Goal: Complete application form: Complete application form

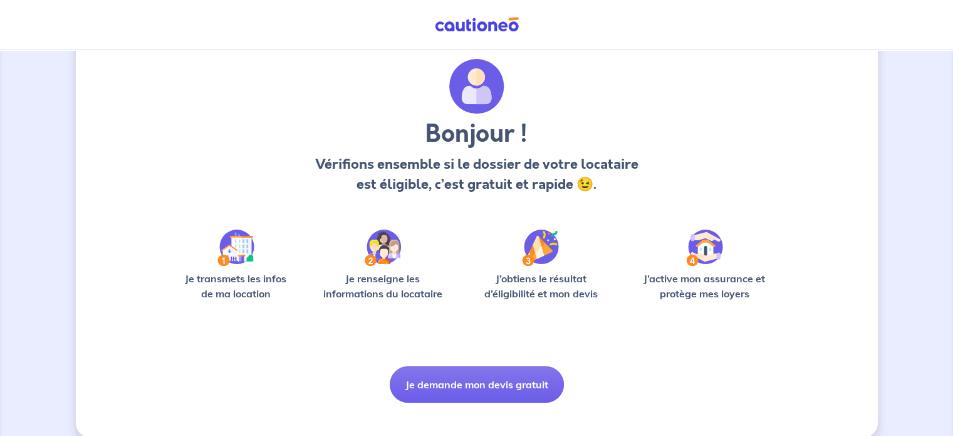
scroll to position [53, 0]
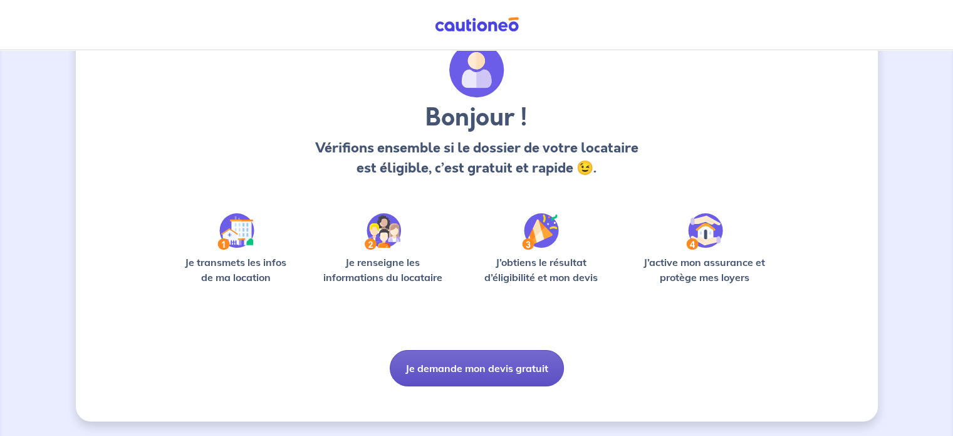
click at [486, 362] on button "Je demande mon devis gratuit" at bounding box center [477, 368] width 174 height 36
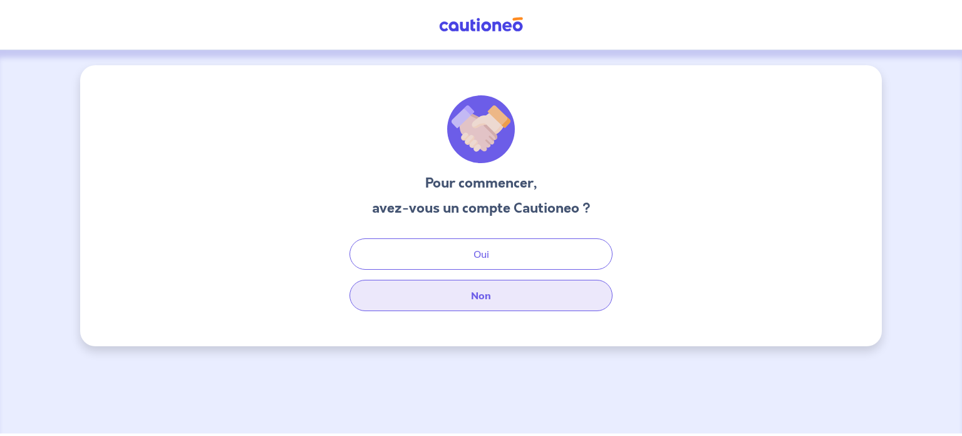
click at [474, 293] on button "Non" at bounding box center [481, 294] width 263 height 31
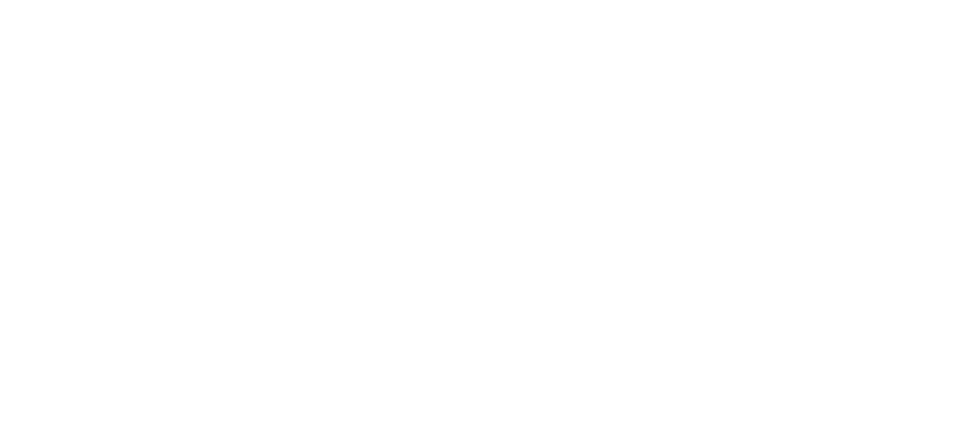
select select "FR"
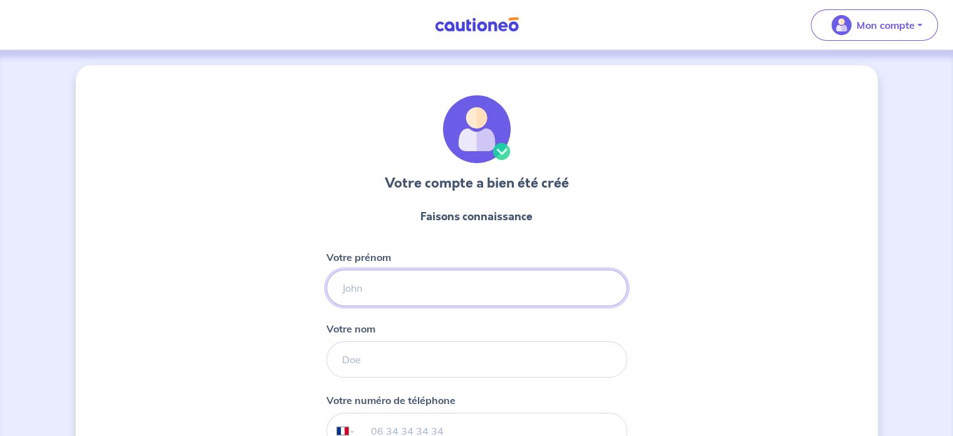
click at [452, 281] on input "Votre prénom" at bounding box center [476, 287] width 301 height 36
type input "chloé"
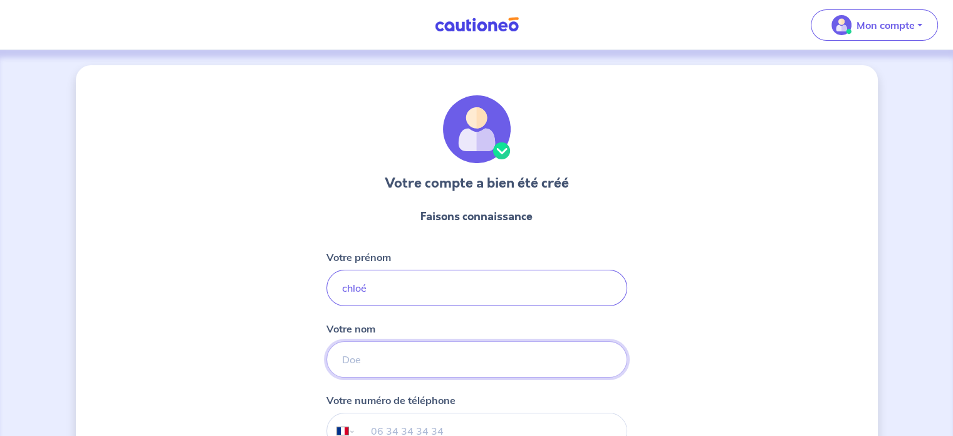
click at [424, 364] on input "Votre nom" at bounding box center [476, 359] width 301 height 36
type input "TONDEUX"
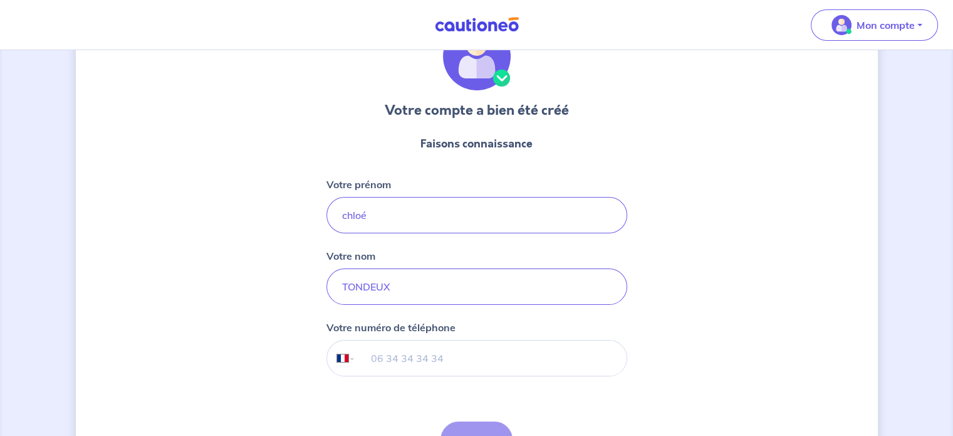
scroll to position [154, 0]
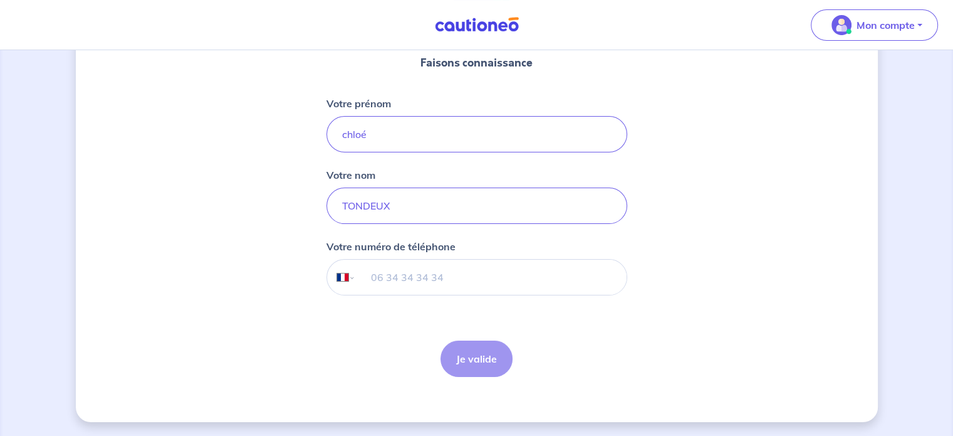
click at [399, 271] on input "tel" at bounding box center [490, 276] width 271 height 35
type input "751671347"
click at [477, 365] on button "Je valide" at bounding box center [477, 358] width 72 height 36
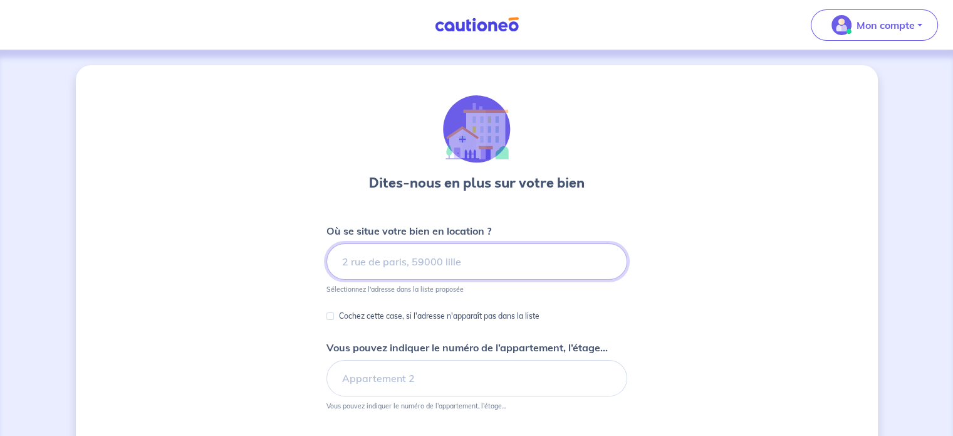
click at [441, 263] on input at bounding box center [476, 261] width 301 height 36
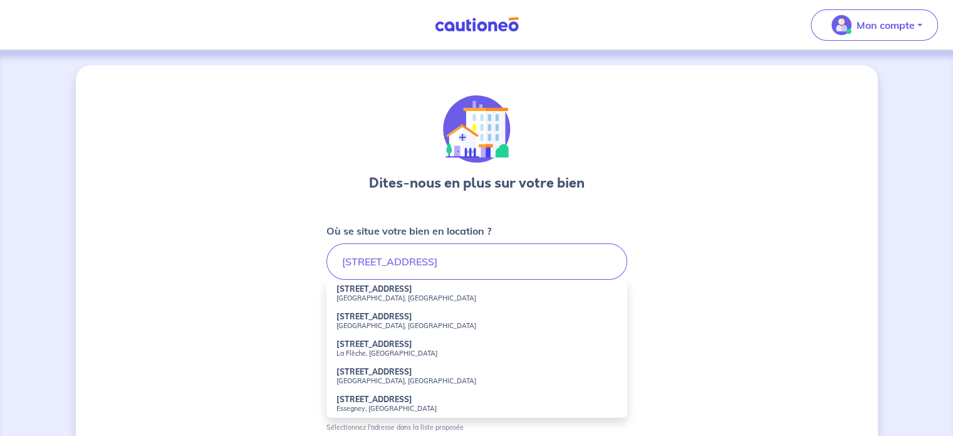
click at [412, 293] on strong "[STREET_ADDRESS]" at bounding box center [374, 288] width 76 height 9
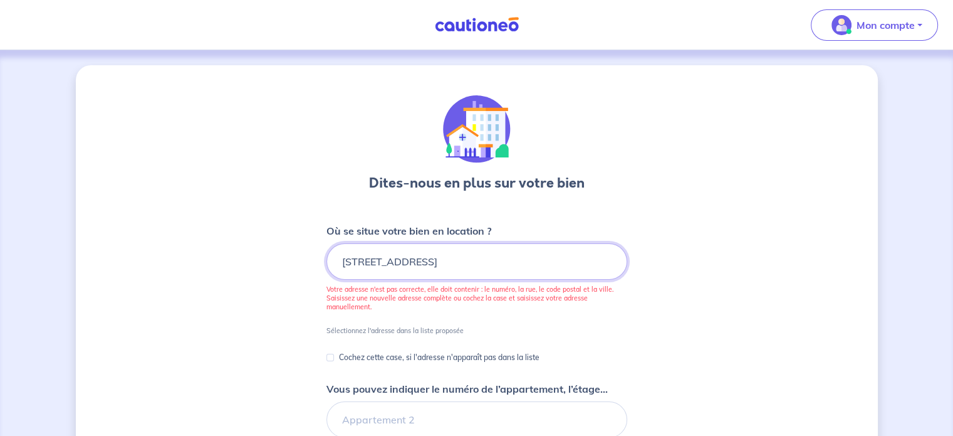
click at [578, 263] on input "[STREET_ADDRESS]" at bounding box center [476, 261] width 301 height 36
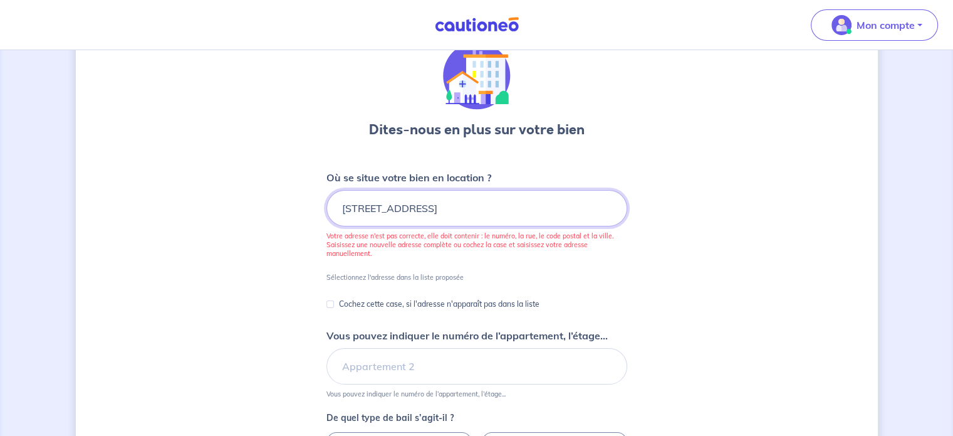
scroll to position [125, 0]
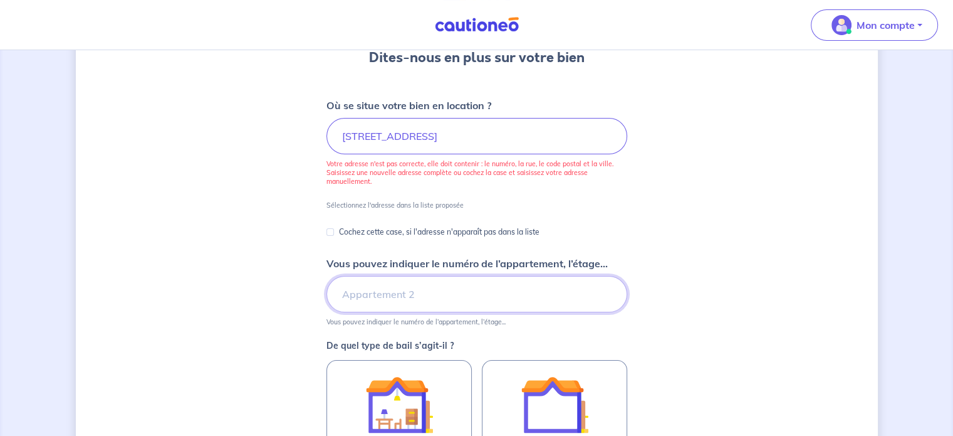
click at [516, 298] on input "Vous pouvez indiquer le numéro de l’appartement, l’étage..." at bounding box center [476, 294] width 301 height 36
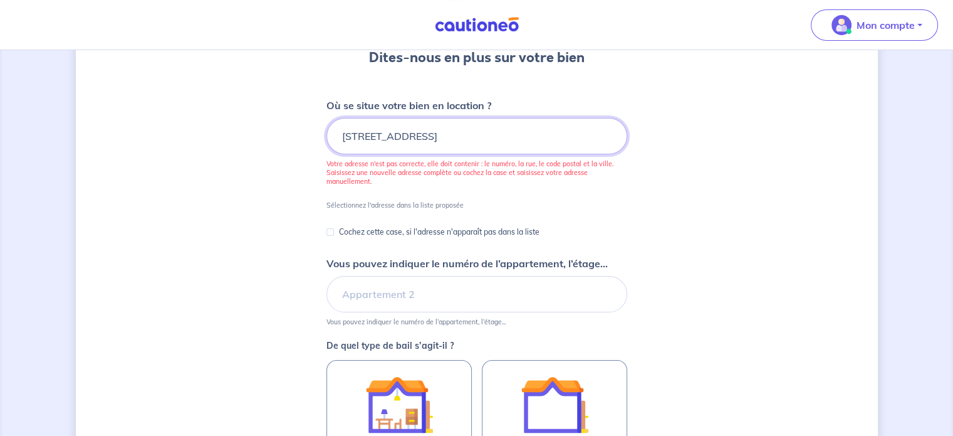
scroll to position [0, 16]
drag, startPoint x: 591, startPoint y: 137, endPoint x: 658, endPoint y: 137, distance: 67.1
click at [658, 137] on div "Dites-nous en plus sur votre bien Où se situe votre bien en location ? 15 Boule…" at bounding box center [477, 289] width 802 height 698
click at [554, 142] on input "[STREET_ADDRESS]" at bounding box center [476, 136] width 301 height 36
click at [484, 132] on input "[STREET_ADDRESS]" at bounding box center [476, 136] width 301 height 36
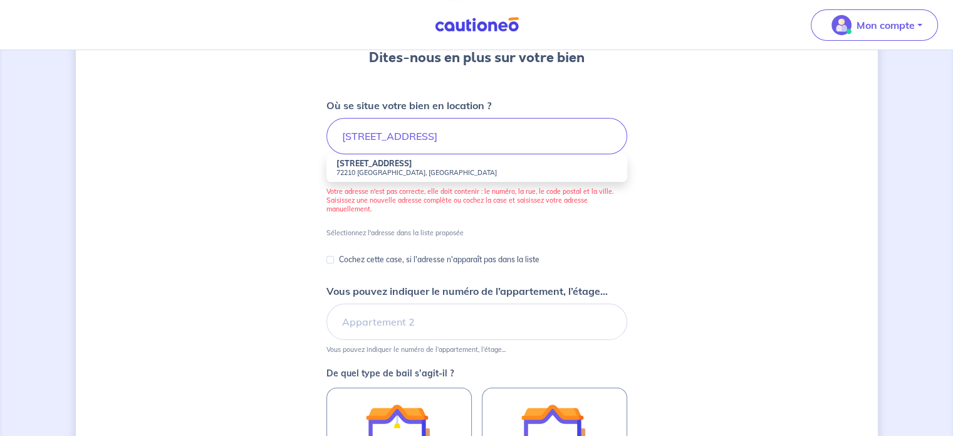
scroll to position [0, 0]
click at [476, 172] on small "72210 [GEOGRAPHIC_DATA], [GEOGRAPHIC_DATA]" at bounding box center [476, 172] width 281 height 9
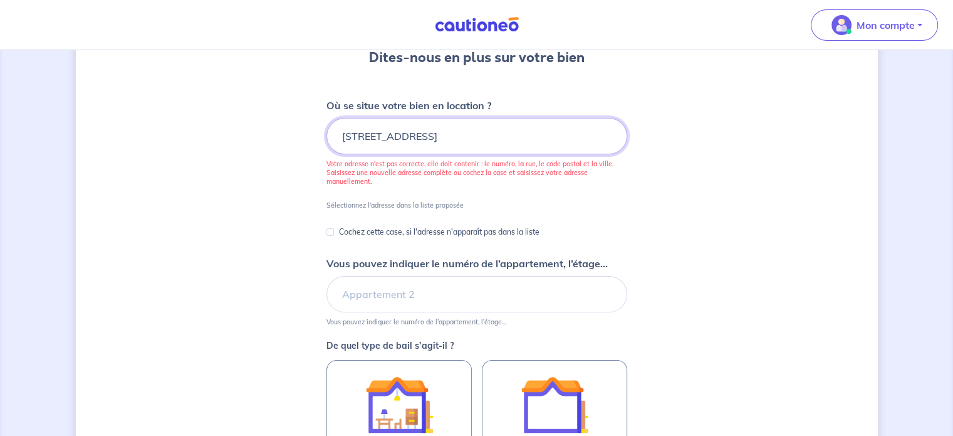
click at [584, 133] on input "[STREET_ADDRESS]" at bounding box center [476, 136] width 301 height 36
drag, startPoint x: 600, startPoint y: 138, endPoint x: 675, endPoint y: 139, distance: 74.6
click at [675, 139] on div "Dites-nous en plus sur votre bien Où se situe votre bien en location ? 15 Boule…" at bounding box center [477, 289] width 802 height 698
click at [581, 134] on input "[STREET_ADDRESS]" at bounding box center [476, 136] width 301 height 36
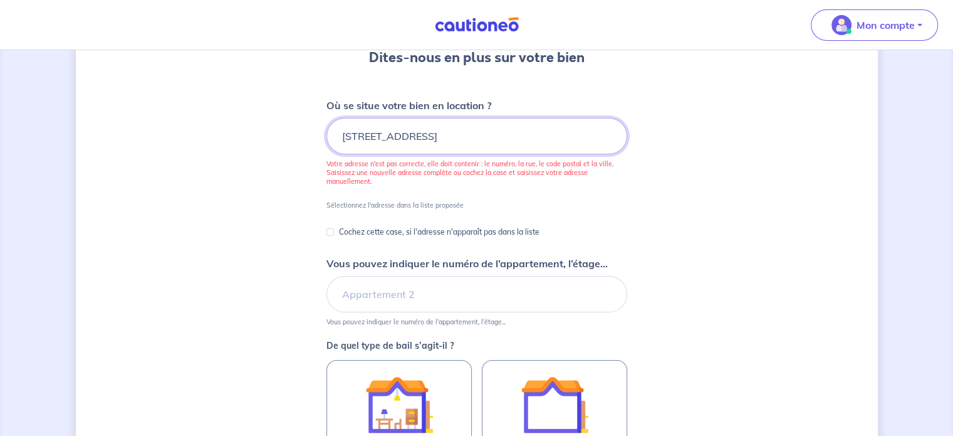
drag, startPoint x: 577, startPoint y: 135, endPoint x: 647, endPoint y: 135, distance: 69.6
click at [647, 135] on div "Dites-nous en plus sur votre bien Où se situe votre bien en location ? 15 Boule…" at bounding box center [477, 289] width 802 height 698
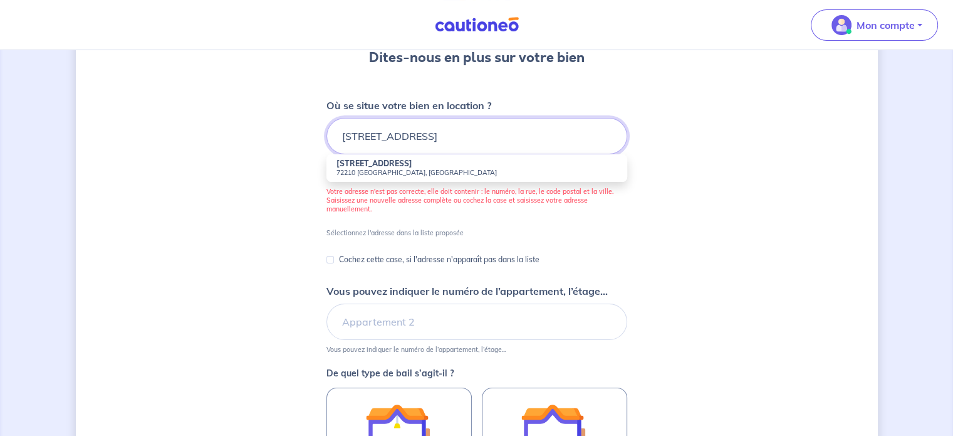
type input "[STREET_ADDRESS]"
click at [642, 175] on div "Dites-nous en plus sur votre bien Où se situe votre bien en location ? 15 Boule…" at bounding box center [477, 303] width 802 height 726
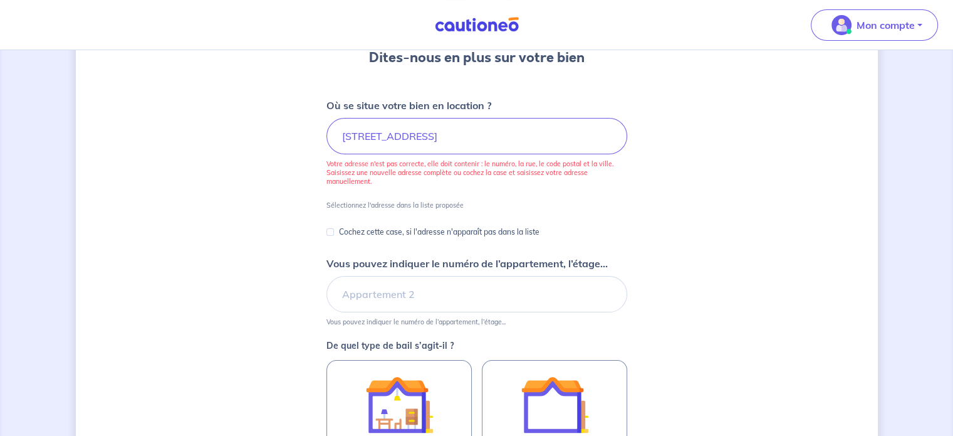
click at [388, 202] on p "Sélectionnez l'adresse dans la liste proposée" at bounding box center [394, 205] width 137 height 9
click at [358, 204] on p "Sélectionnez l'adresse dans la liste proposée" at bounding box center [394, 205] width 137 height 9
click at [332, 229] on input "Cochez cette case, si l'adresse n'apparaît pas dans la liste" at bounding box center [330, 232] width 8 height 8
checkbox input "true"
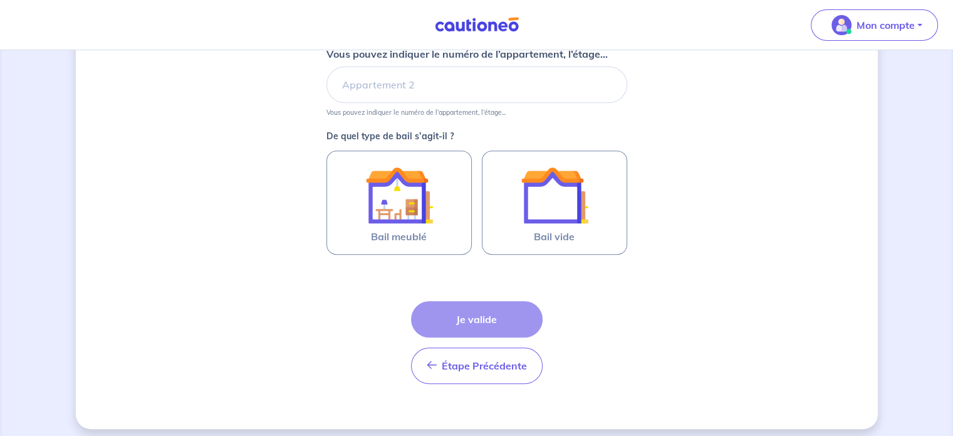
scroll to position [505, 0]
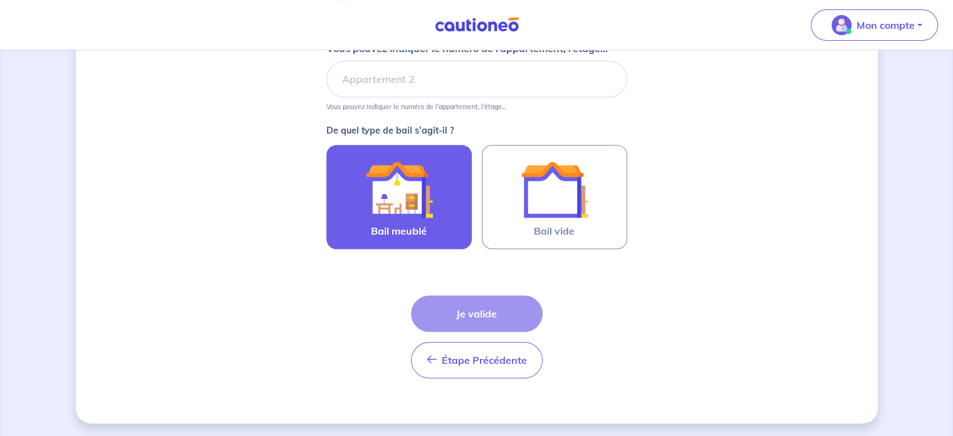
click at [424, 207] on img at bounding box center [399, 189] width 68 height 68
click at [0, 0] on input "Bail meublé" at bounding box center [0, 0] width 0 height 0
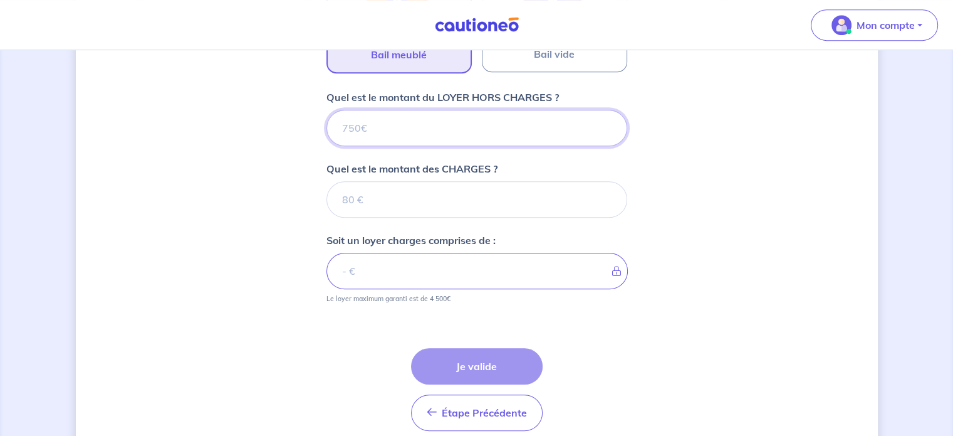
scroll to position [608, 0]
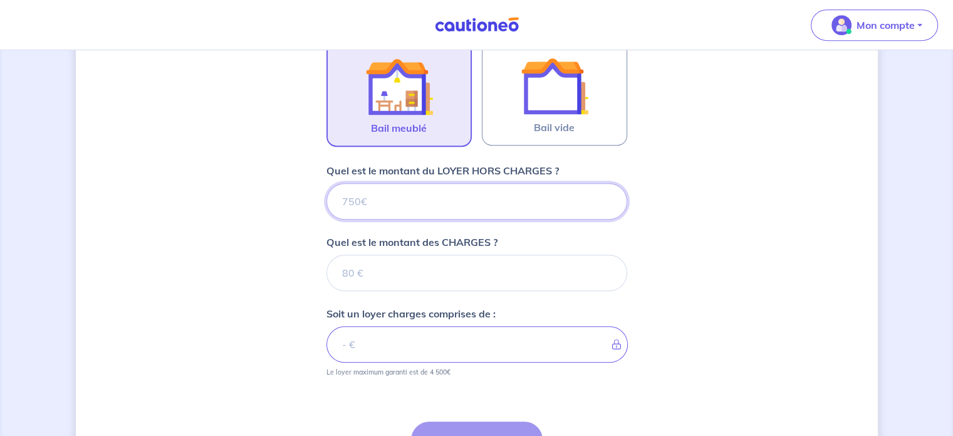
click at [416, 200] on input "Quel est le montant du LOYER HORS CHARGES ?" at bounding box center [476, 201] width 301 height 36
type input "510"
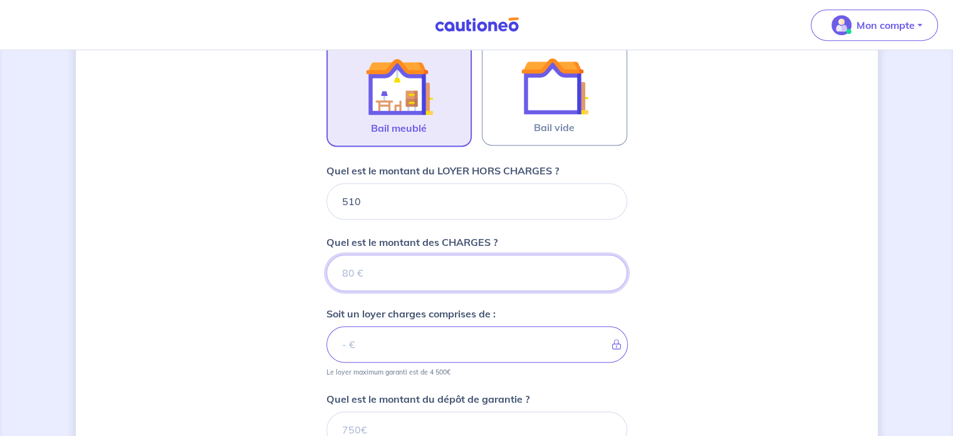
click at [424, 273] on input "Quel est le montant des CHARGES ?" at bounding box center [476, 272] width 301 height 36
type input "50"
type input "560"
type input "50"
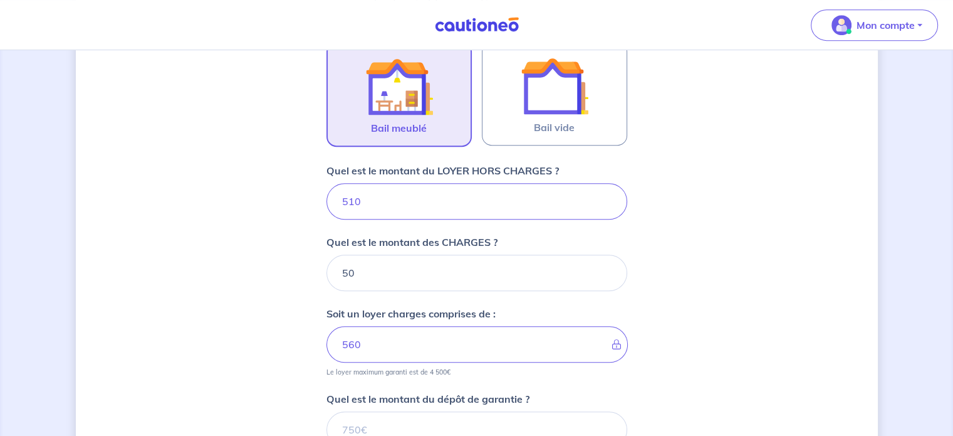
click at [724, 333] on div "Dites-nous en plus sur votre bien Cochez cette case, si l'adresse n'apparaît pa…" at bounding box center [477, 45] width 802 height 1177
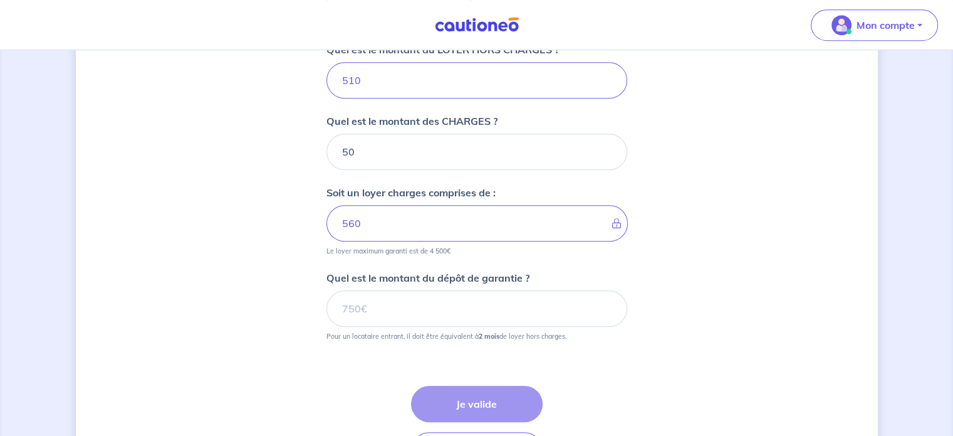
scroll to position [734, 0]
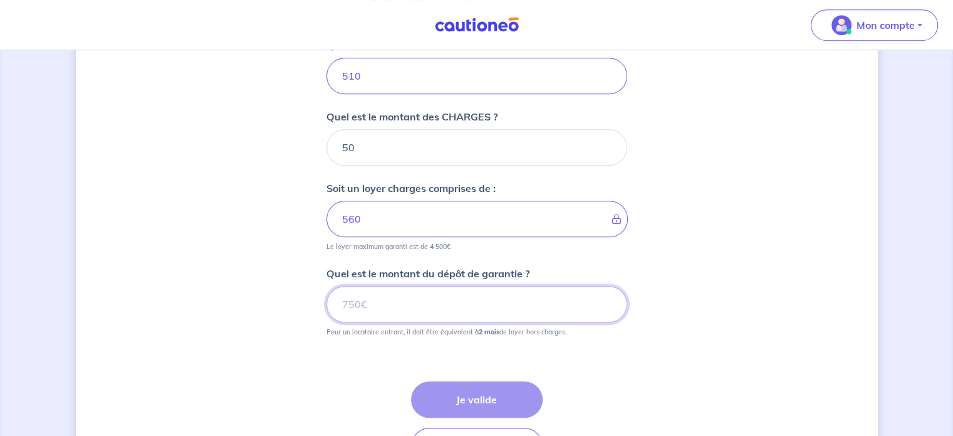
click at [570, 310] on input "Quel est le montant du dépôt de garantie ?" at bounding box center [476, 304] width 301 height 36
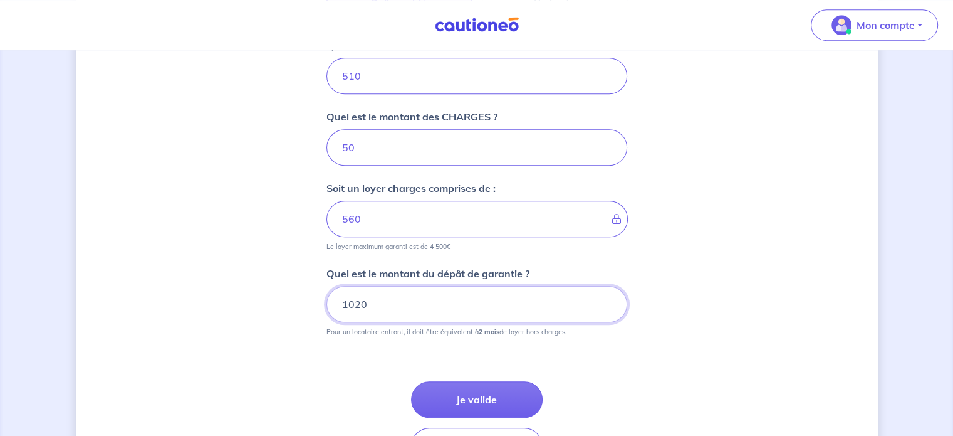
type input "1020"
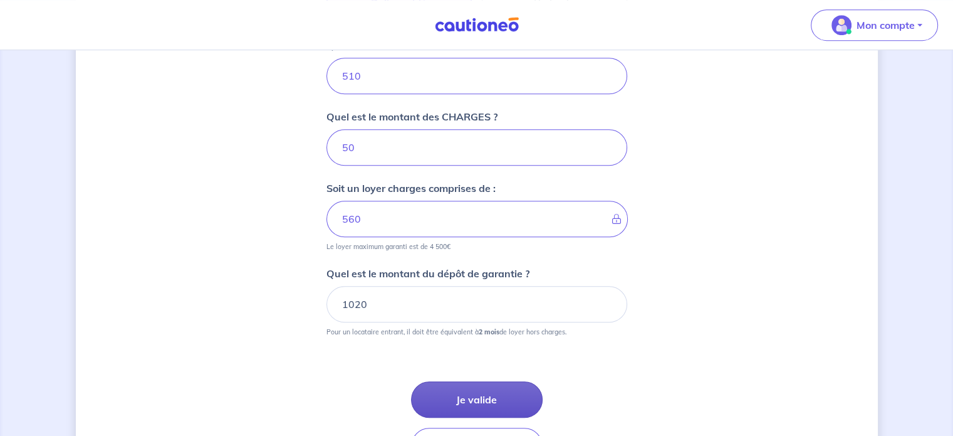
click at [486, 390] on button "Je valide" at bounding box center [477, 399] width 132 height 36
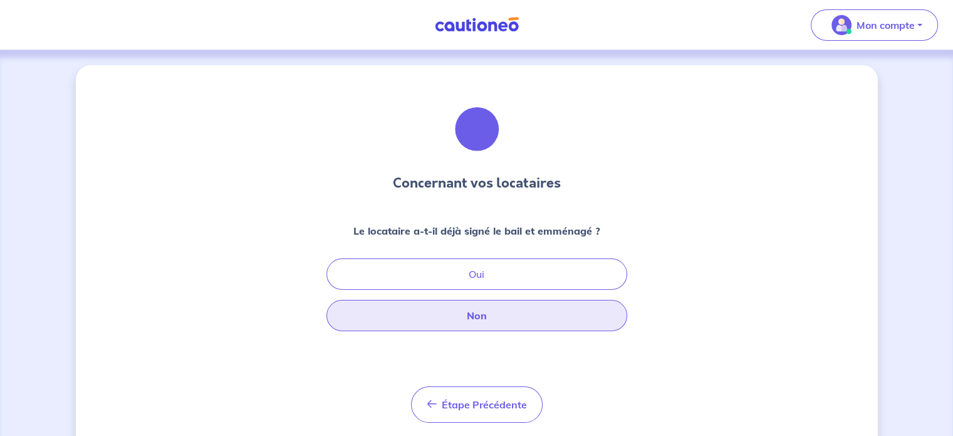
click at [494, 310] on button "Non" at bounding box center [476, 315] width 301 height 31
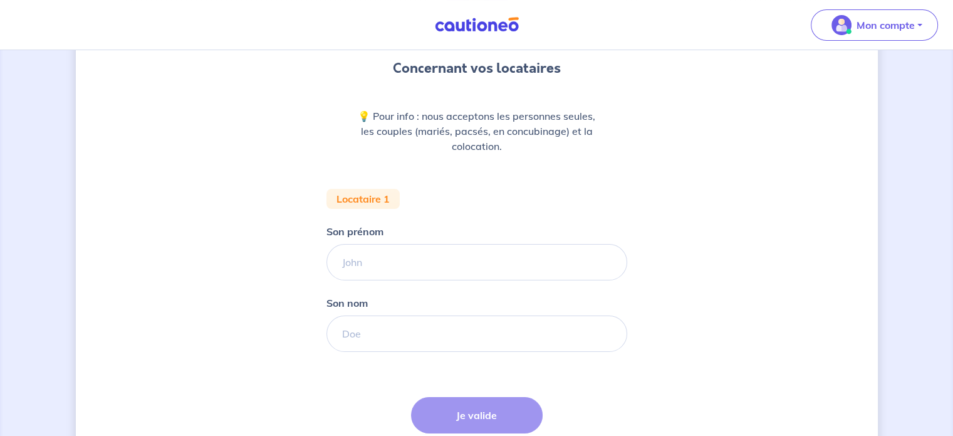
scroll to position [125, 0]
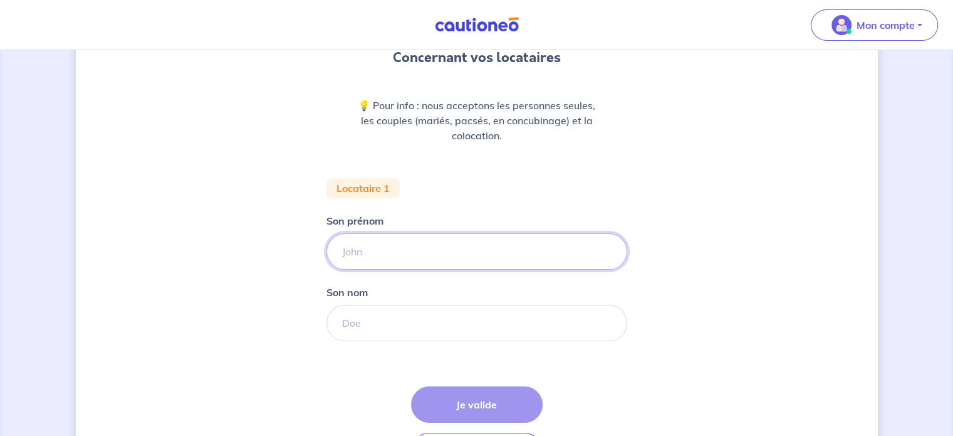
click at [427, 251] on input "Son prénom" at bounding box center [476, 251] width 301 height 36
click at [389, 245] on input "Son prénom" at bounding box center [476, 251] width 301 height 36
click at [387, 251] on input "Son prénom" at bounding box center [476, 251] width 301 height 36
click at [389, 251] on input "Son prénom" at bounding box center [476, 251] width 301 height 36
type input "MELINDA"
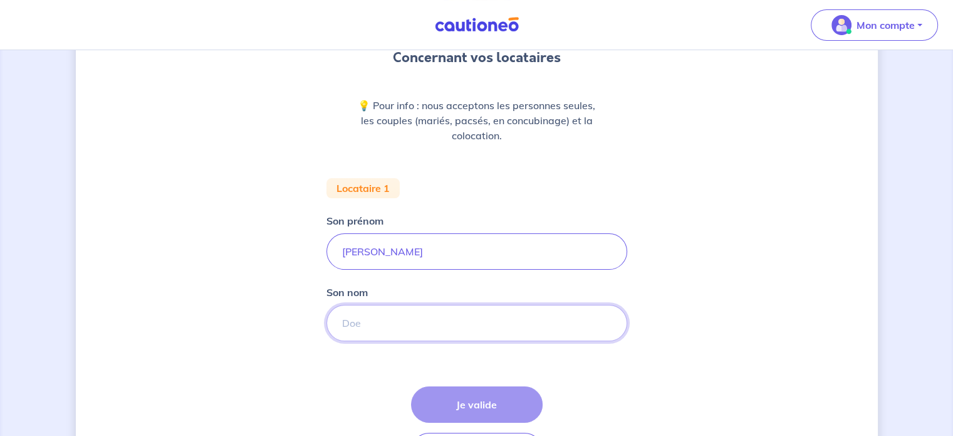
click at [391, 323] on input "Son nom" at bounding box center [476, 323] width 301 height 36
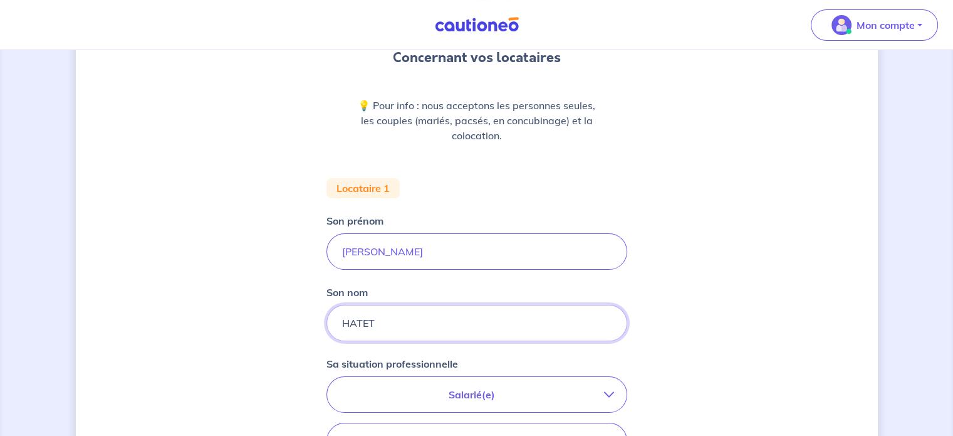
type input "HATET"
click at [717, 312] on div "Concernant vos locataires 💡 Pour info : nous acceptons les personnes seules, le…" at bounding box center [477, 335] width 802 height 791
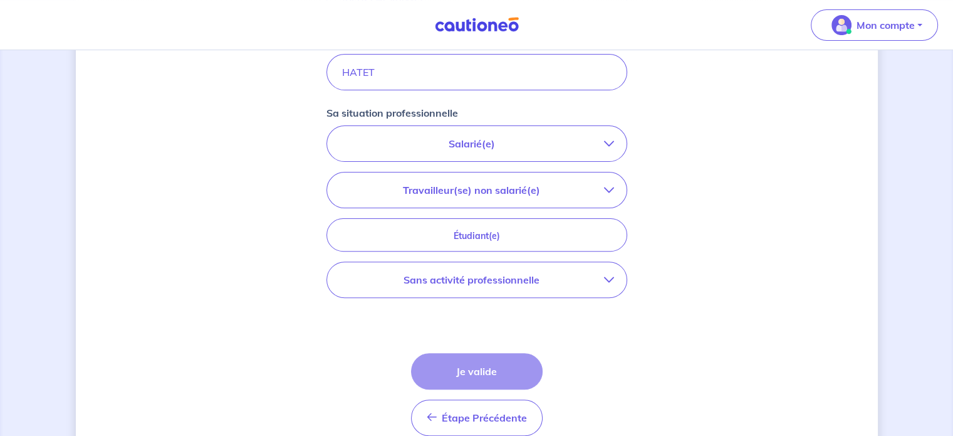
click at [539, 149] on p "Salarié(e)" at bounding box center [472, 143] width 264 height 15
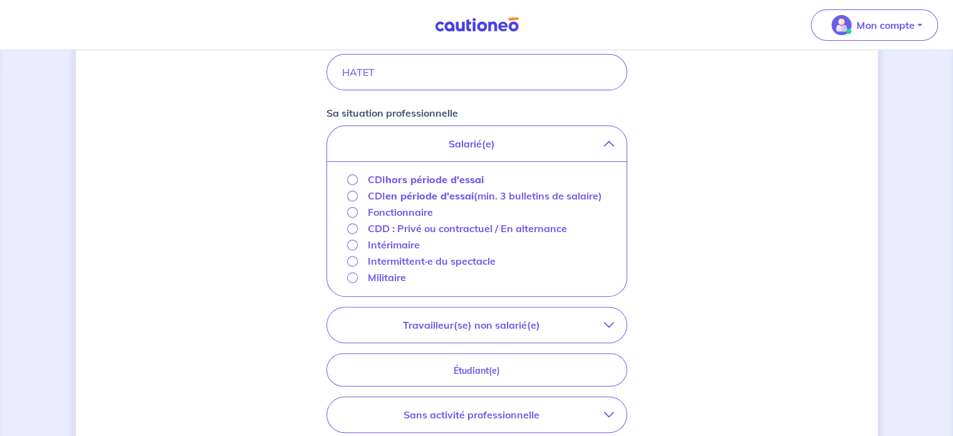
click at [135, 160] on div "Concernant vos locataires 💡 Pour info : nous acceptons les personnes seules, le…" at bounding box center [477, 152] width 802 height 926
click at [219, 180] on div "Concernant vos locataires 💡 Pour info : nous acceptons les personnes seules, le…" at bounding box center [477, 152] width 802 height 926
click at [714, 207] on div "Concernant vos locataires 💡 Pour info : nous acceptons les personnes seules, le…" at bounding box center [477, 152] width 802 height 926
click at [352, 213] on input "Fonctionnaire" at bounding box center [352, 212] width 11 height 11
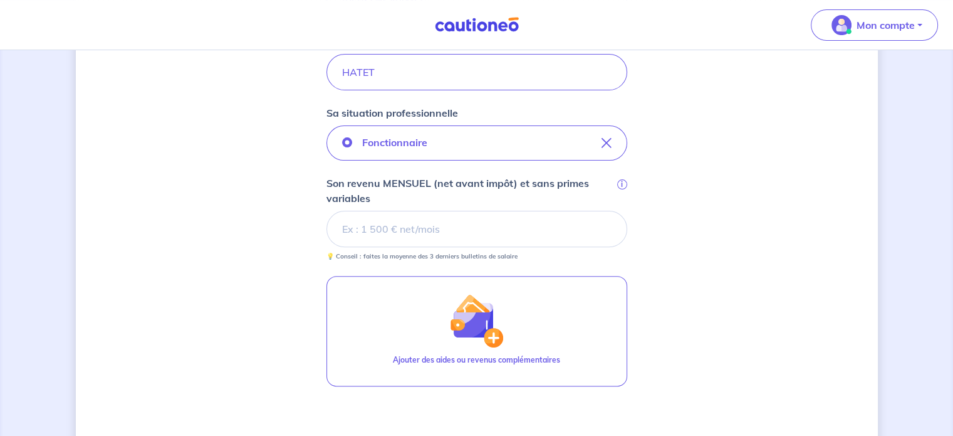
click at [415, 224] on input "Son revenu MENSUEL (net avant impôt) et sans primes variables i" at bounding box center [476, 229] width 301 height 36
click at [450, 217] on input "Son revenu MENSUEL (net avant impôt) et sans primes variables i" at bounding box center [476, 229] width 301 height 36
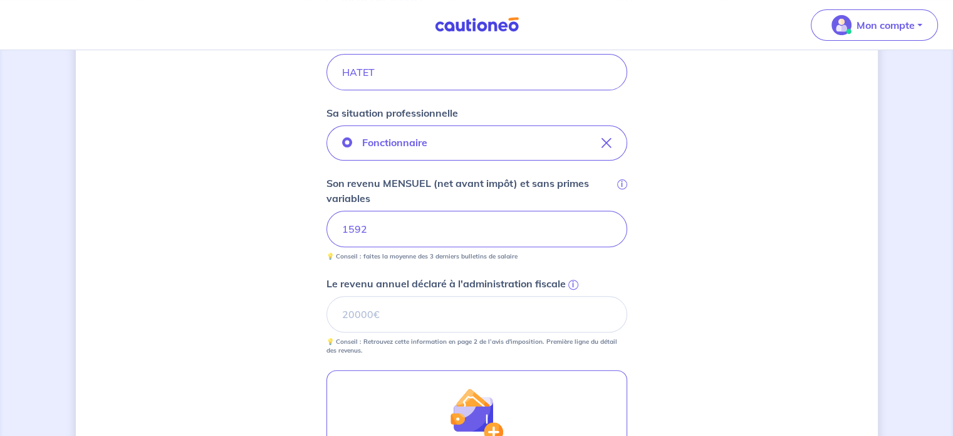
click at [712, 247] on div "Concernant vos locataires 💡 Pour info : nous acceptons les personnes seules, le…" at bounding box center [477, 178] width 802 height 979
click at [398, 322] on input "Le revenu annuel déclaré à l'administration fiscale i" at bounding box center [476, 314] width 301 height 36
click at [571, 283] on span "i" at bounding box center [573, 284] width 10 height 10
click at [571, 296] on input "Le revenu annuel déclaré à l'administration fiscale i" at bounding box center [476, 314] width 301 height 36
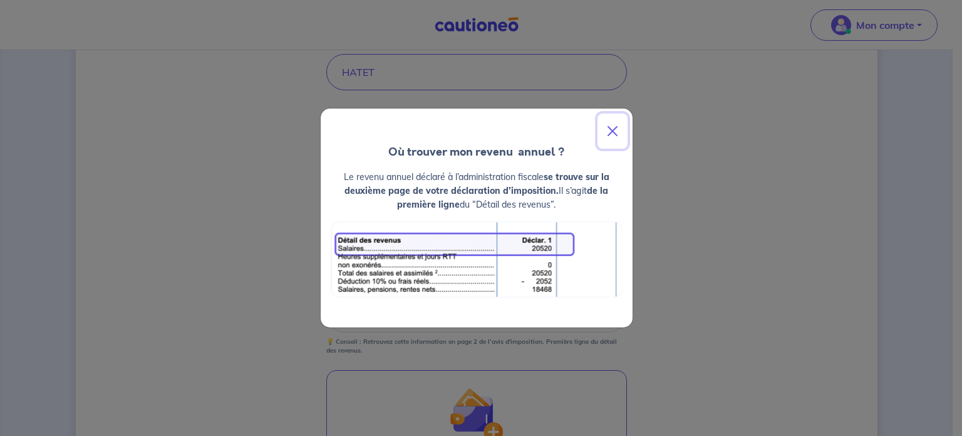
click at [618, 132] on button "Close" at bounding box center [613, 130] width 30 height 35
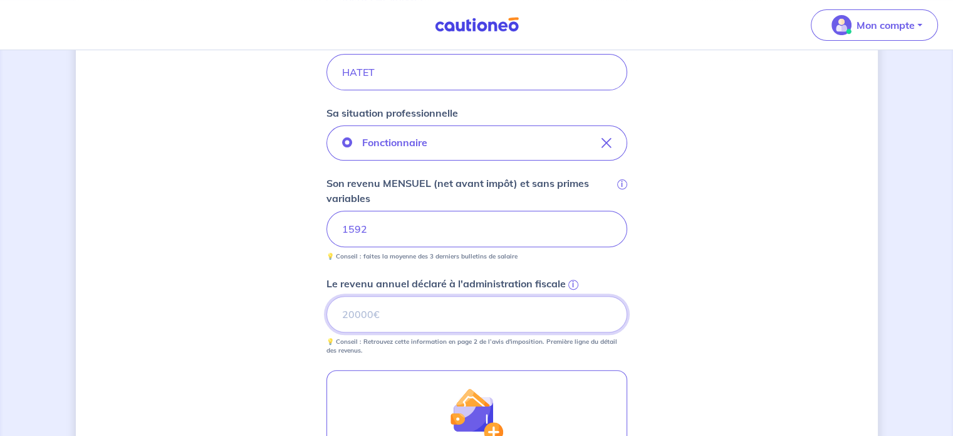
click at [451, 316] on input "Le revenu annuel déclaré à l'administration fiscale i" at bounding box center [476, 314] width 301 height 36
click at [459, 320] on input "Le revenu annuel déclaré à l'administration fiscale i" at bounding box center [476, 314] width 301 height 36
type input "17410"
click at [722, 321] on div "Concernant vos locataires 💡 Pour info : nous acceptons les personnes seules, le…" at bounding box center [477, 178] width 802 height 979
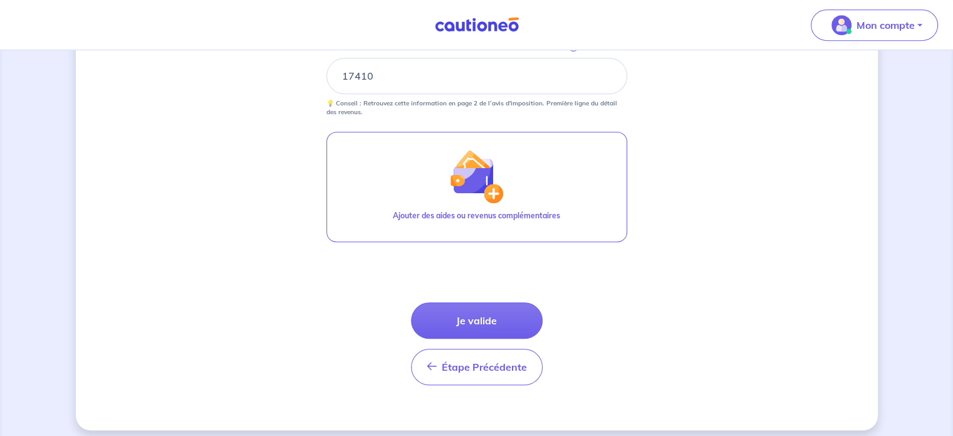
scroll to position [622, 0]
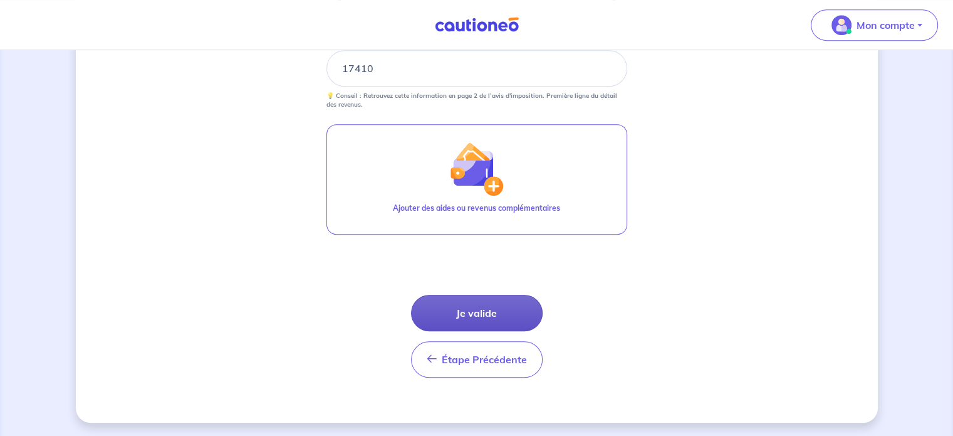
click at [492, 306] on button "Je valide" at bounding box center [477, 313] width 132 height 36
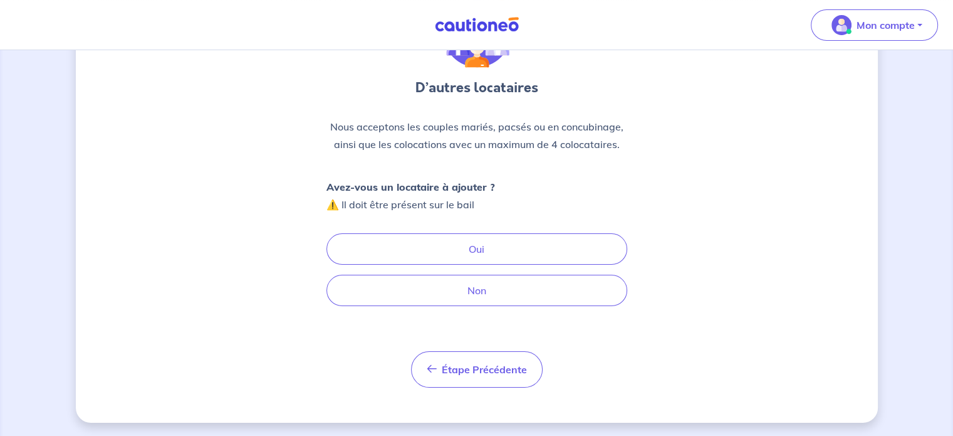
scroll to position [96, 0]
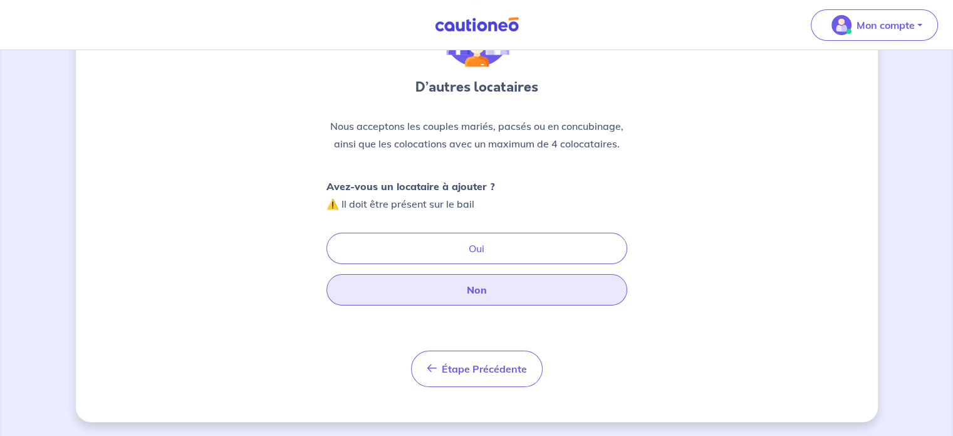
click at [501, 293] on button "Non" at bounding box center [476, 289] width 301 height 31
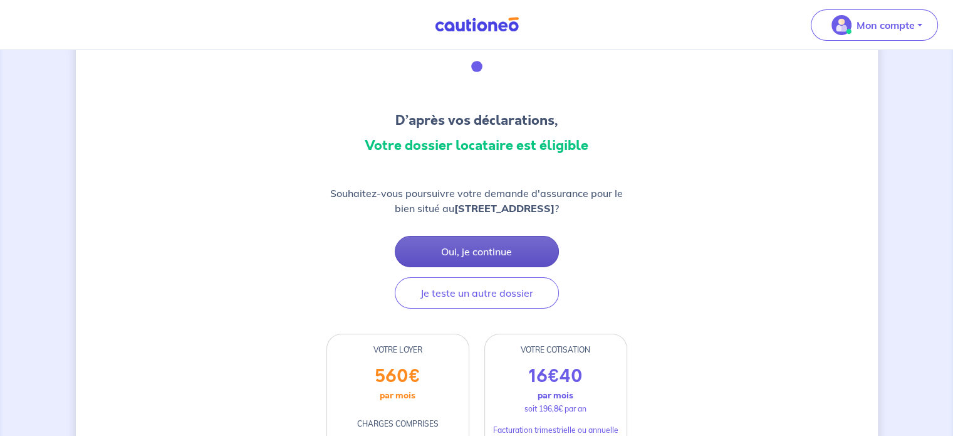
scroll to position [63, 0]
click at [467, 264] on button "Oui, je continue" at bounding box center [477, 251] width 164 height 31
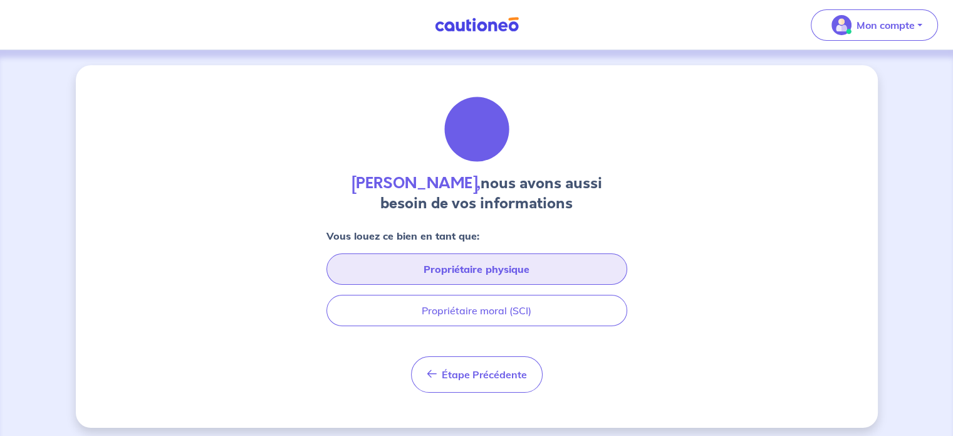
click at [479, 263] on button "Propriétaire physique" at bounding box center [476, 268] width 301 height 31
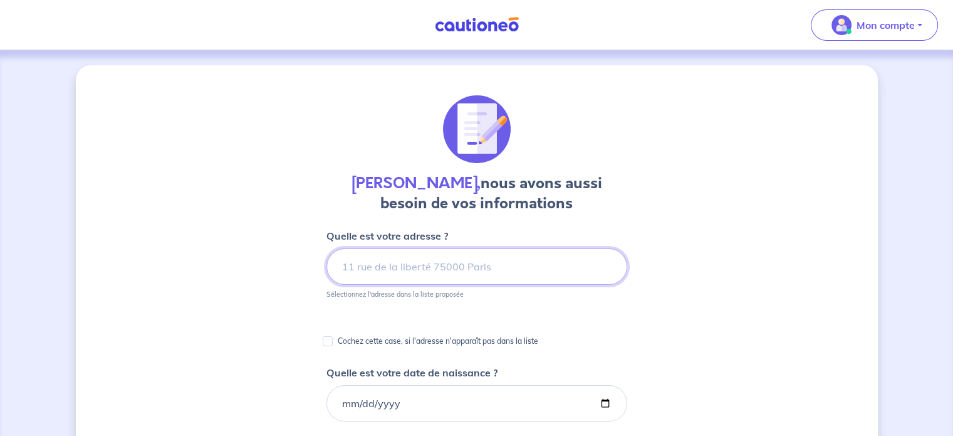
click at [400, 274] on input at bounding box center [476, 266] width 301 height 36
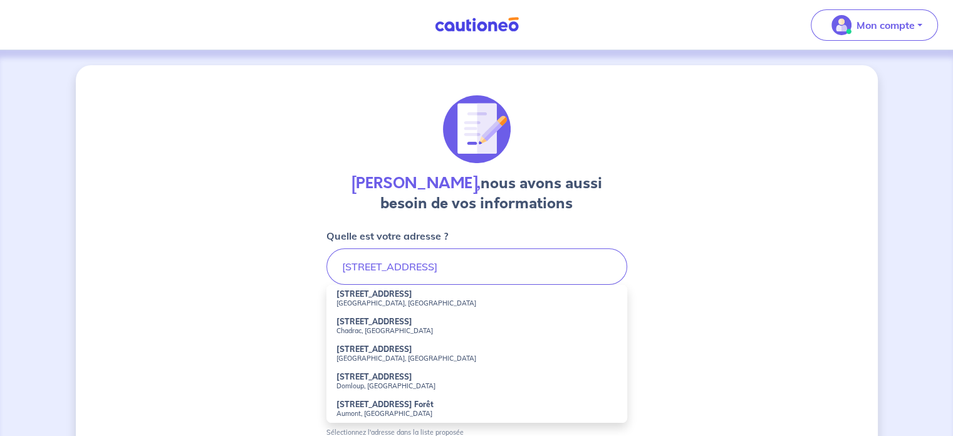
click at [412, 298] on strong "[STREET_ADDRESS]" at bounding box center [374, 293] width 76 height 9
type input "[STREET_ADDRESS]"
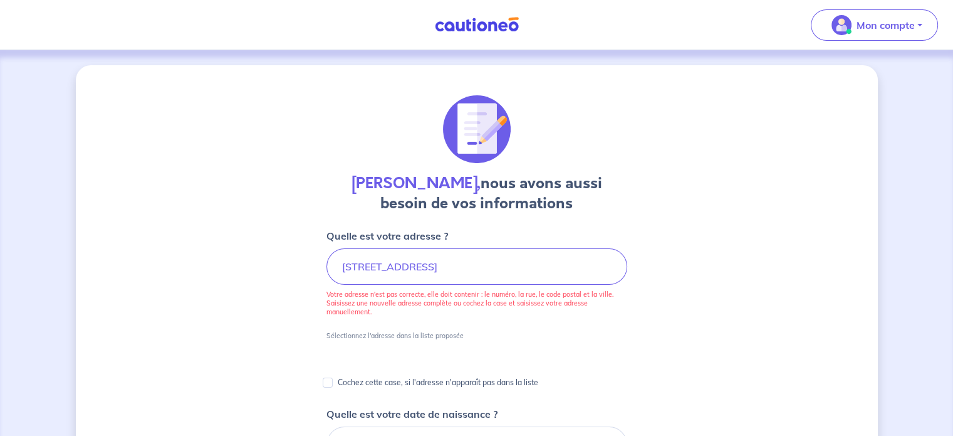
click at [365, 378] on p "Cochez cette case, si l'adresse n'apparaît pas dans la liste" at bounding box center [438, 382] width 201 height 15
click at [333, 378] on input "Cochez cette case, si l'adresse n'apparaît pas dans la liste" at bounding box center [328, 382] width 10 height 10
checkbox input "true"
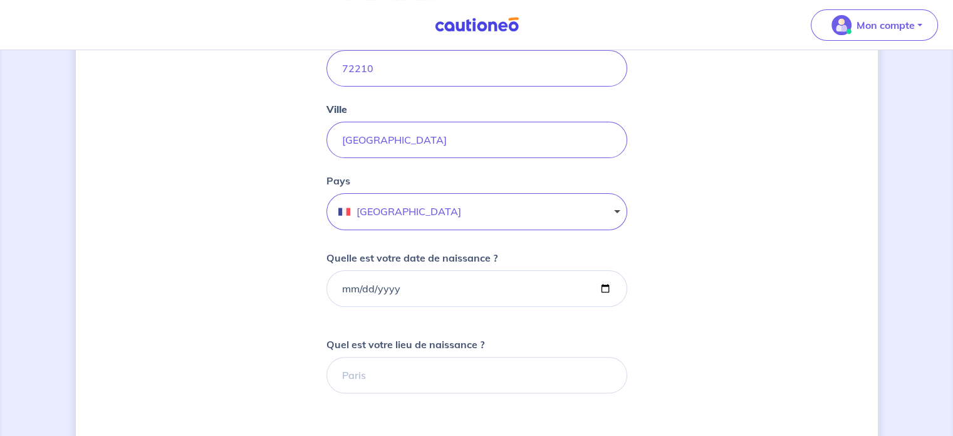
scroll to position [376, 0]
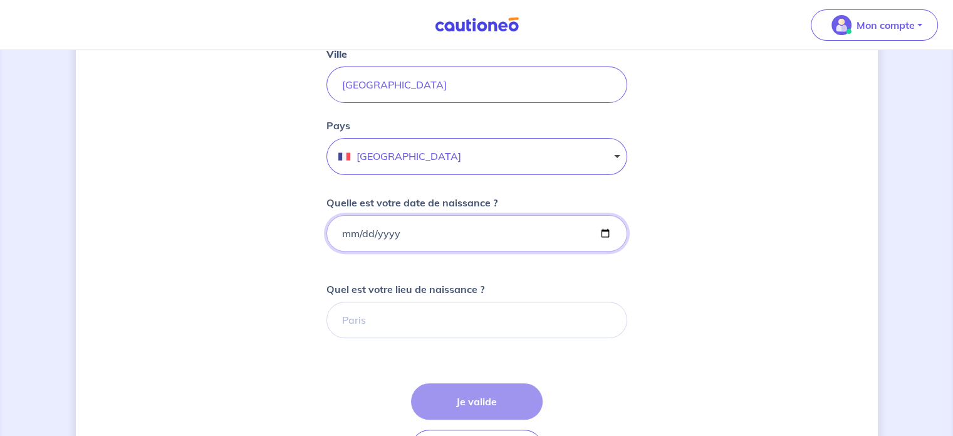
click at [409, 234] on input "Quelle est votre date de naissance ?" at bounding box center [476, 233] width 301 height 36
type input "[DATE]"
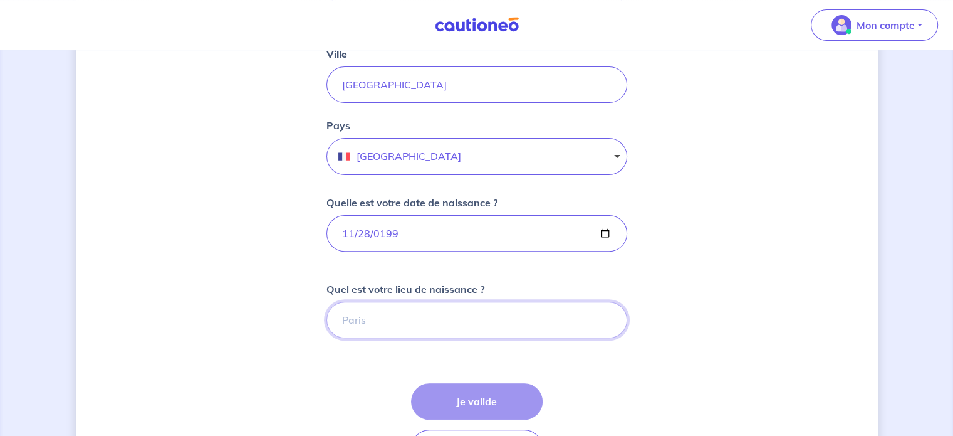
click at [415, 310] on input "Quel est votre lieu de naissance ?" at bounding box center [476, 319] width 301 height 36
click at [363, 358] on form "Cochez cette case, si l'adresse n'apparaît pas dans la liste Numéro et nom de l…" at bounding box center [476, 261] width 301 height 819
click at [462, 402] on div "Étape Précédente Précédent Je valide Je valide" at bounding box center [477, 424] width 132 height 83
drag, startPoint x: 390, startPoint y: 322, endPoint x: 263, endPoint y: 318, distance: 127.3
click at [263, 318] on div "Chloe Tondeux, nous avons aussi besoin de vos informations Cochez cette case, s…" at bounding box center [477, 197] width 802 height 1017
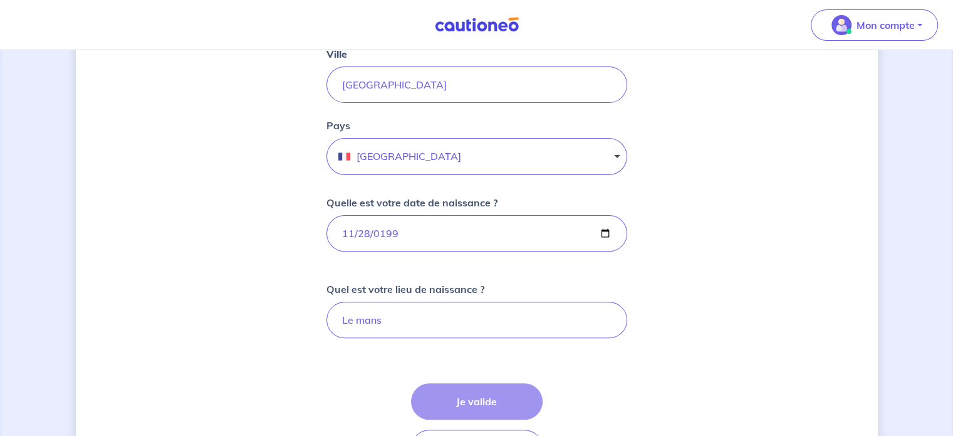
click at [263, 318] on div "Chloe Tondeux, nous avons aussi besoin de vos informations Cochez cette case, s…" at bounding box center [477, 197] width 802 height 1017
click at [479, 395] on div "Étape Précédente Précédent Je valide Je valide" at bounding box center [477, 424] width 132 height 83
click at [406, 313] on input "Le mans" at bounding box center [476, 319] width 301 height 36
drag, startPoint x: 399, startPoint y: 321, endPoint x: 303, endPoint y: 325, distance: 95.9
click at [303, 325] on div "Chloe Tondeux, nous avons aussi besoin de vos informations Cochez cette case, s…" at bounding box center [477, 197] width 802 height 1017
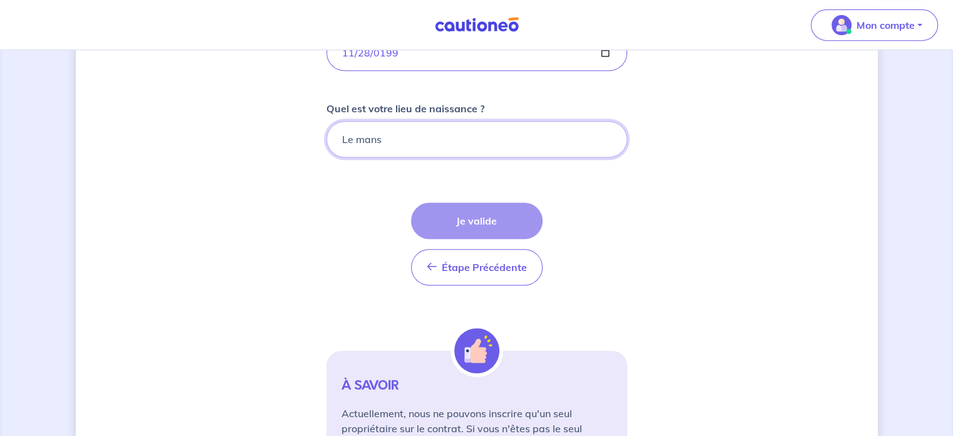
scroll to position [564, 0]
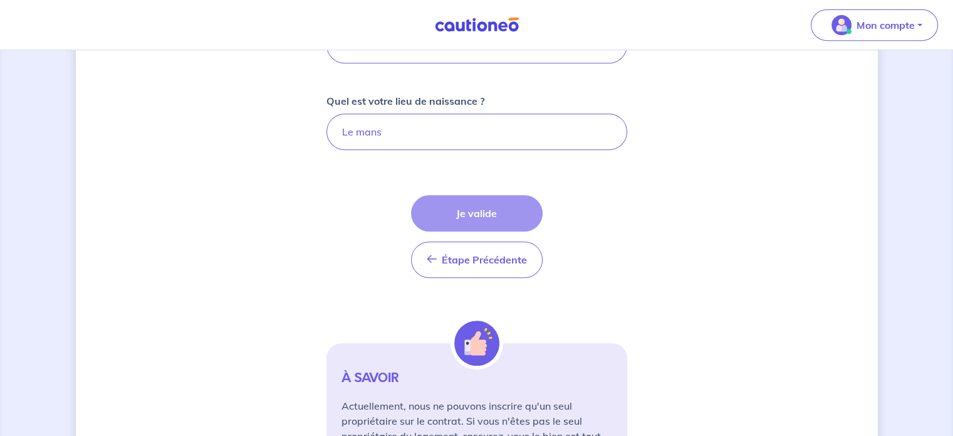
click at [476, 210] on div "Étape Précédente Précédent Je valide Je valide" at bounding box center [477, 236] width 132 height 83
click at [402, 145] on input "Le mans" at bounding box center [476, 131] width 301 height 36
drag, startPoint x: 394, startPoint y: 138, endPoint x: 273, endPoint y: 133, distance: 120.4
click at [273, 133] on div "Chloe Tondeux, nous avons aussi besoin de vos informations Cochez cette case, s…" at bounding box center [477, 9] width 802 height 1017
type input "l"
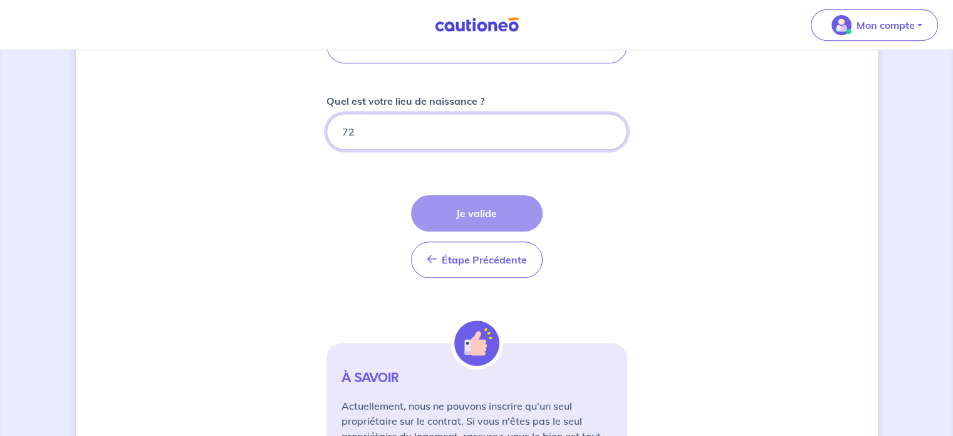
type input "7"
type input "LE MANS"
click at [328, 170] on form "Cochez cette case, si l'adresse n'apparaît pas dans la liste Numéro et nom de l…" at bounding box center [476, 73] width 301 height 819
click at [529, 210] on div "Étape Précédente Précédent Je valide Je valide" at bounding box center [477, 236] width 132 height 83
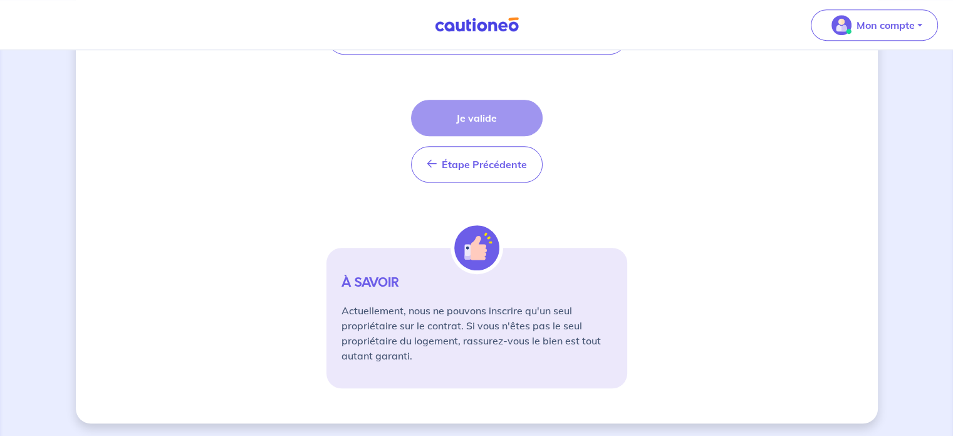
scroll to position [659, 0]
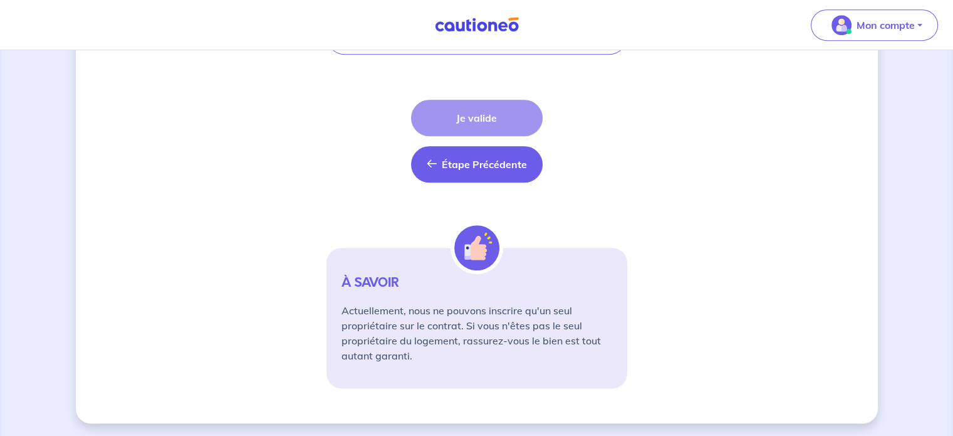
click at [489, 167] on span "Étape Précédente" at bounding box center [484, 164] width 85 height 13
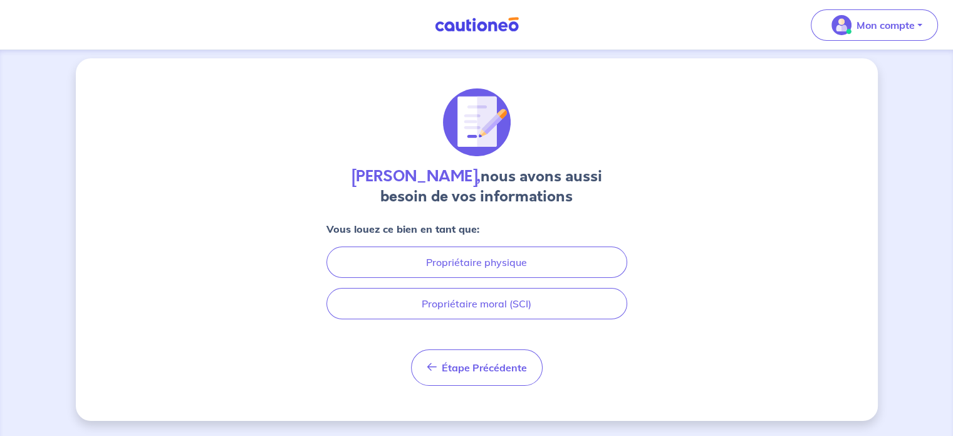
scroll to position [6, 0]
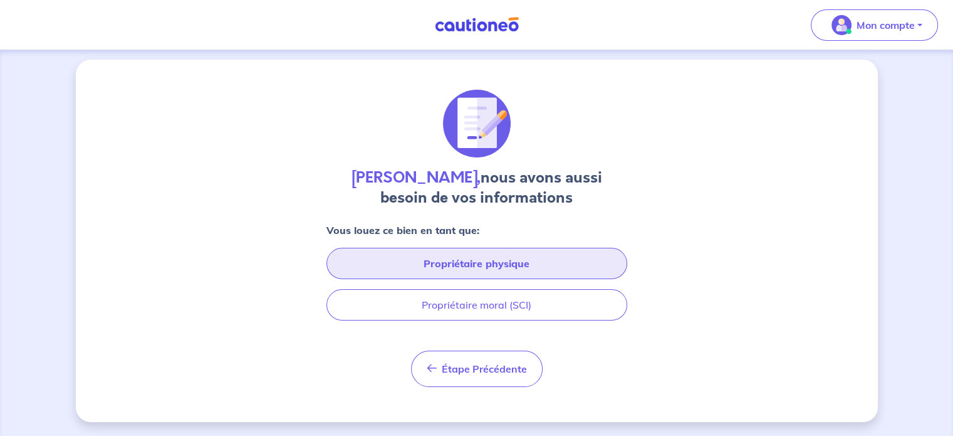
click at [509, 261] on button "Propriétaire physique" at bounding box center [476, 263] width 301 height 31
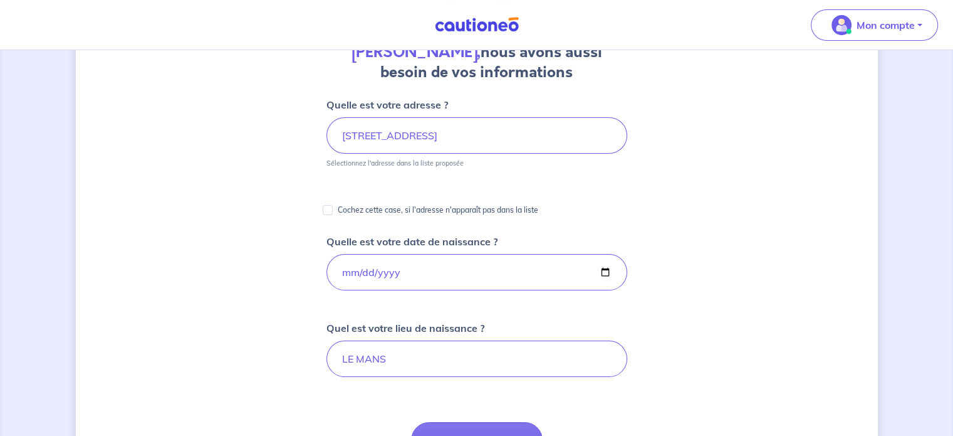
scroll to position [0, 0]
click at [430, 207] on p "Cochez cette case, si l'adresse n'apparaît pas dans la liste" at bounding box center [438, 209] width 201 height 15
click at [333, 207] on input "Cochez cette case, si l'adresse n'apparaît pas dans la liste" at bounding box center [328, 210] width 10 height 10
checkbox input "true"
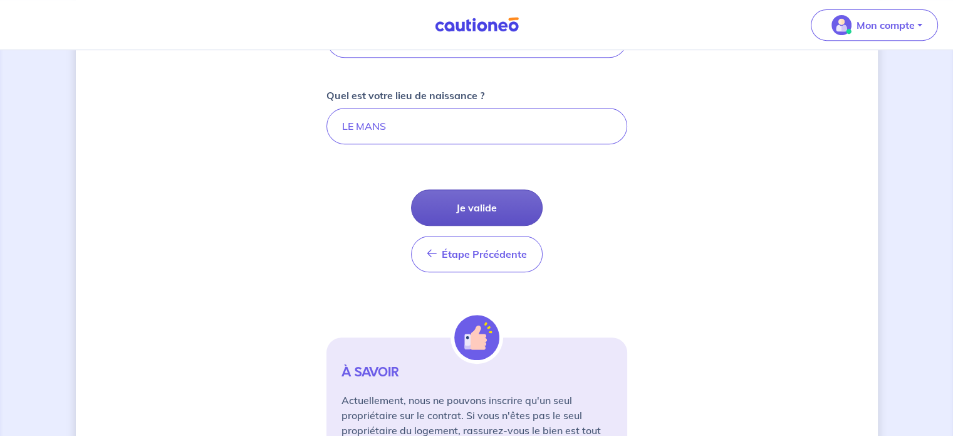
scroll to position [444, 0]
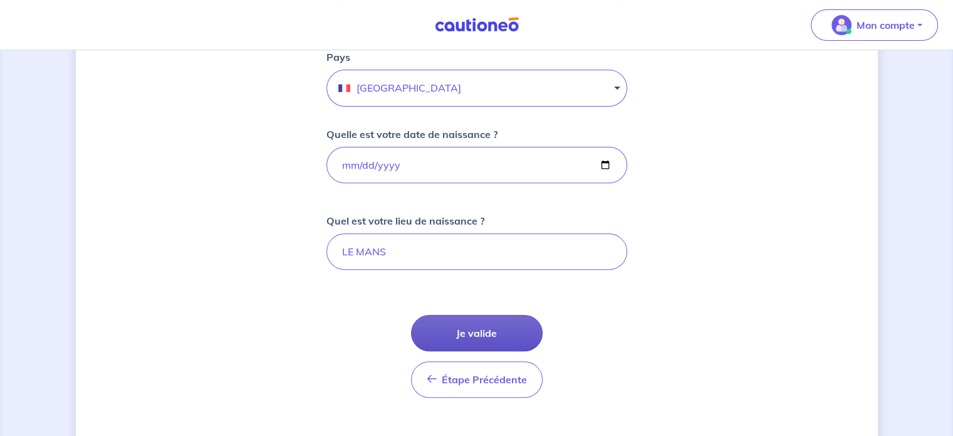
click at [479, 325] on button "Je valide" at bounding box center [477, 333] width 132 height 36
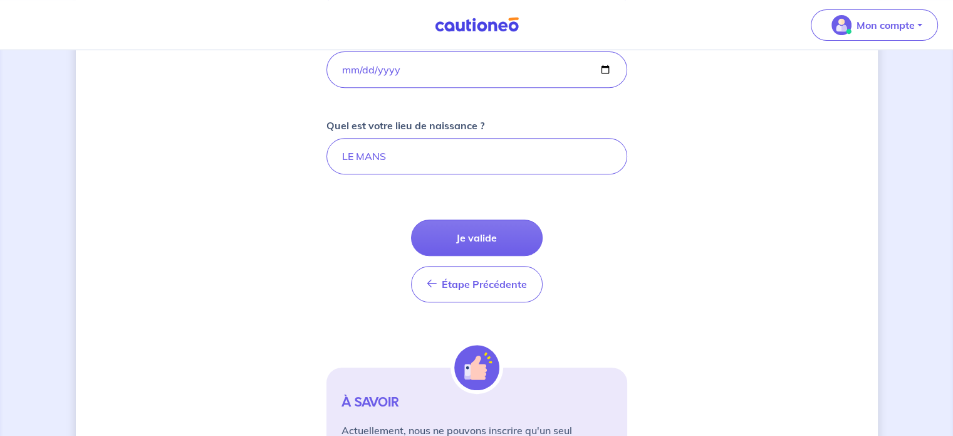
scroll to position [570, 0]
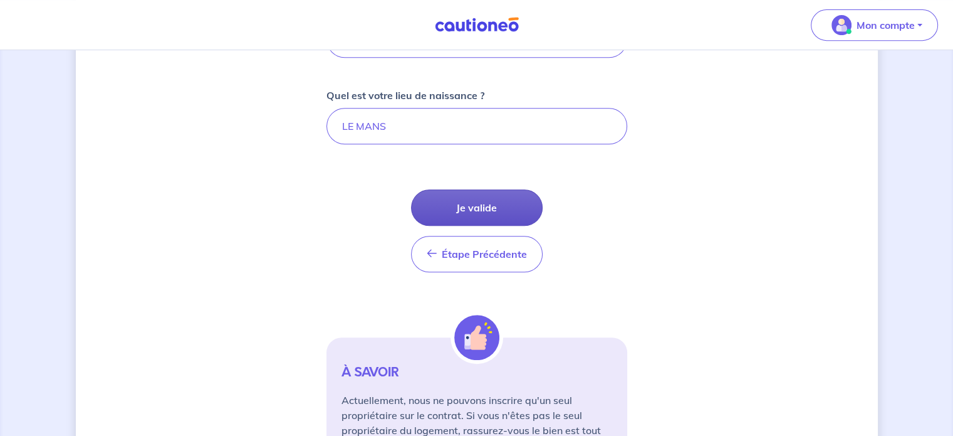
click at [493, 202] on button "Je valide" at bounding box center [477, 207] width 132 height 36
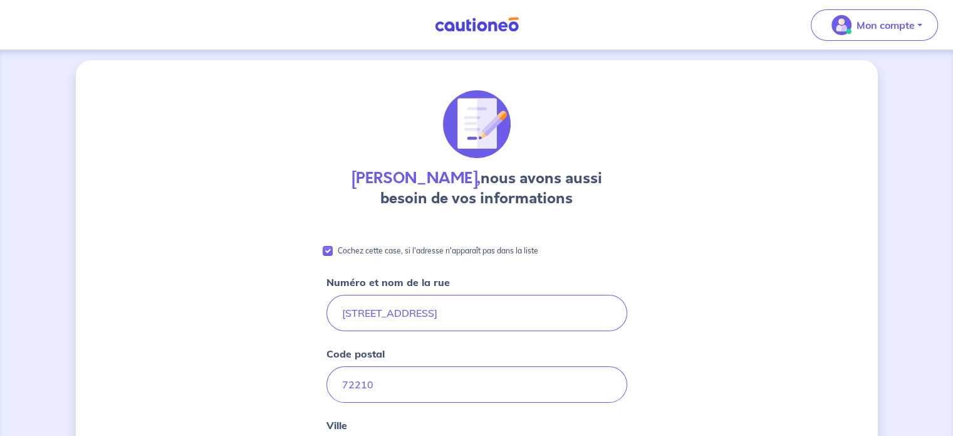
scroll to position [0, 0]
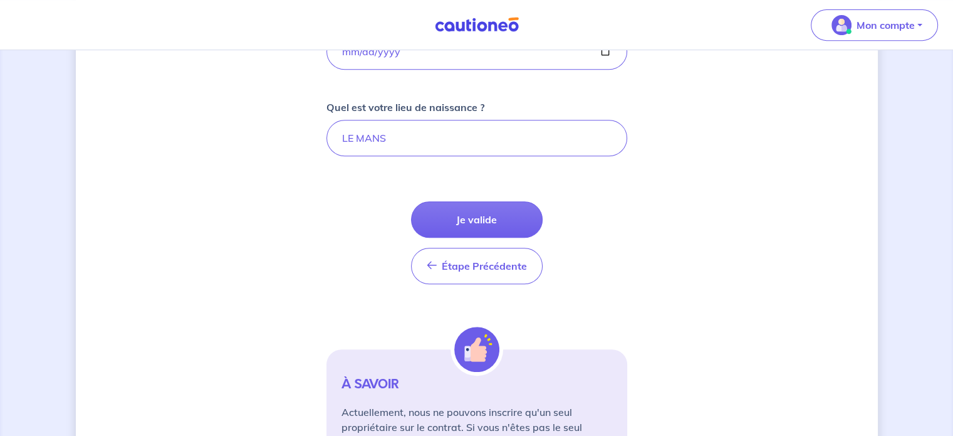
scroll to position [564, 0]
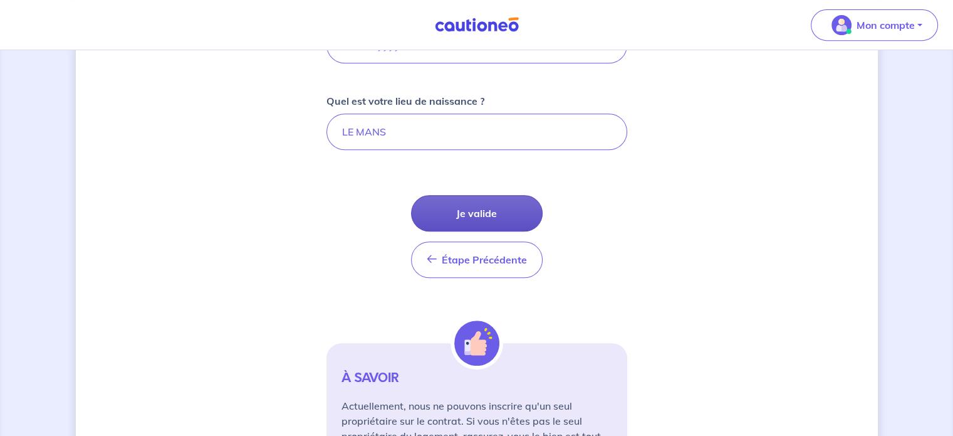
click at [491, 207] on button "Je valide" at bounding box center [477, 213] width 132 height 36
click at [454, 210] on button "Je valide" at bounding box center [477, 213] width 132 height 36
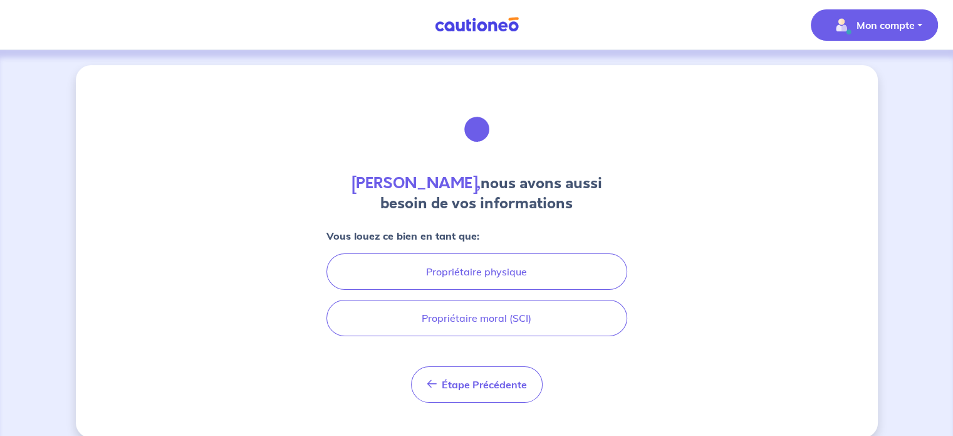
click at [887, 28] on p "Mon compte" at bounding box center [886, 25] width 58 height 15
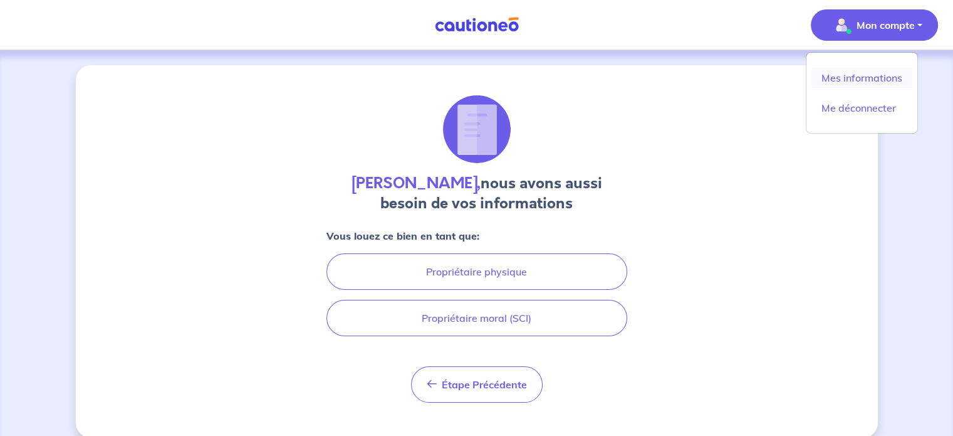
click at [865, 75] on link "Mes informations" at bounding box center [861, 78] width 101 height 20
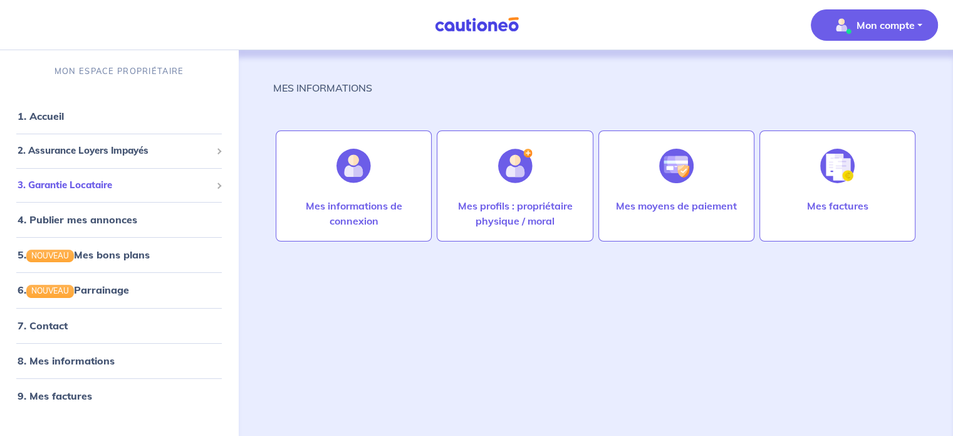
click at [80, 185] on span "3. Garantie Locataire" at bounding box center [115, 185] width 194 height 14
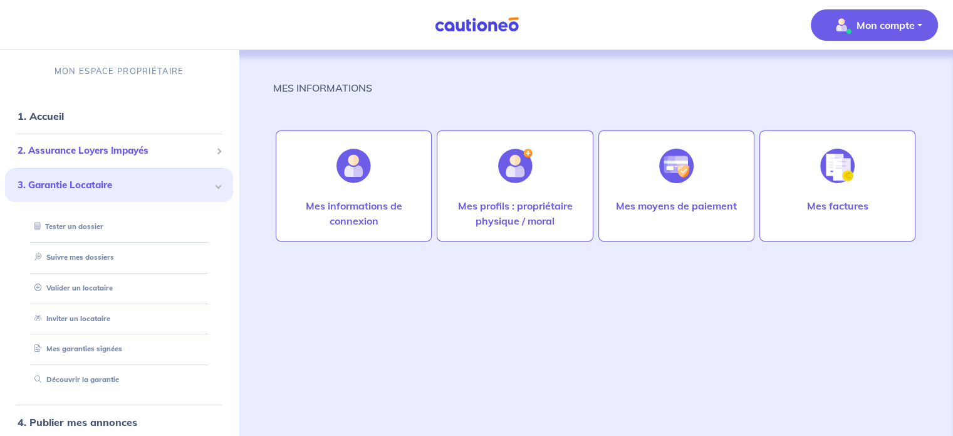
click at [97, 151] on span "2. Assurance Loyers Impayés" at bounding box center [115, 150] width 194 height 14
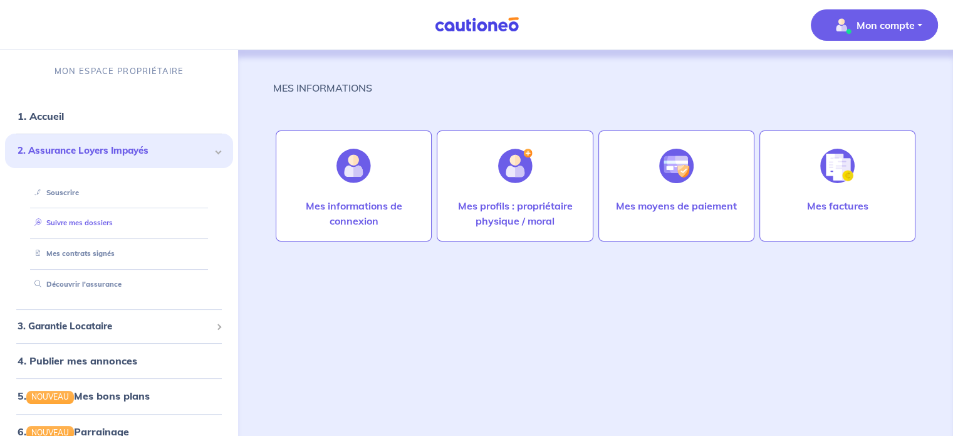
click at [97, 222] on link "Suivre mes dossiers" at bounding box center [70, 222] width 83 height 9
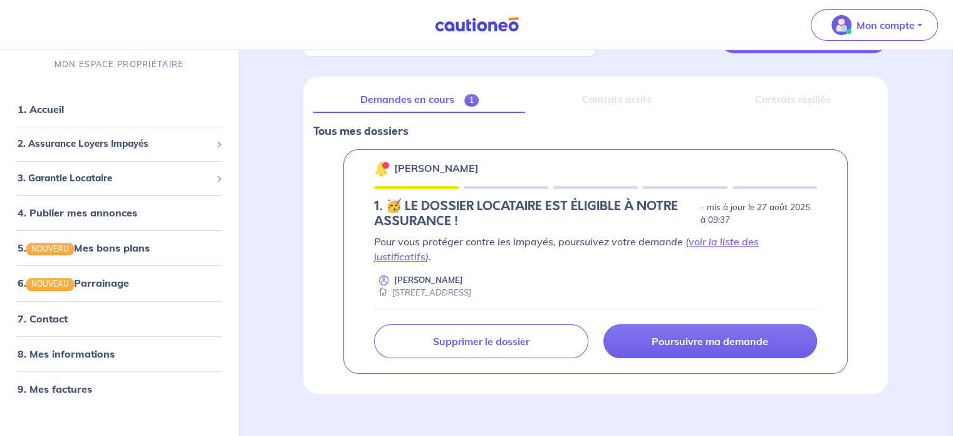
scroll to position [128, 0]
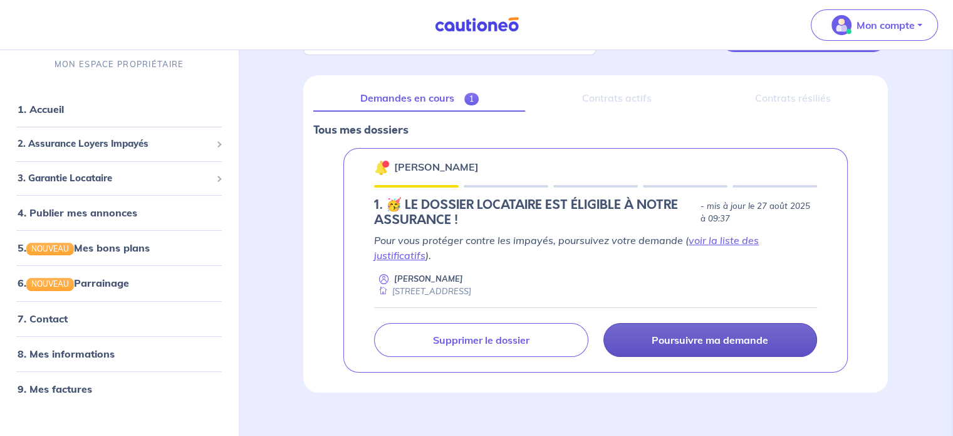
click at [729, 333] on p "Poursuivre ma demande" at bounding box center [710, 339] width 117 height 13
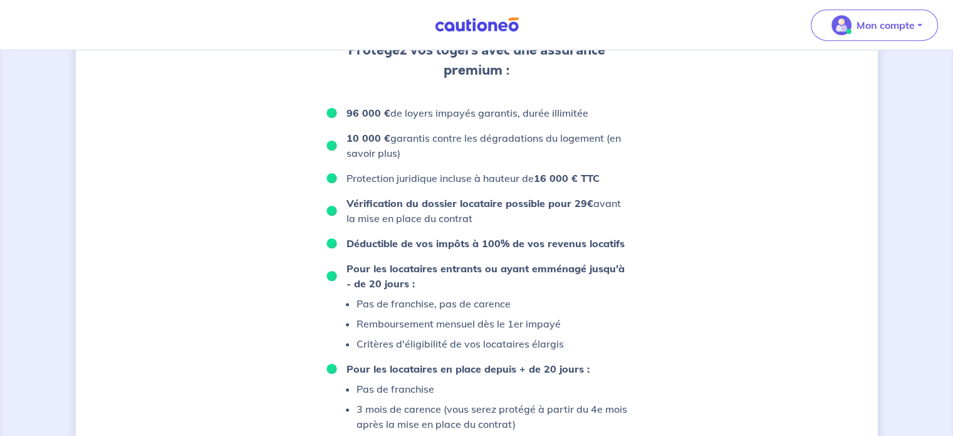
scroll to position [627, 0]
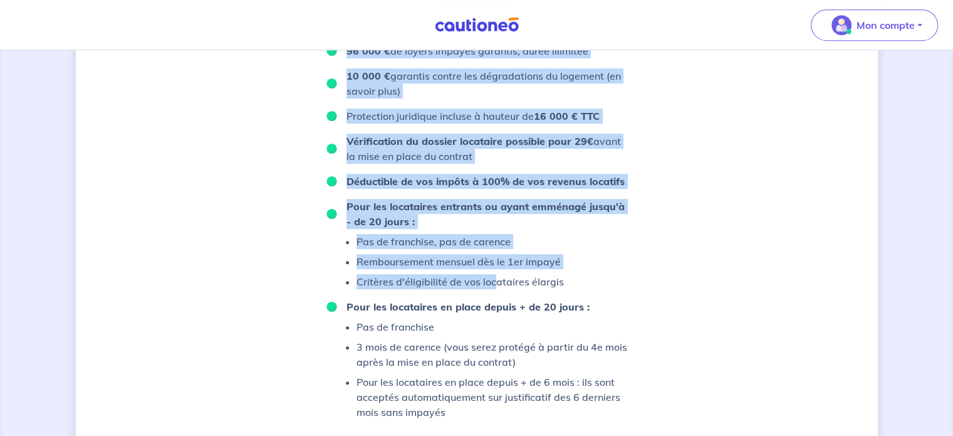
drag, startPoint x: 351, startPoint y: 123, endPoint x: 491, endPoint y: 295, distance: 221.8
click at [491, 295] on div "Protégez vos loyers avec une assurance premium : 96 000 € de loyers impayés gar…" at bounding box center [476, 198] width 301 height 441
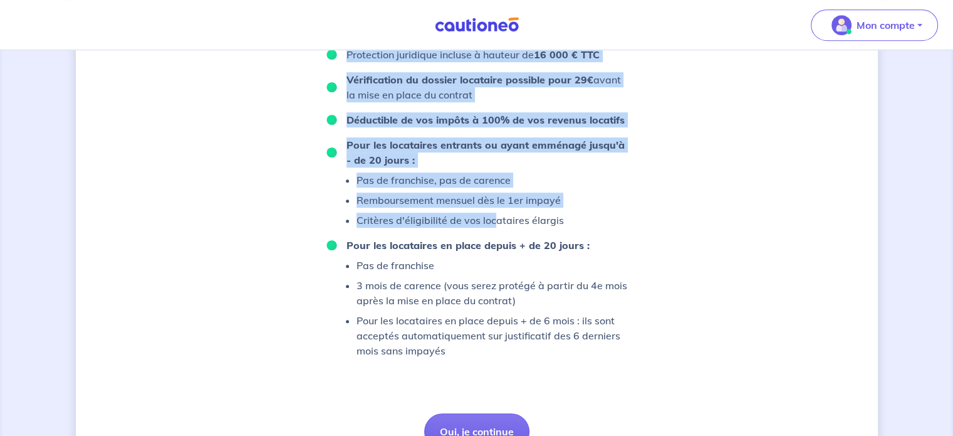
scroll to position [815, 0]
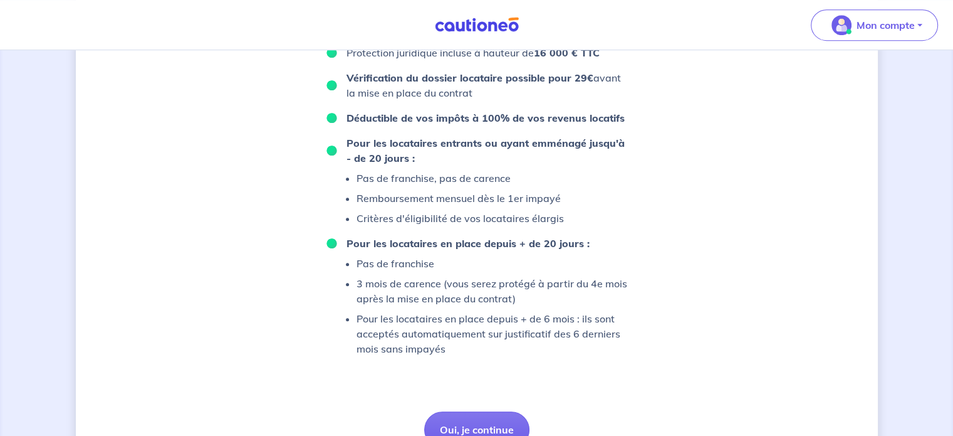
click at [491, 295] on p "3 mois de carence (vous serez protégé à partir du 4e mois après la mise en plac…" at bounding box center [492, 291] width 271 height 30
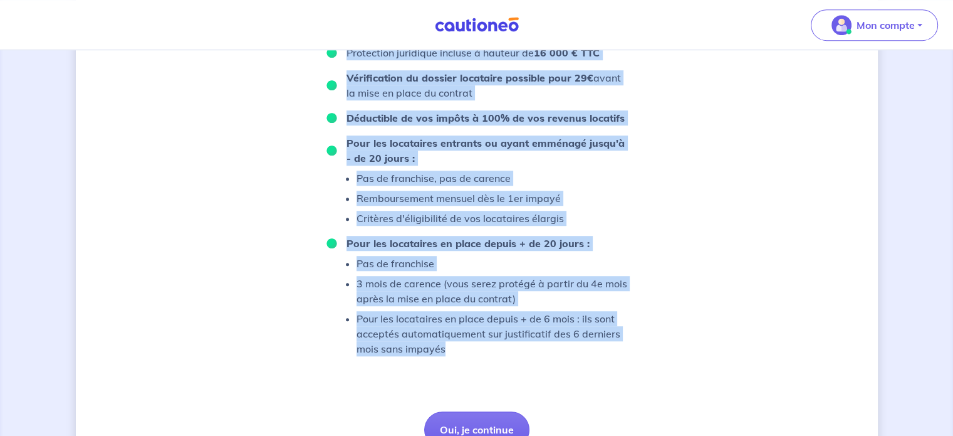
drag, startPoint x: 352, startPoint y: 127, endPoint x: 497, endPoint y: 365, distance: 278.1
click at [497, 356] on div "Protégez vos loyers avec une assurance premium : 96 000 € de loyers impayés gar…" at bounding box center [476, 135] width 301 height 441
copy div "rotégez vos loyers avec une assurance premium : 96 000 € de loyers impayés gara…"
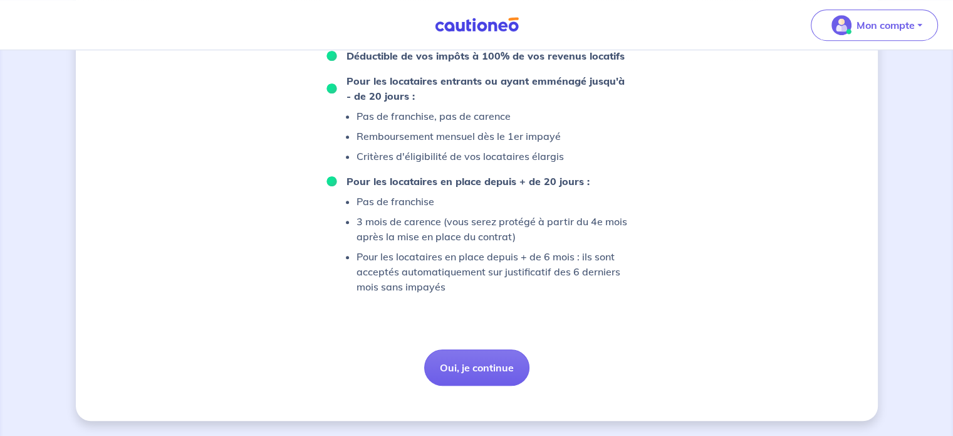
scroll to position [890, 0]
click at [494, 362] on button "Oui, je continue" at bounding box center [476, 367] width 105 height 36
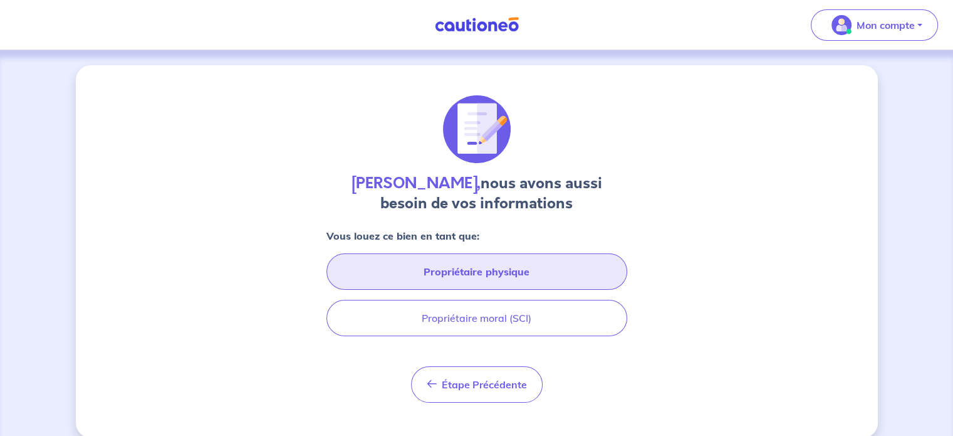
click at [502, 271] on button "Propriétaire physique" at bounding box center [476, 271] width 301 height 36
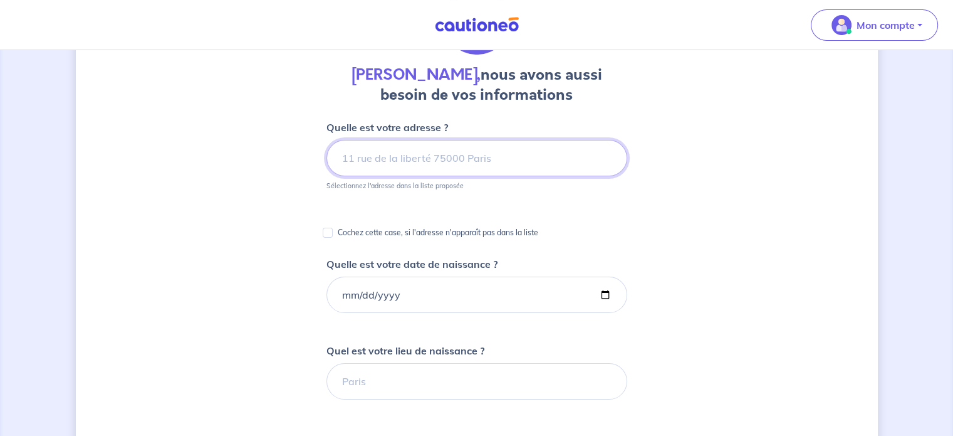
scroll to position [125, 0]
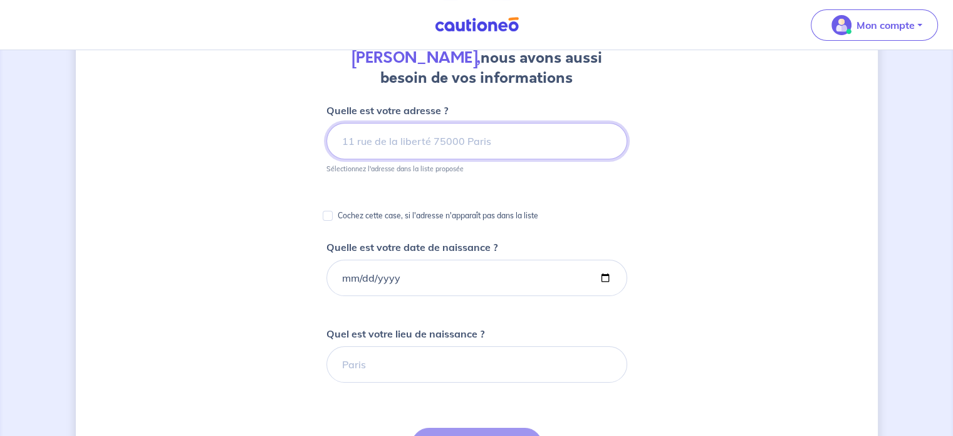
click at [454, 145] on input at bounding box center [476, 141] width 301 height 36
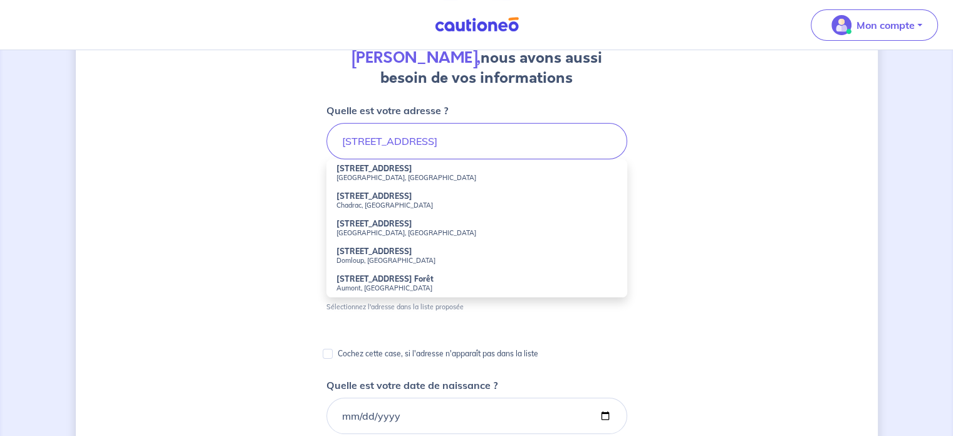
click at [412, 172] on strong "[STREET_ADDRESS]" at bounding box center [374, 168] width 76 height 9
type input "[STREET_ADDRESS]"
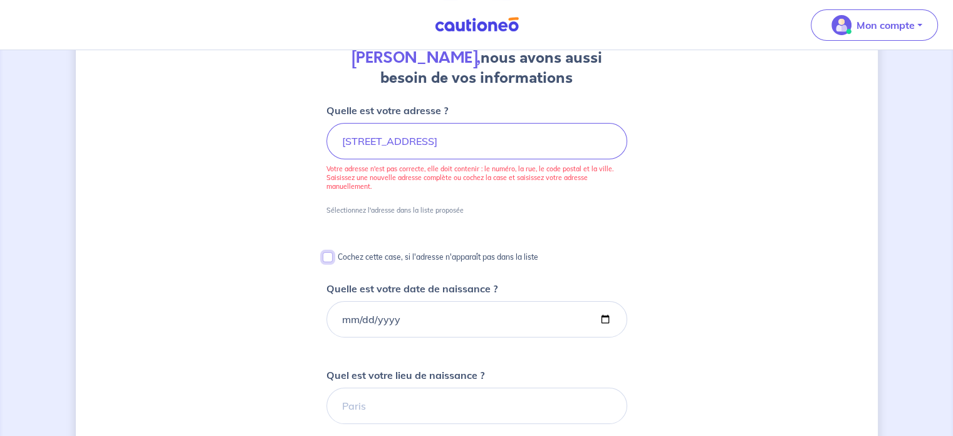
click at [327, 254] on input "Cochez cette case, si l'adresse n'apparaît pas dans la liste" at bounding box center [328, 257] width 10 height 10
checkbox input "true"
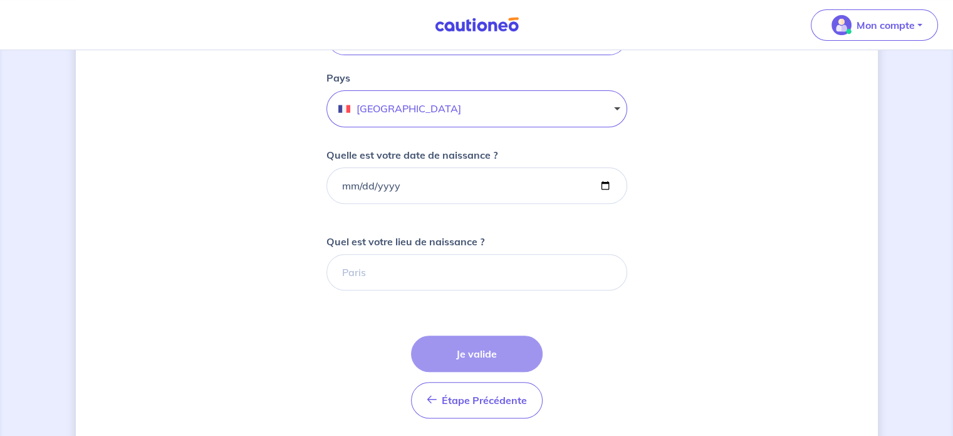
scroll to position [439, 0]
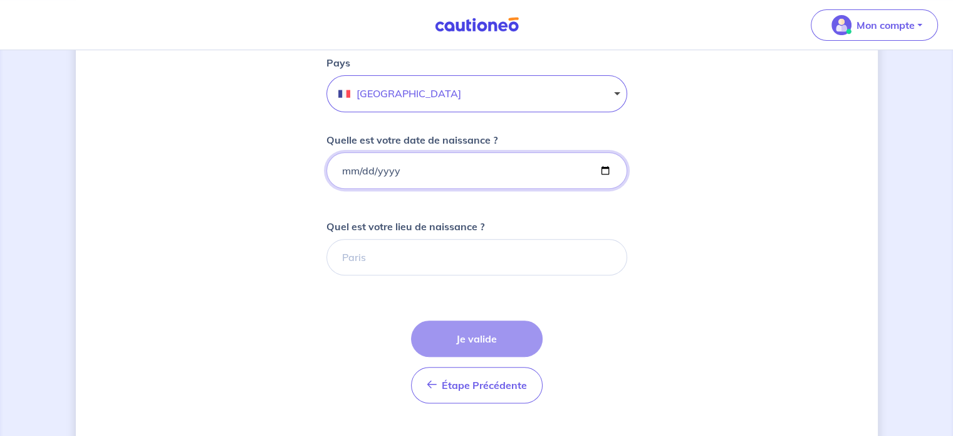
click at [345, 167] on input "Quelle est votre date de naissance ?" at bounding box center [476, 170] width 301 height 36
type input "[DATE]"
click at [604, 305] on form "Cochez cette case, si l'adresse n'apparaît pas dans la liste Numéro et nom de l…" at bounding box center [476, 198] width 301 height 819
click at [389, 255] on input "LE MANS" at bounding box center [476, 257] width 301 height 36
type input "LE MANS"
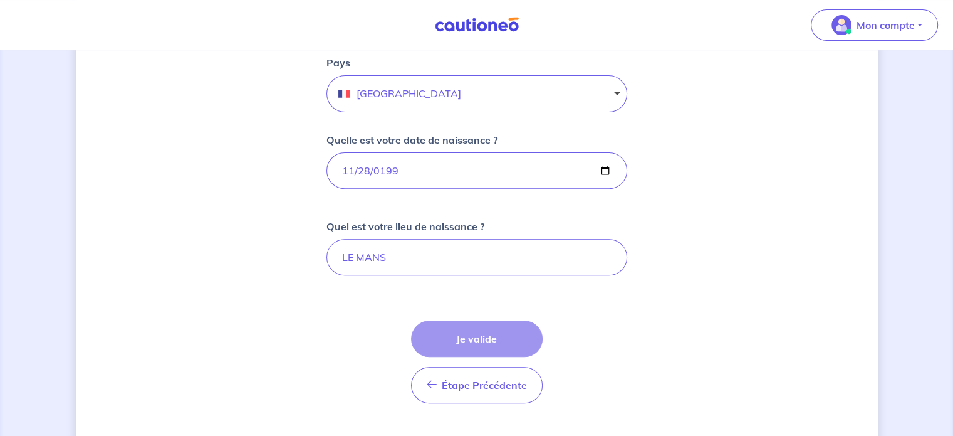
click at [684, 285] on div "[PERSON_NAME], nous avons aussi besoin de vos informations Cochez cette case, s…" at bounding box center [477, 135] width 802 height 1017
click at [496, 331] on div "Étape Précédente Précédent Je valide Je valide" at bounding box center [477, 361] width 132 height 83
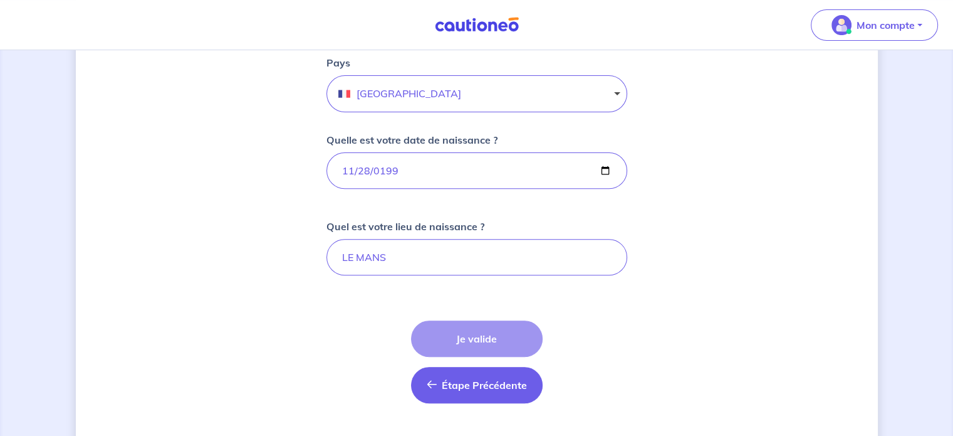
click at [461, 395] on button "Étape Précédente Précédent" at bounding box center [477, 385] width 132 height 36
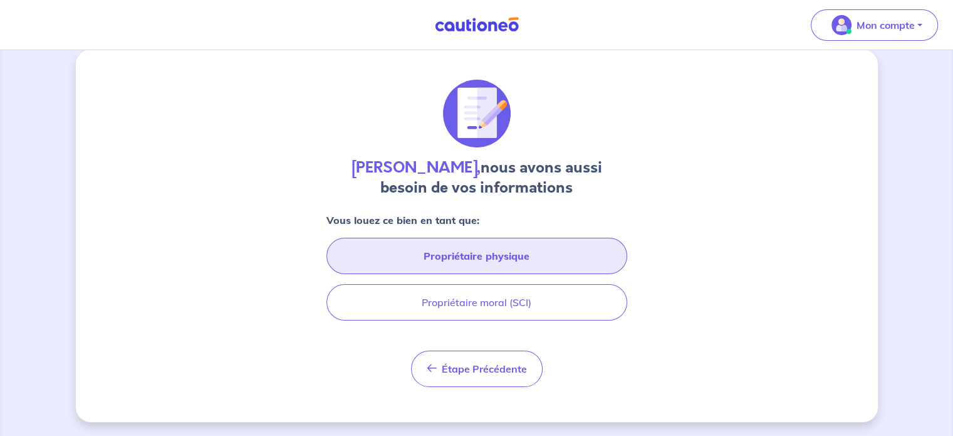
click at [514, 255] on button "Propriétaire physique" at bounding box center [476, 255] width 301 height 36
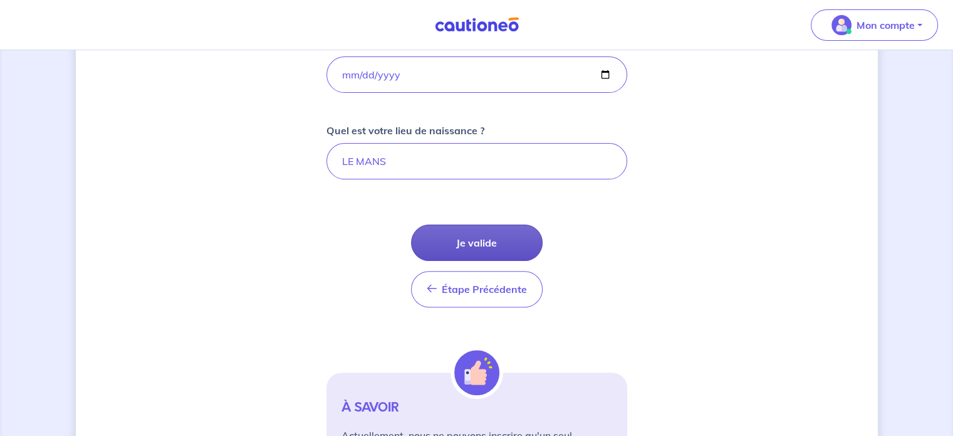
scroll to position [0, 0]
click at [464, 229] on button "Je valide" at bounding box center [477, 242] width 132 height 36
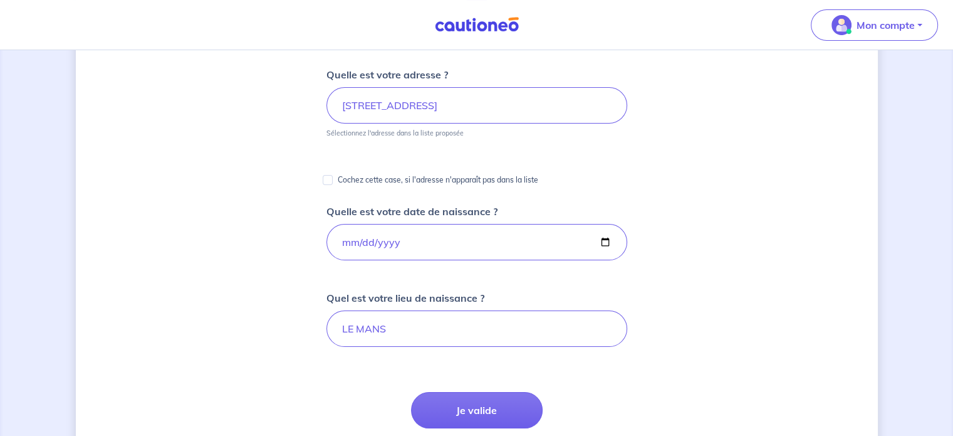
scroll to position [313, 0]
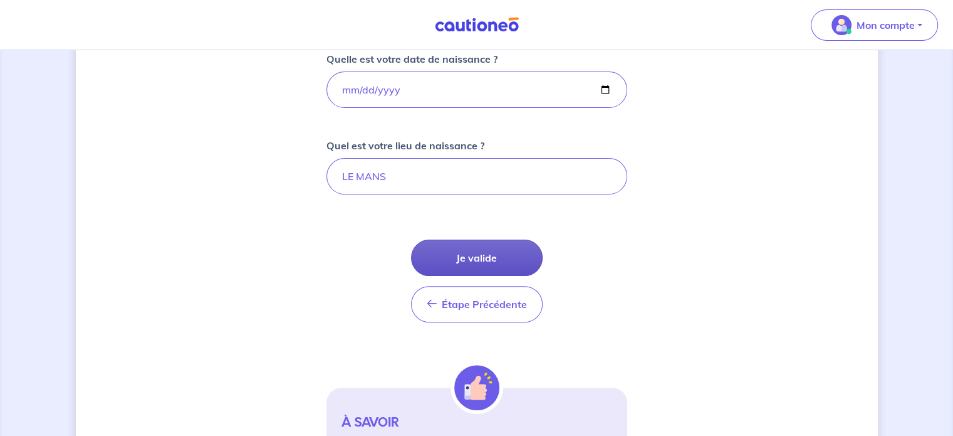
click at [471, 258] on button "Je valide" at bounding box center [477, 257] width 132 height 36
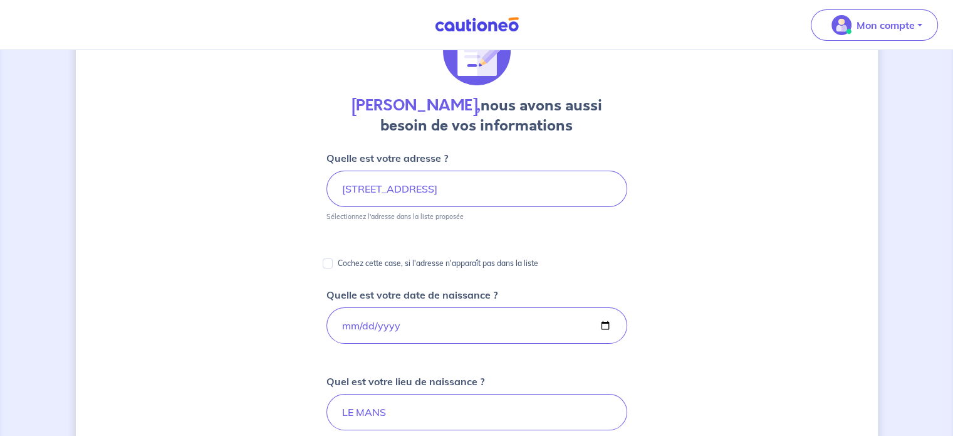
scroll to position [140, 0]
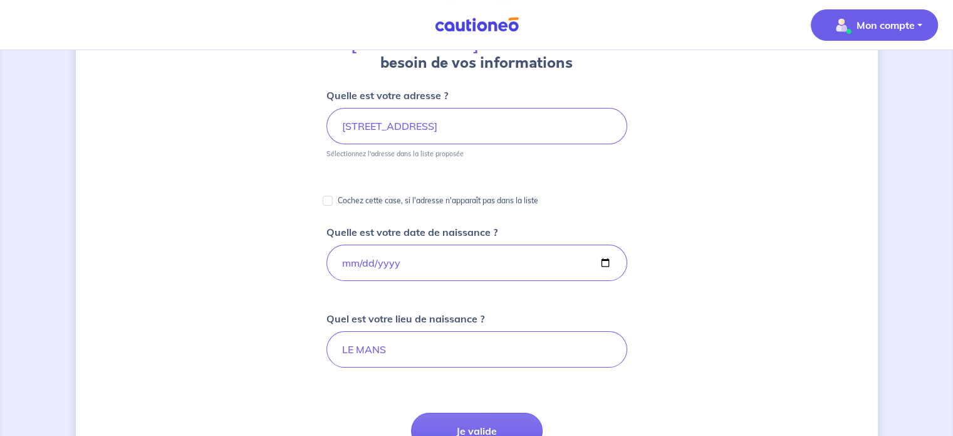
click at [867, 26] on p "Mon compte" at bounding box center [886, 25] width 58 height 15
click at [858, 72] on link "Mes informations" at bounding box center [861, 78] width 101 height 20
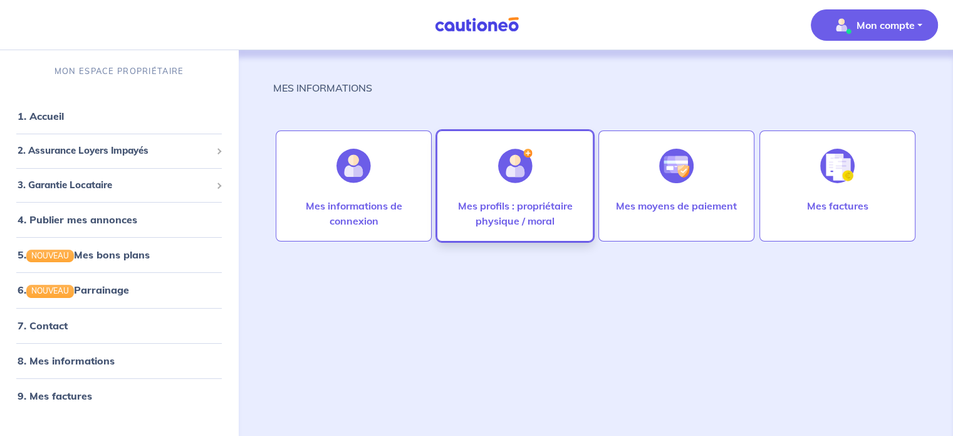
click at [522, 195] on div at bounding box center [515, 165] width 55 height 65
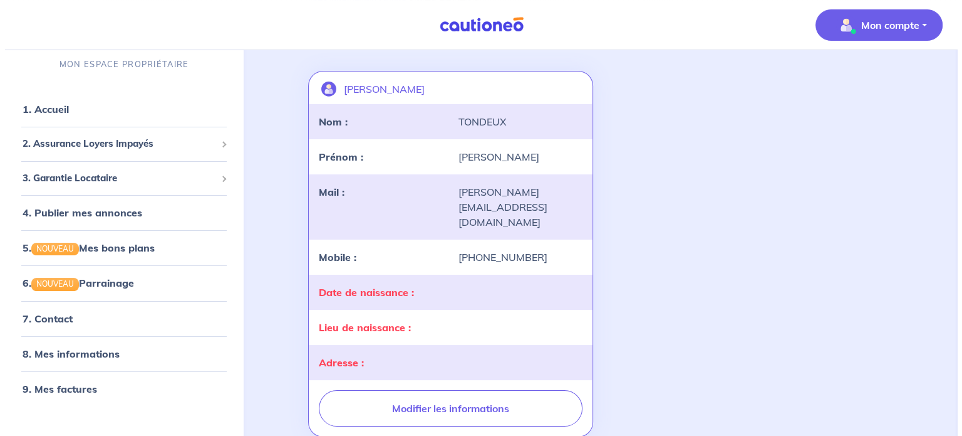
scroll to position [125, 0]
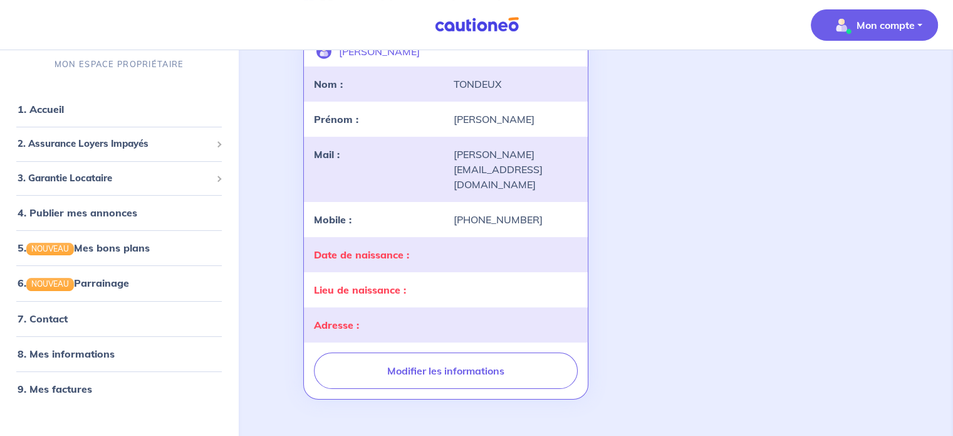
click at [423, 247] on div "Date de naissance :" at bounding box center [375, 254] width 139 height 15
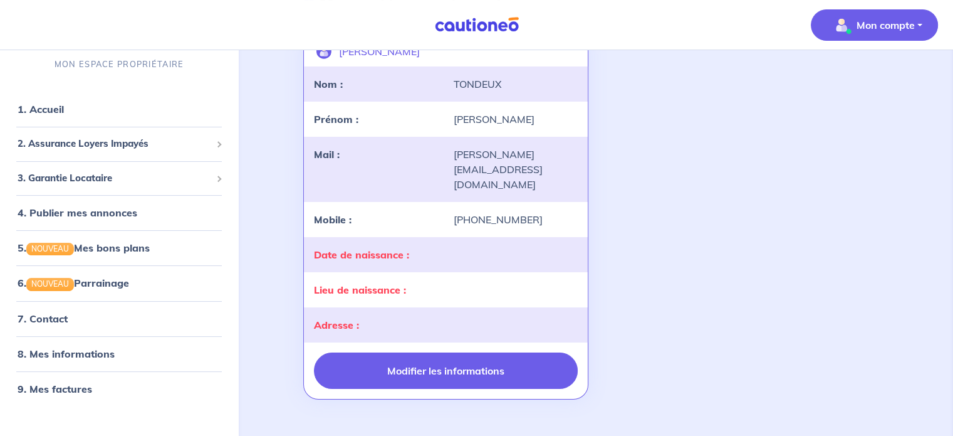
click at [452, 352] on button "Modifier les informations" at bounding box center [445, 370] width 263 height 36
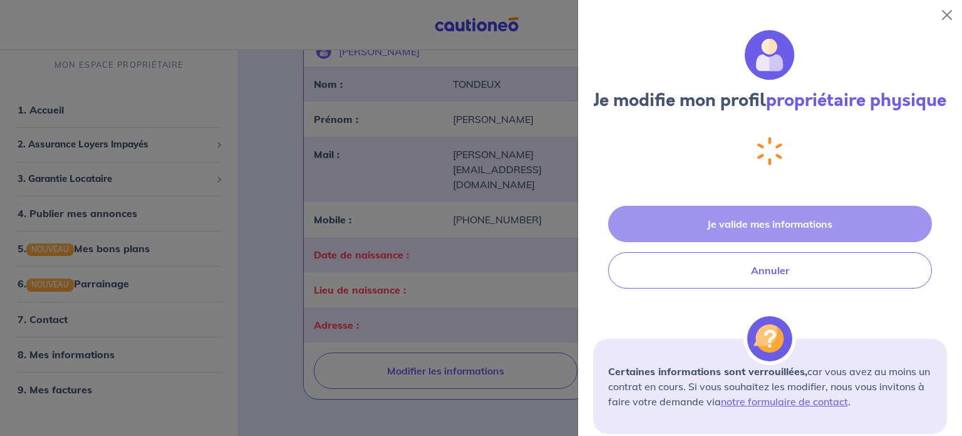
select select "FR"
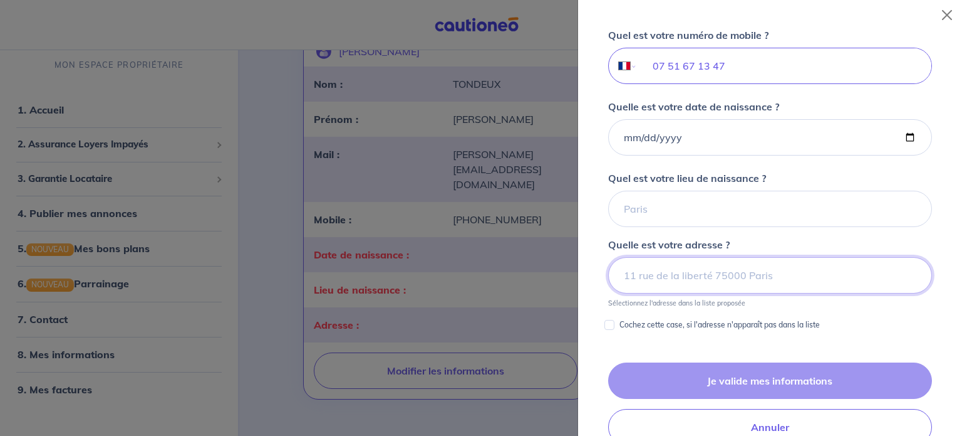
scroll to position [414, 0]
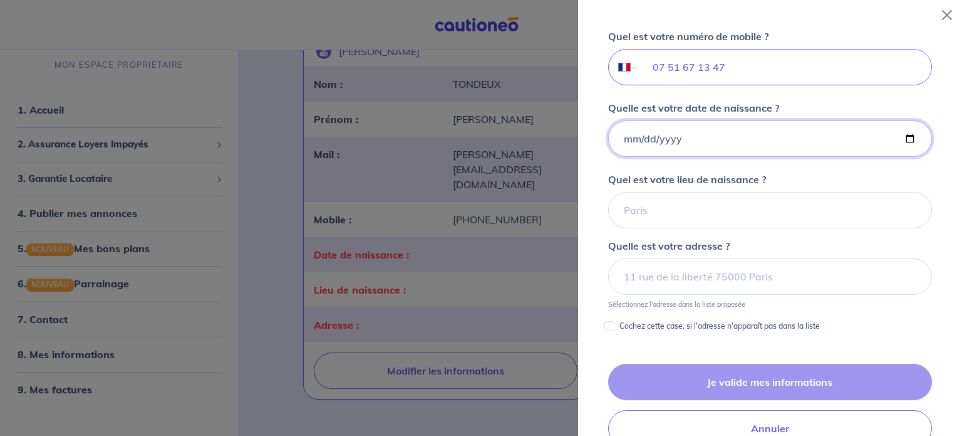
click at [670, 150] on input "Quelle est votre date de naissance ?" at bounding box center [770, 138] width 324 height 36
type input "[DATE]"
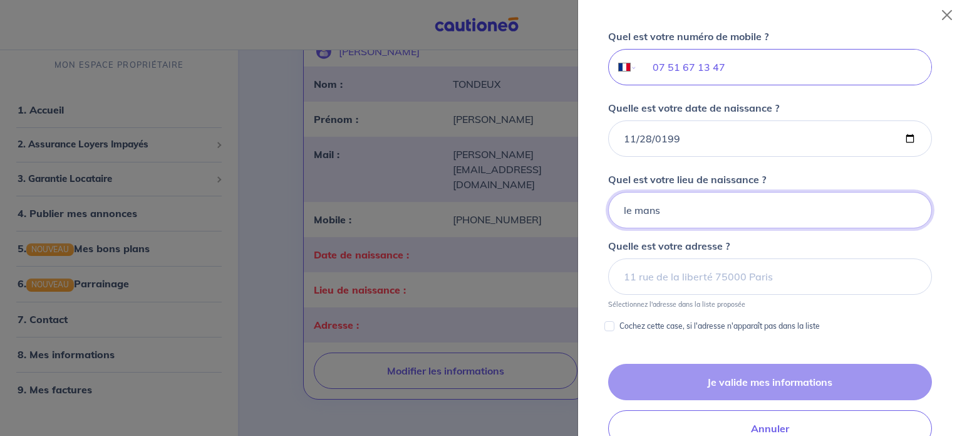
type input "LE MANS"
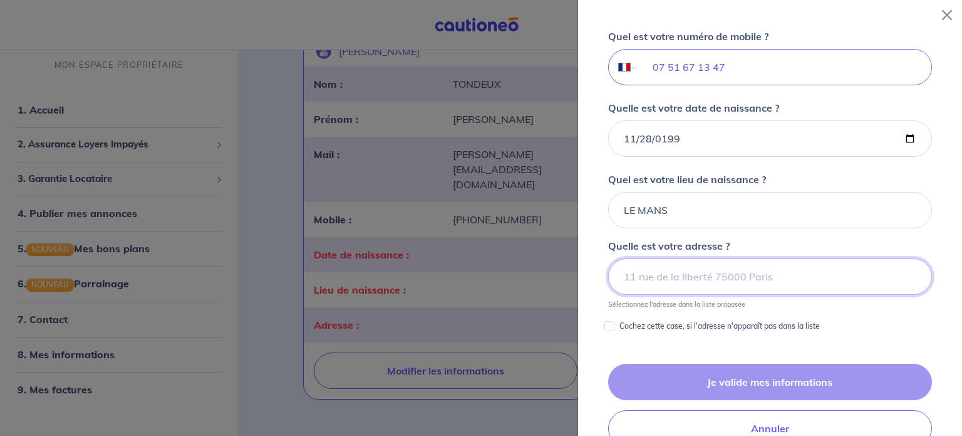
click at [662, 286] on input at bounding box center [770, 276] width 324 height 36
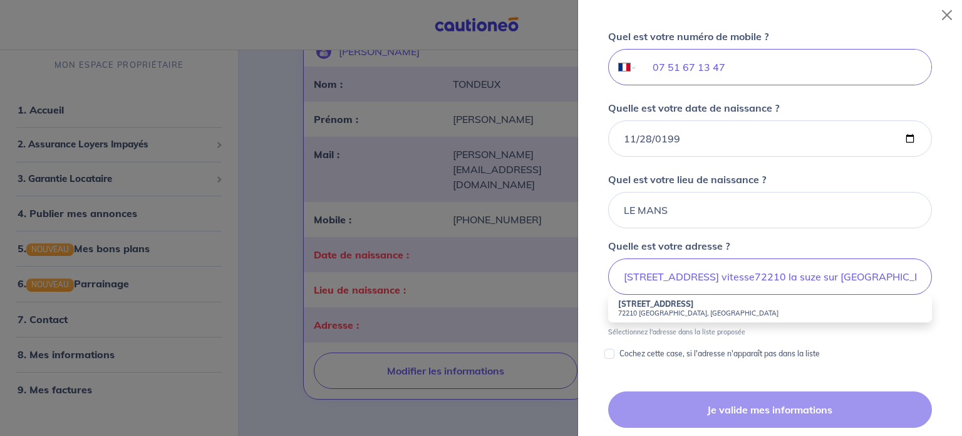
click at [709, 317] on small "72210 [GEOGRAPHIC_DATA], [GEOGRAPHIC_DATA]" at bounding box center [770, 312] width 304 height 9
type input "[STREET_ADDRESS]"
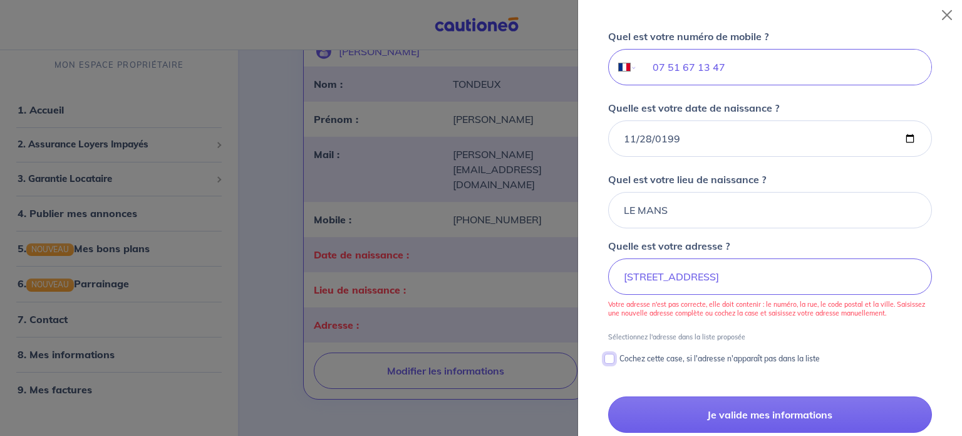
click at [612, 363] on input "Cochez cette case, si l'adresse n'apparaît pas dans la liste" at bounding box center [610, 358] width 10 height 10
checkbox input "true"
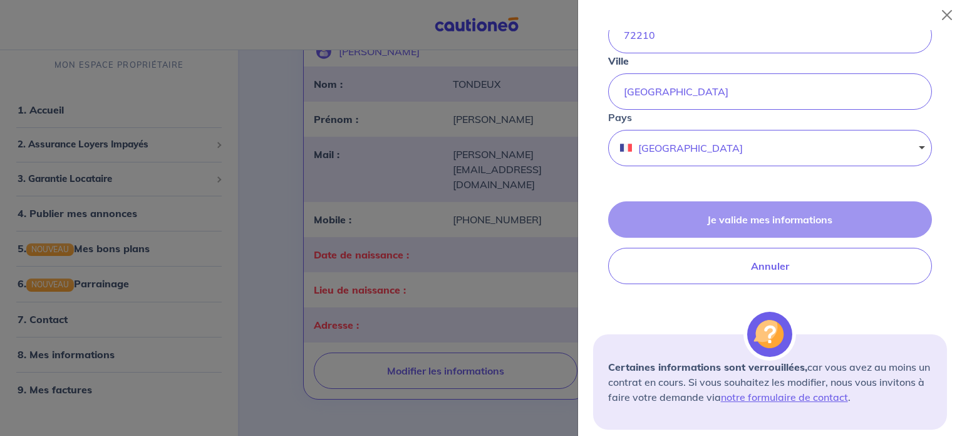
scroll to position [790, 0]
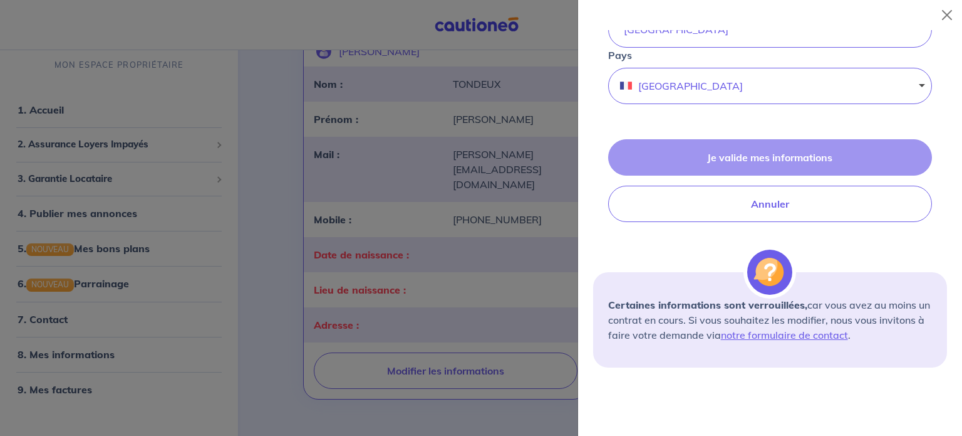
click at [744, 170] on div "Je valide mes informations Annuler" at bounding box center [770, 180] width 354 height 83
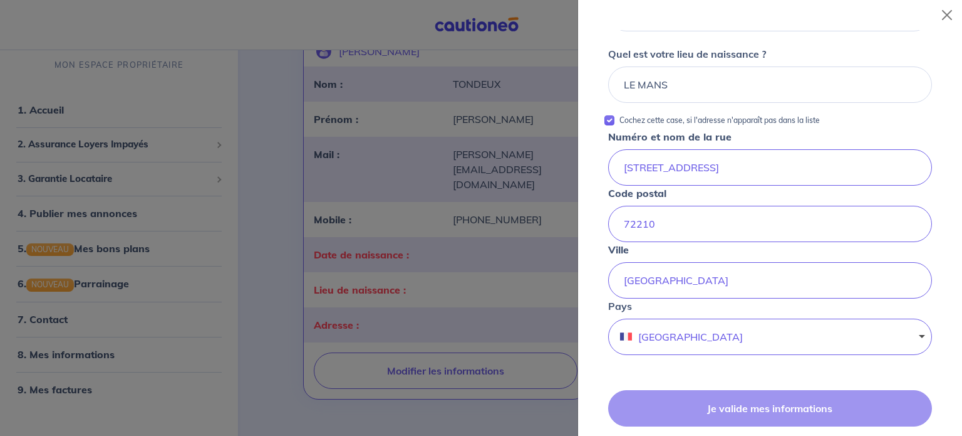
scroll to position [539, 0]
click at [692, 103] on input "LE MANS" at bounding box center [770, 84] width 324 height 36
click at [859, 103] on input "LE MANS" at bounding box center [770, 84] width 324 height 36
type input "LE MANS"
click at [842, 154] on div "Numéro et nom de la [GEOGRAPHIC_DATA][STREET_ADDRESS]" at bounding box center [770, 157] width 324 height 56
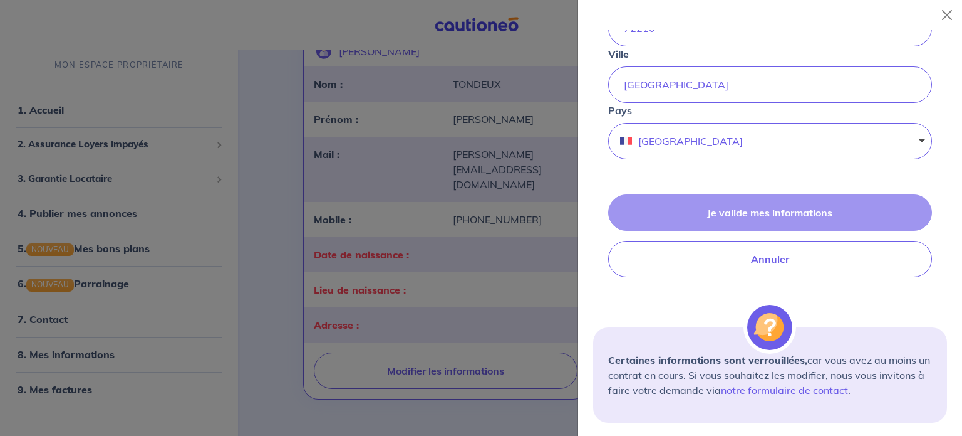
scroll to position [840, 0]
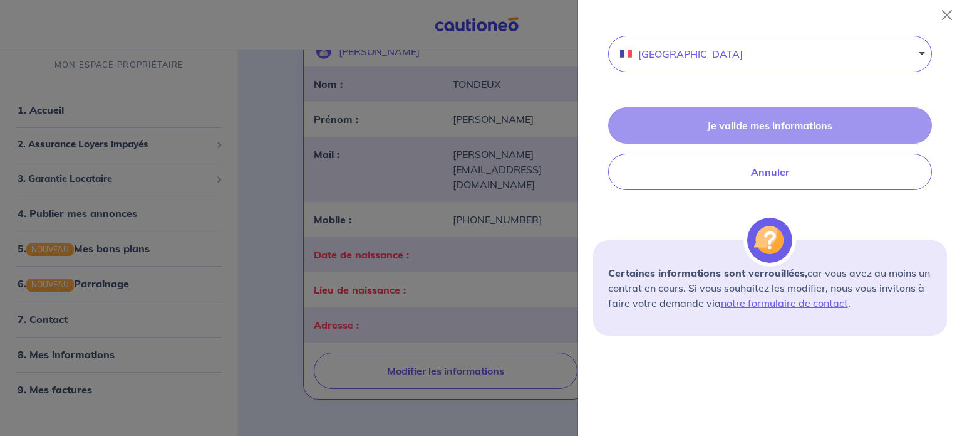
click at [762, 125] on div "Je valide mes informations Annuler" at bounding box center [770, 148] width 354 height 83
click at [538, 259] on div at bounding box center [481, 218] width 962 height 436
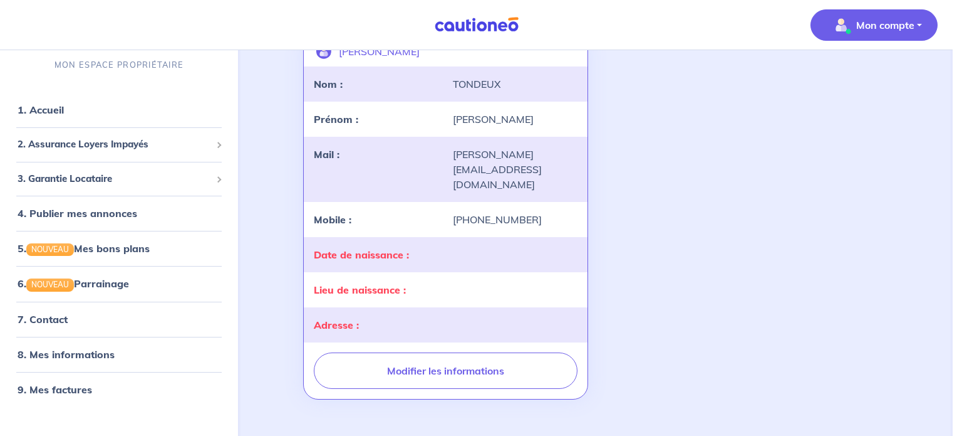
scroll to position [33, 0]
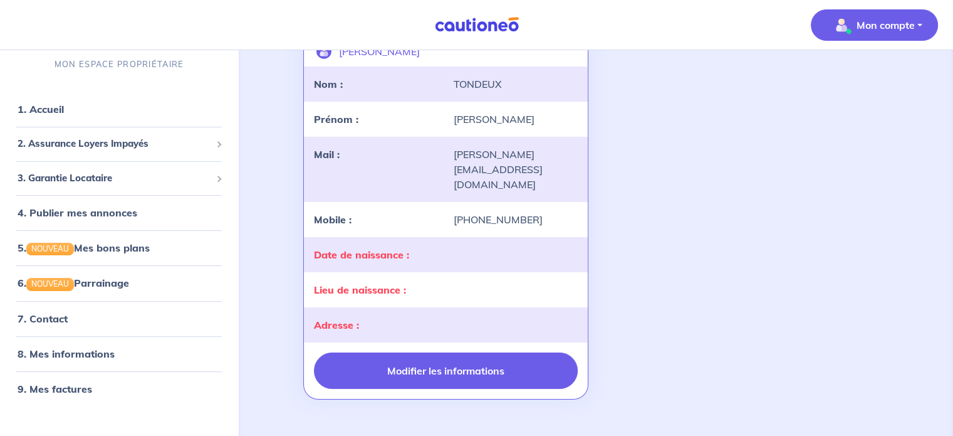
click at [493, 352] on button "Modifier les informations" at bounding box center [445, 370] width 263 height 36
select select "FR"
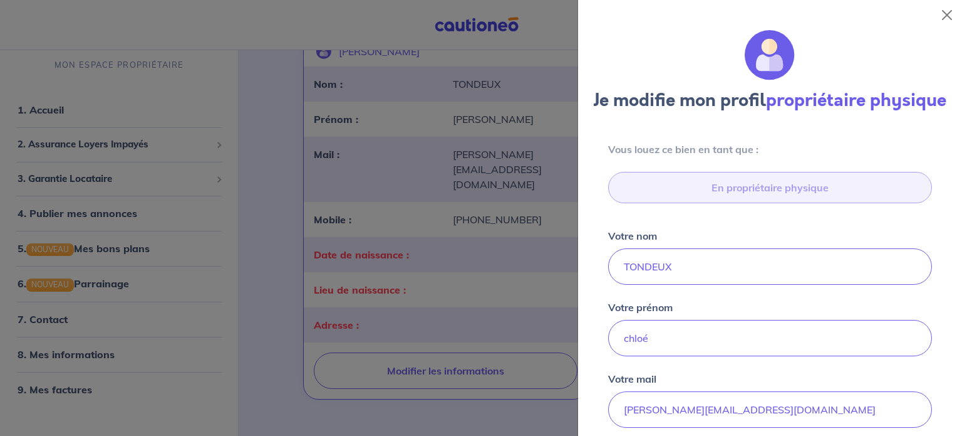
scroll to position [476, 0]
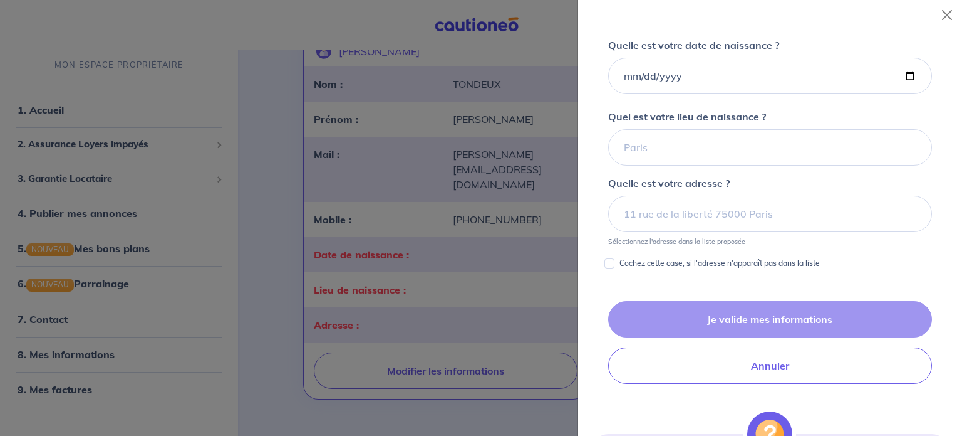
click at [759, 344] on div "Je valide mes informations Annuler" at bounding box center [770, 342] width 354 height 83
click at [632, 271] on p "Cochez cette case, si l'adresse n'apparaît pas dans la liste" at bounding box center [720, 263] width 201 height 15
click at [615, 268] on input "Cochez cette case, si l'adresse n'apparaît pas dans la liste" at bounding box center [610, 263] width 10 height 10
checkbox input "true"
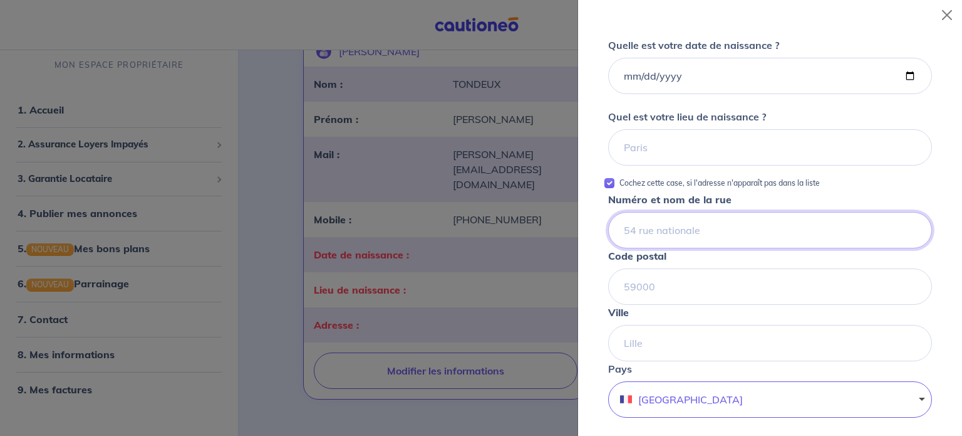
click at [658, 243] on input "Numéro et nom de la rue" at bounding box center [770, 230] width 324 height 36
type input "[STREET_ADDRESS] vitesse"
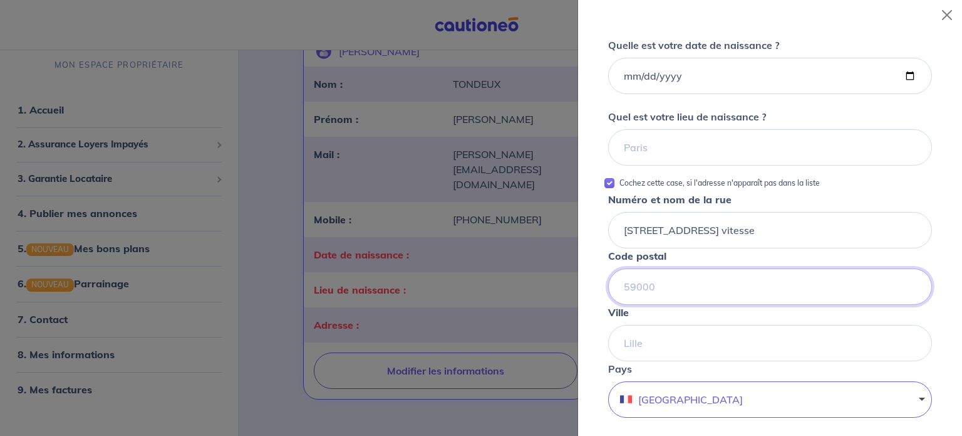
type input "72210"
type input "la suze sur [GEOGRAPHIC_DATA]"
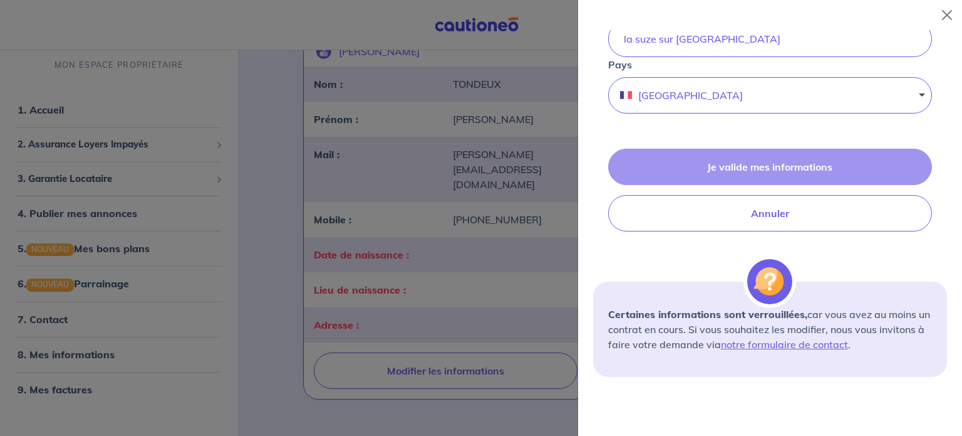
scroll to position [790, 0]
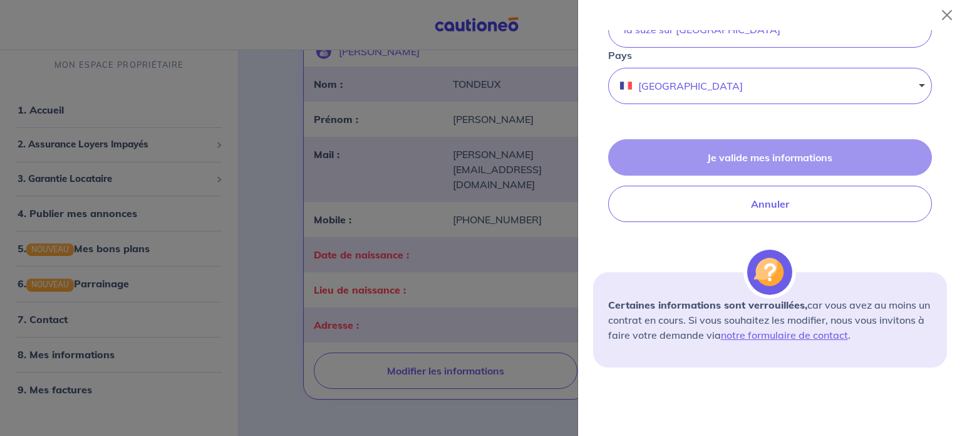
click at [724, 177] on div "Je valide mes informations Annuler" at bounding box center [770, 180] width 354 height 83
click at [836, 341] on link "notre formulaire de contact" at bounding box center [784, 334] width 127 height 13
click at [281, 222] on div at bounding box center [481, 218] width 962 height 436
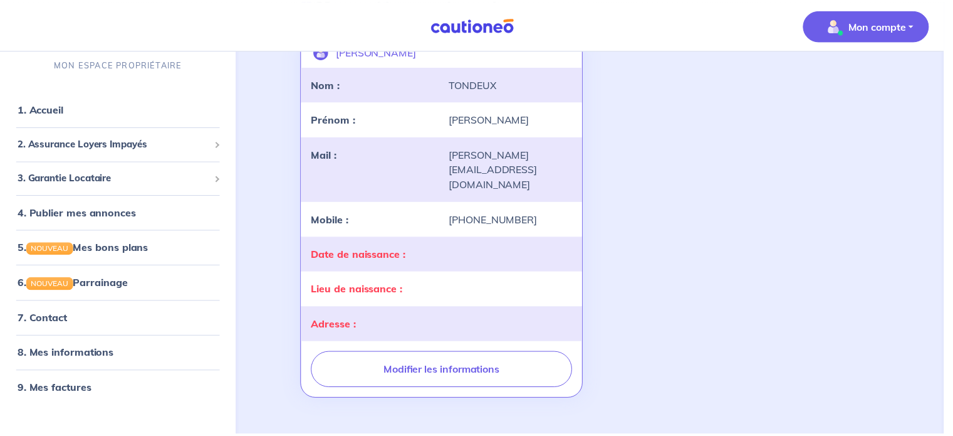
scroll to position [0, 0]
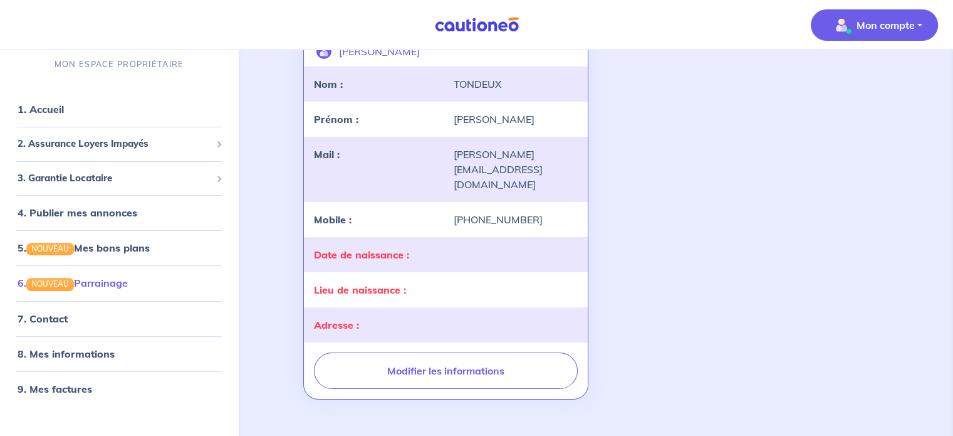
click at [128, 277] on link "6. NOUVEAU Parrainage" at bounding box center [73, 283] width 110 height 13
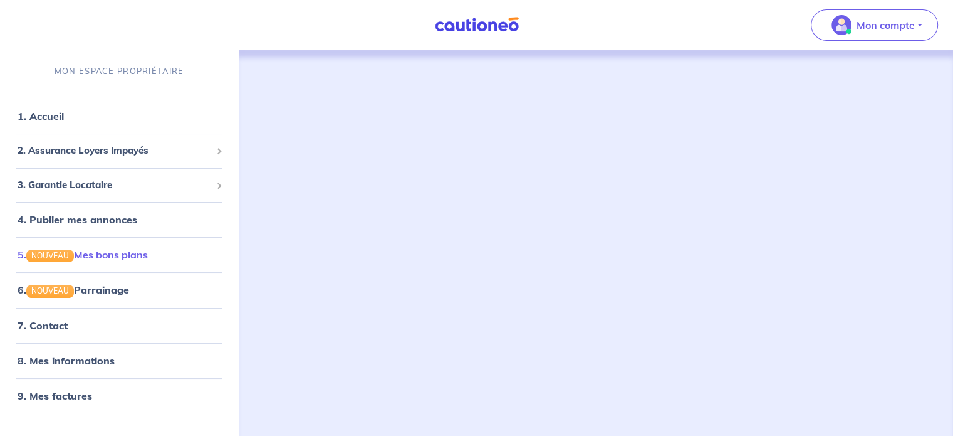
click at [111, 253] on link "5. NOUVEAU Mes bons plans" at bounding box center [83, 254] width 130 height 13
click at [101, 187] on span "3. Garantie Locataire" at bounding box center [115, 185] width 194 height 14
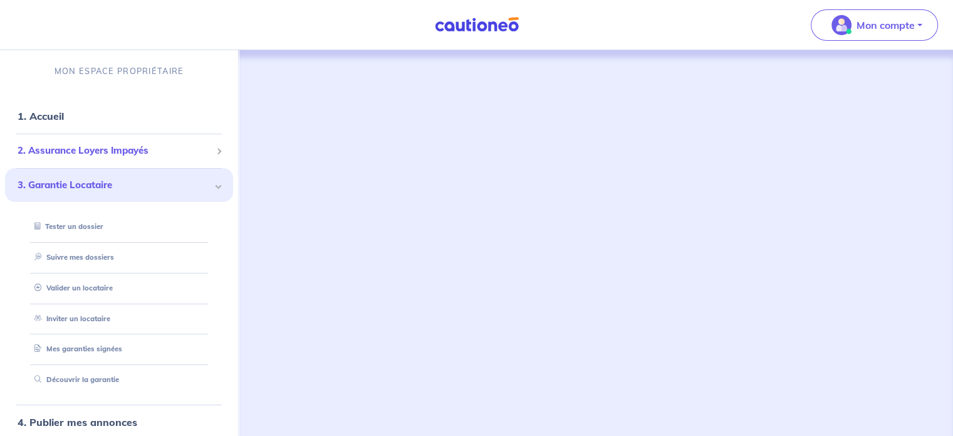
click at [96, 143] on span "2. Assurance Loyers Impayés" at bounding box center [115, 150] width 194 height 14
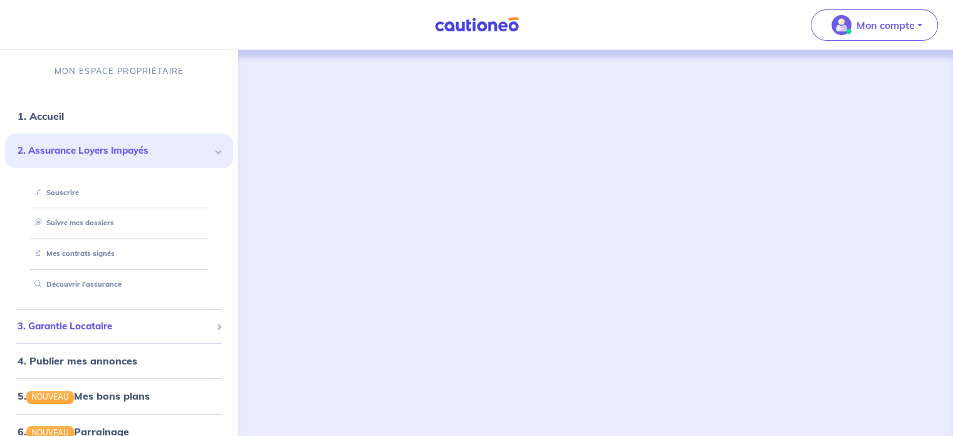
click at [102, 322] on span "3. Garantie Locataire" at bounding box center [115, 326] width 194 height 14
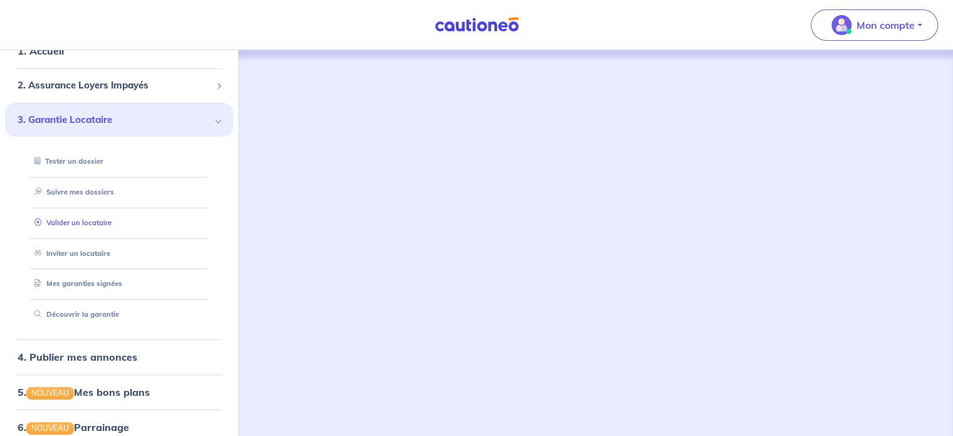
scroll to position [53, 0]
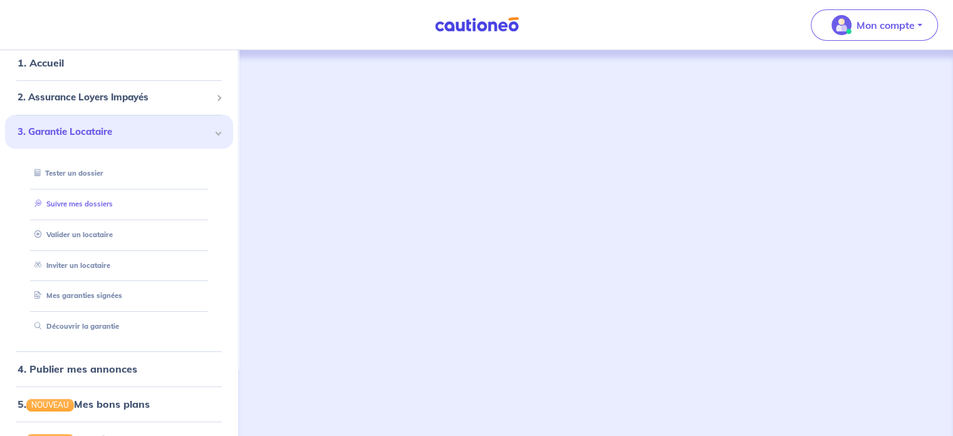
click at [83, 199] on link "Suivre mes dossiers" at bounding box center [70, 203] width 83 height 9
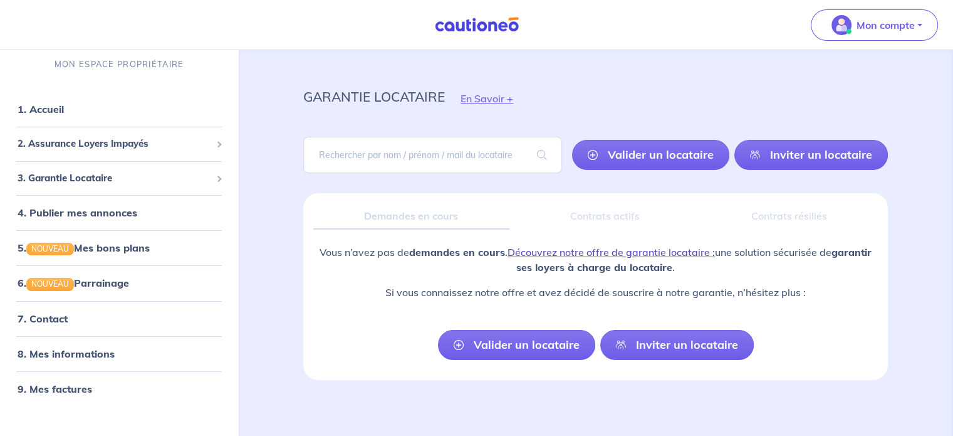
scroll to position [13, 0]
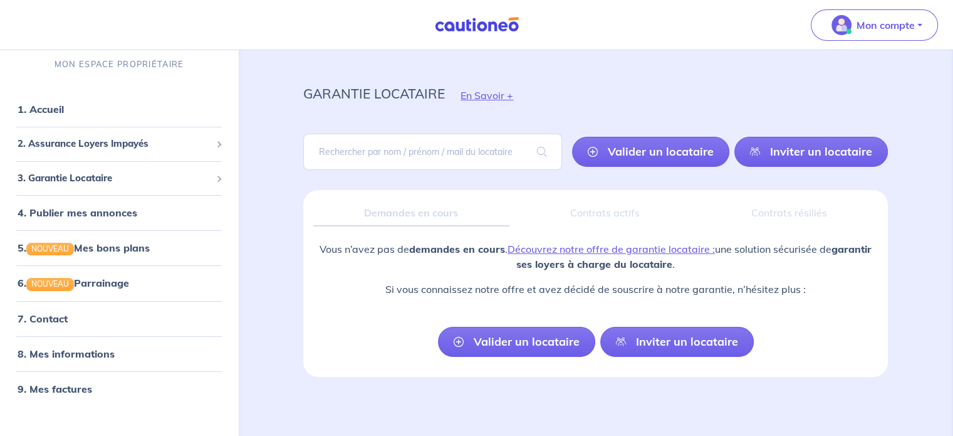
click at [582, 212] on div "Contrats actifs" at bounding box center [604, 213] width 171 height 26
click at [111, 350] on link "8. Mes informations" at bounding box center [64, 353] width 93 height 13
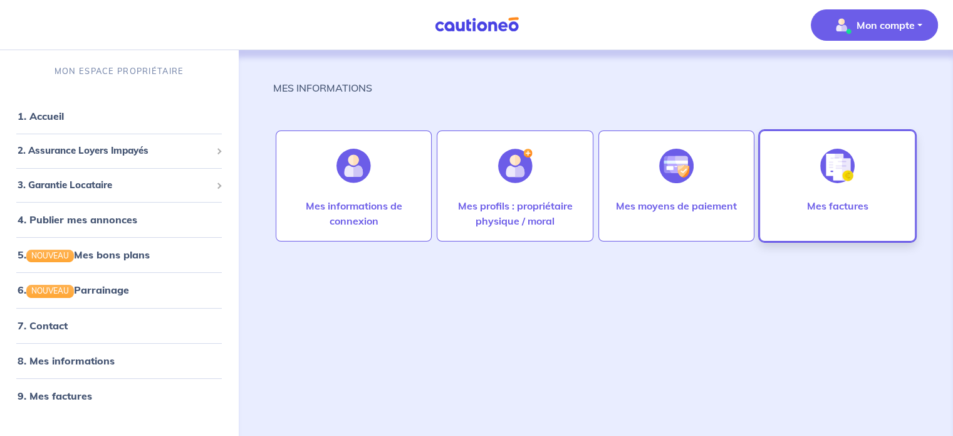
click at [828, 208] on p "Mes factures" at bounding box center [836, 205] width 61 height 15
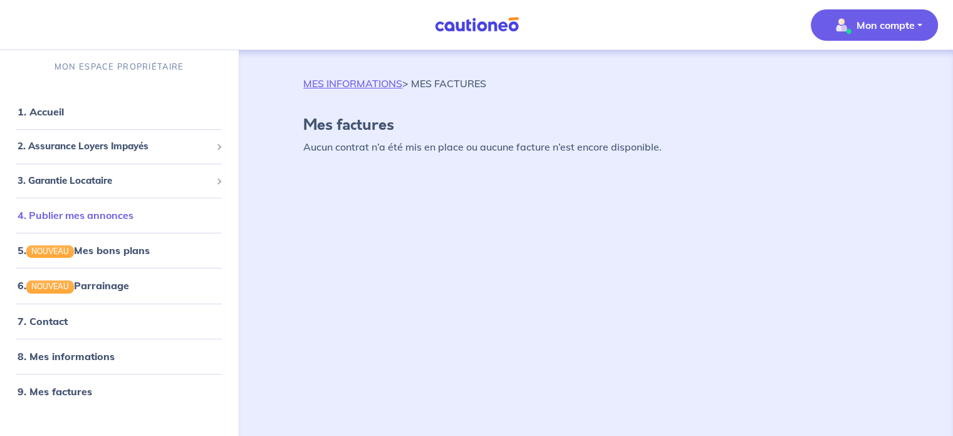
scroll to position [6, 0]
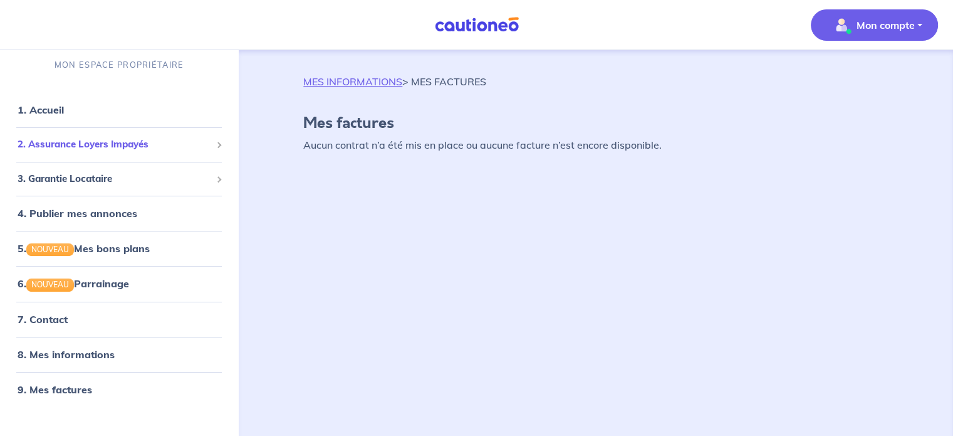
click at [91, 152] on div "2. Assurance Loyers Impayés" at bounding box center [119, 144] width 228 height 24
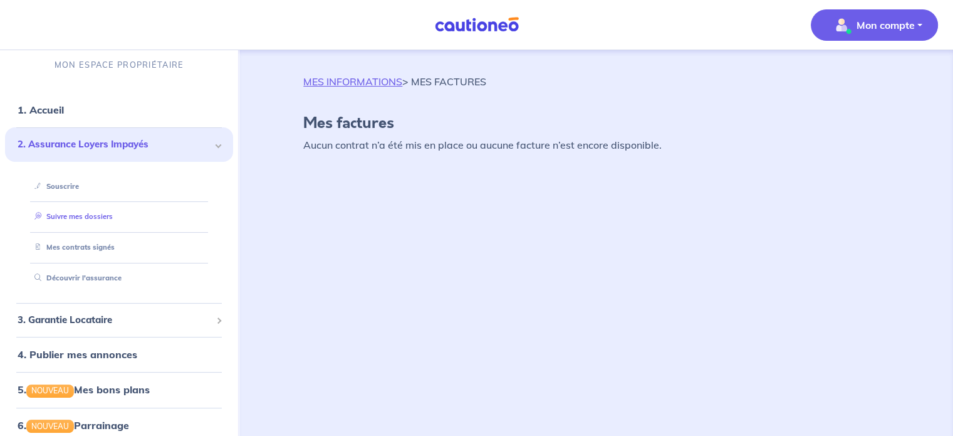
click at [85, 215] on link "Suivre mes dossiers" at bounding box center [70, 216] width 83 height 9
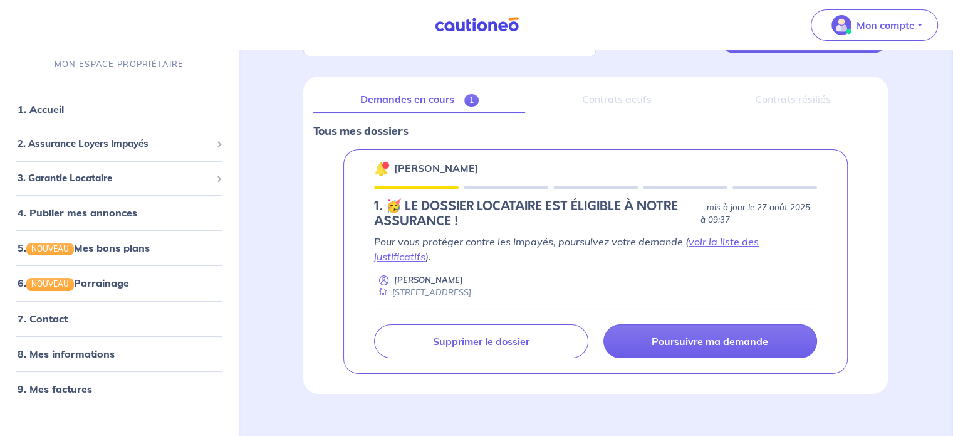
scroll to position [128, 0]
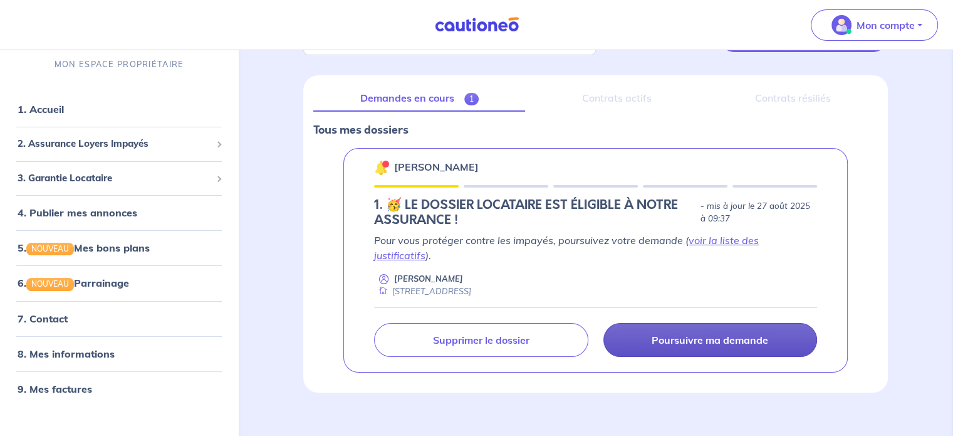
click at [676, 333] on p "Poursuivre ma demande" at bounding box center [710, 339] width 117 height 13
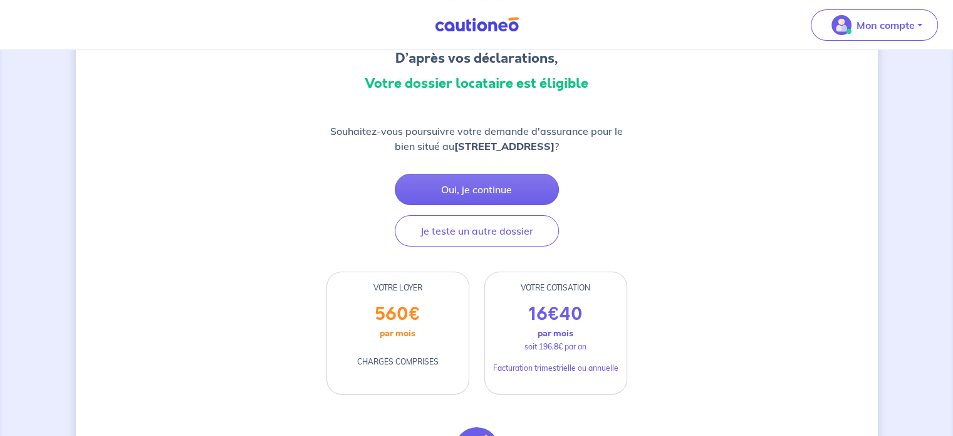
scroll to position [125, 0]
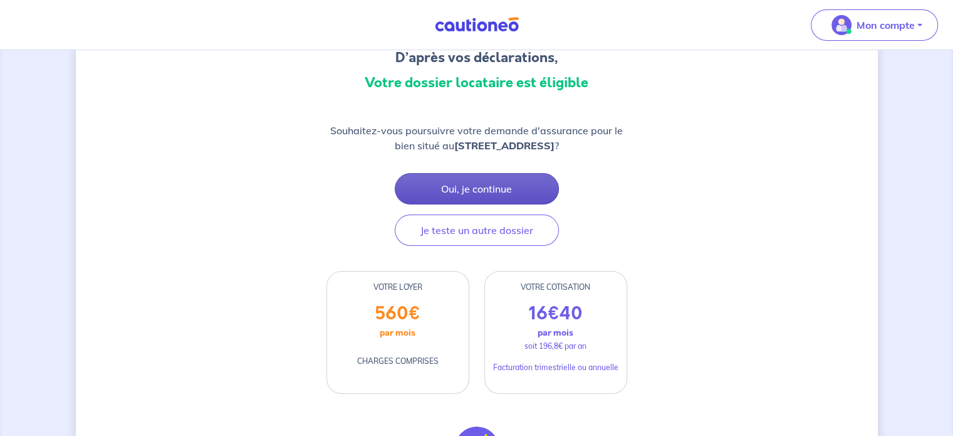
click at [476, 197] on button "Oui, je continue" at bounding box center [477, 188] width 164 height 31
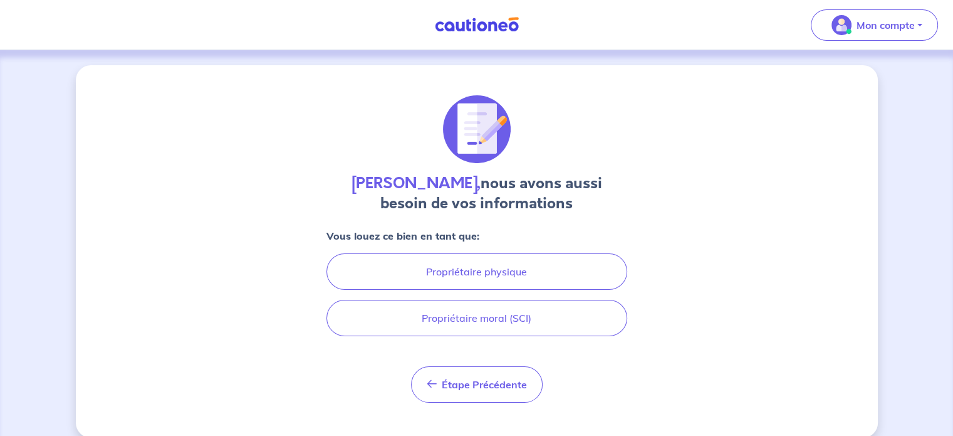
scroll to position [16, 0]
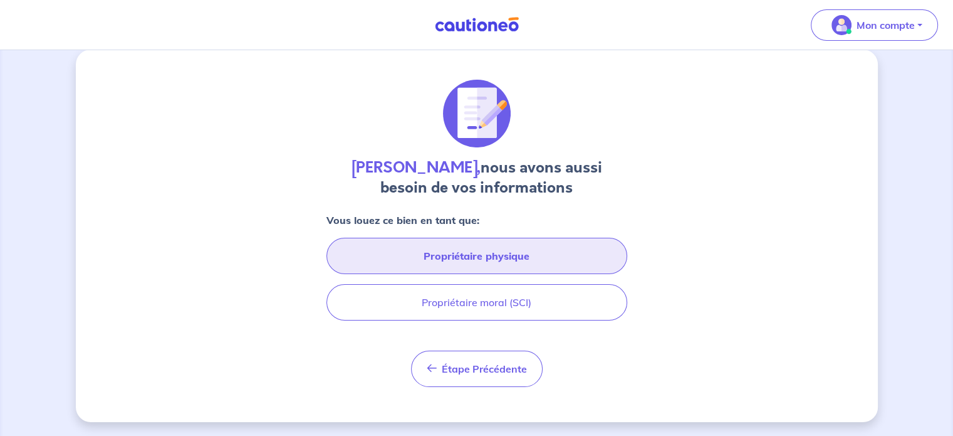
click at [487, 249] on button "Propriétaire physique" at bounding box center [476, 255] width 301 height 36
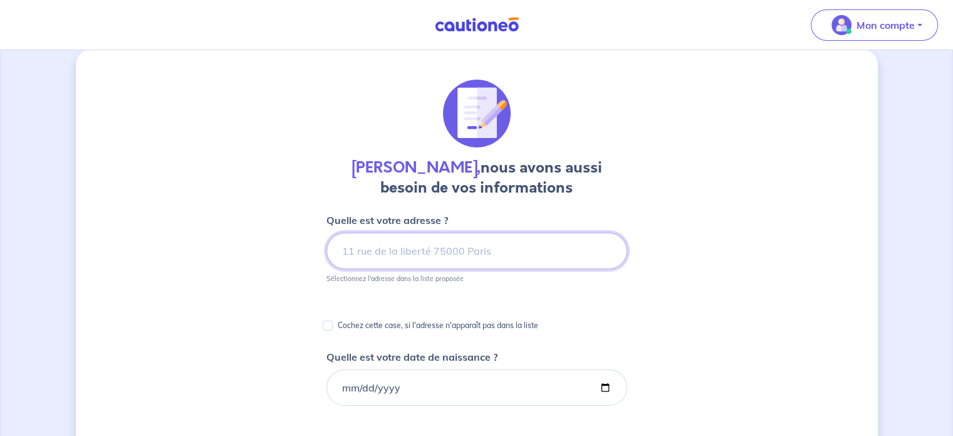
click at [444, 253] on input at bounding box center [476, 250] width 301 height 36
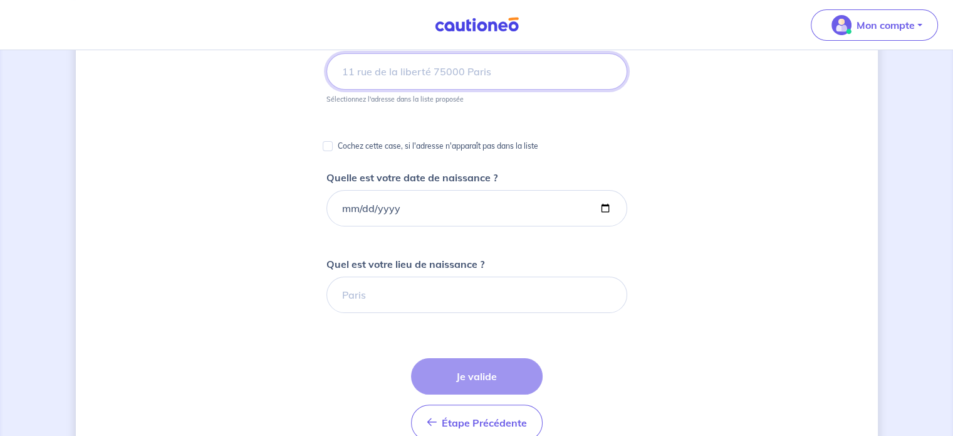
scroll to position [204, 0]
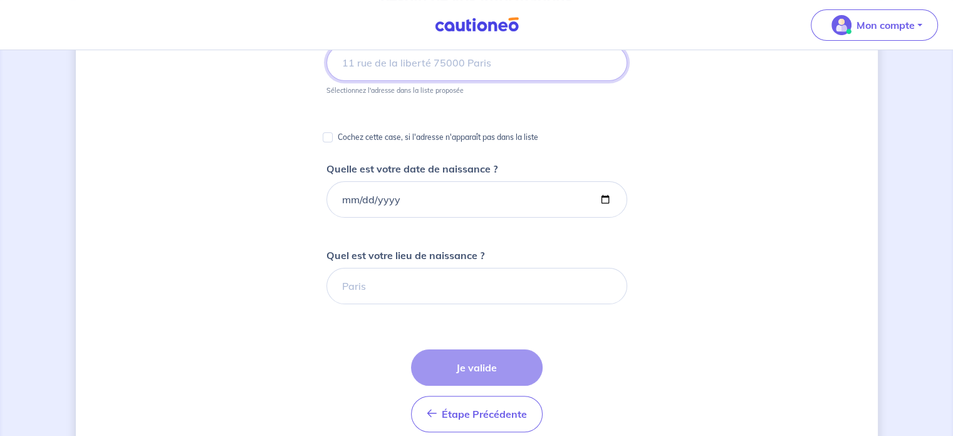
click at [402, 75] on input at bounding box center [476, 62] width 301 height 36
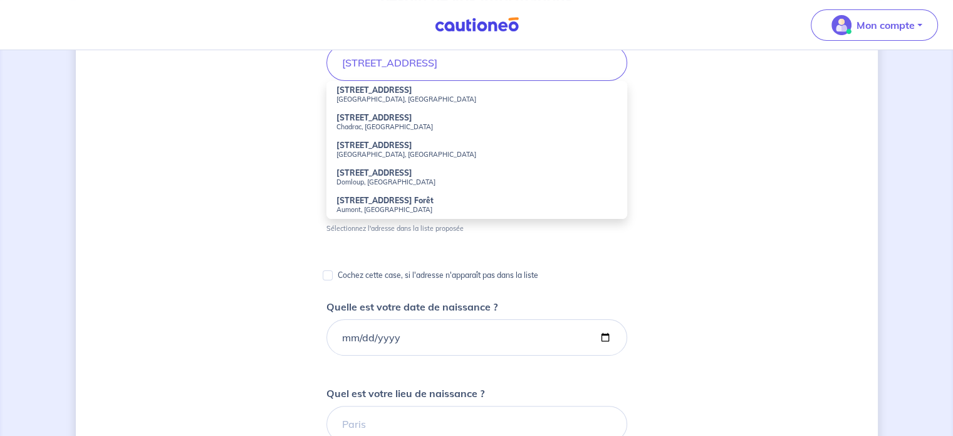
click at [407, 95] on small "[GEOGRAPHIC_DATA], [GEOGRAPHIC_DATA]" at bounding box center [476, 99] width 281 height 9
type input "[STREET_ADDRESS]"
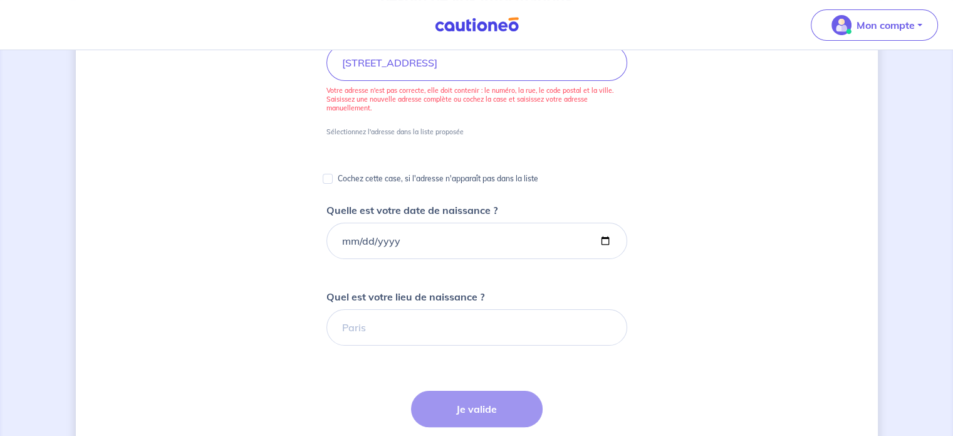
click at [320, 174] on div "[PERSON_NAME], nous avons aussi besoin de vos informations Quelle est votre adr…" at bounding box center [477, 288] width 802 height 852
click at [329, 176] on input "Cochez cette case, si l'adresse n'apparaît pas dans la liste" at bounding box center [328, 179] width 10 height 10
checkbox input "true"
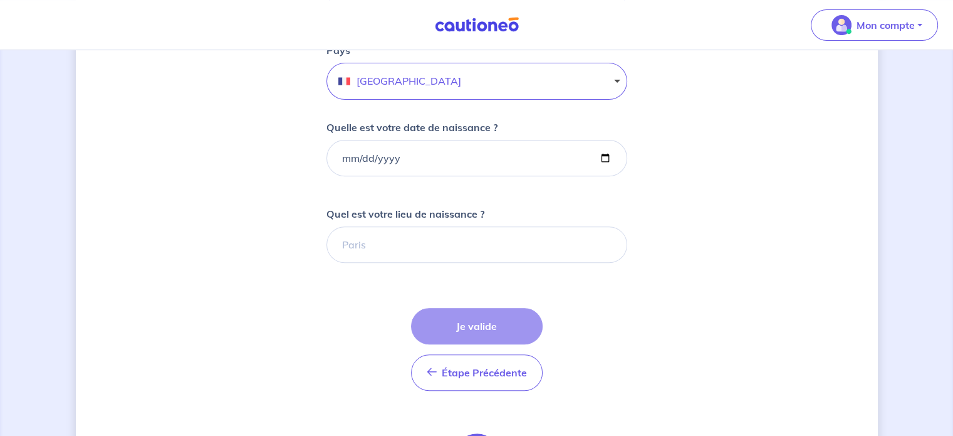
scroll to position [454, 0]
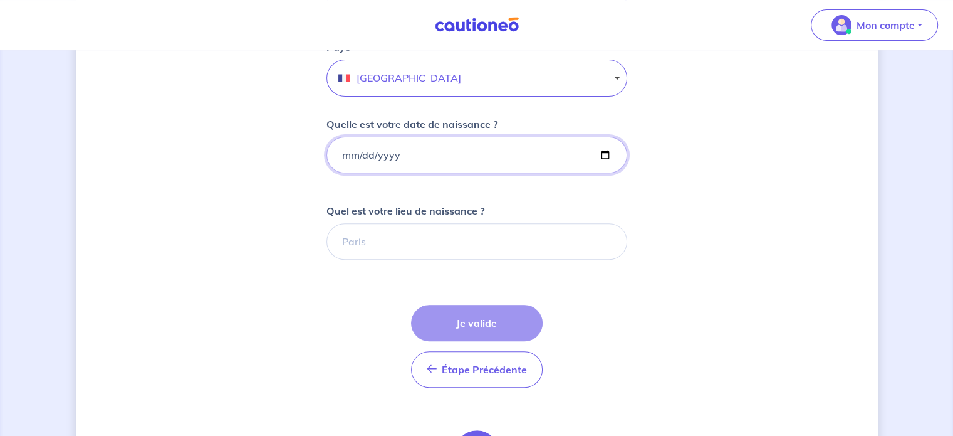
click at [407, 159] on input "Quelle est votre date de naissance ?" at bounding box center [476, 155] width 301 height 36
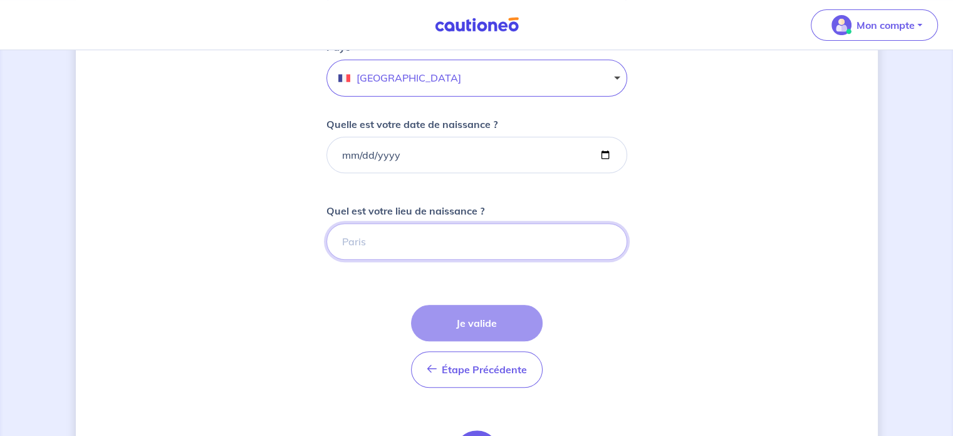
click at [371, 237] on input "Quel est votre lieu de naissance ?" at bounding box center [476, 241] width 301 height 36
type input "LE MANS"
click at [524, 291] on form "Cochez cette case, si l'adresse n'apparaît pas dans la liste Numéro et nom de l…" at bounding box center [476, 183] width 301 height 819
click at [405, 268] on form "Cochez cette case, si l'adresse n'apparaît pas dans la liste Numéro et nom de l…" at bounding box center [476, 183] width 301 height 819
click at [395, 231] on input "LE MANS" at bounding box center [476, 241] width 301 height 36
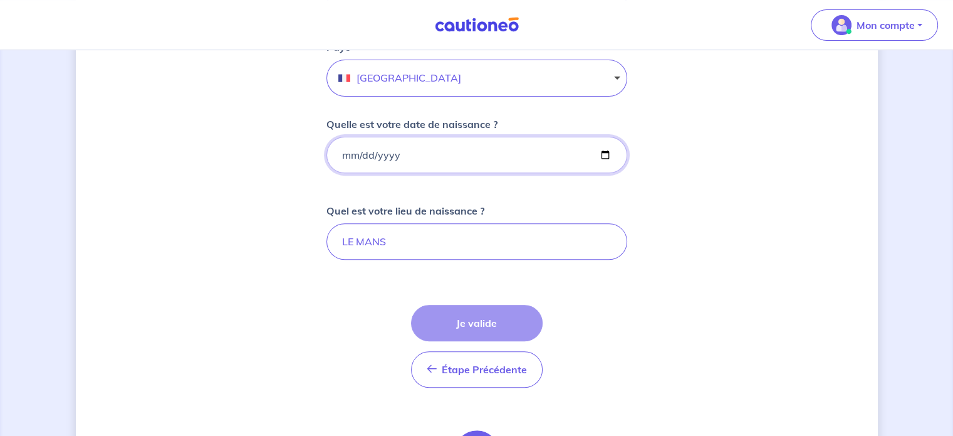
click at [386, 160] on input "Quelle est votre date de naissance ?" at bounding box center [476, 155] width 301 height 36
type input "[DATE]"
click at [348, 284] on form "Cochez cette case, si l'adresse n'apparaît pas dans la liste Numéro et nom de l…" at bounding box center [476, 183] width 301 height 819
click at [477, 323] on div "Étape Précédente Précédent Je valide Je valide" at bounding box center [477, 346] width 132 height 83
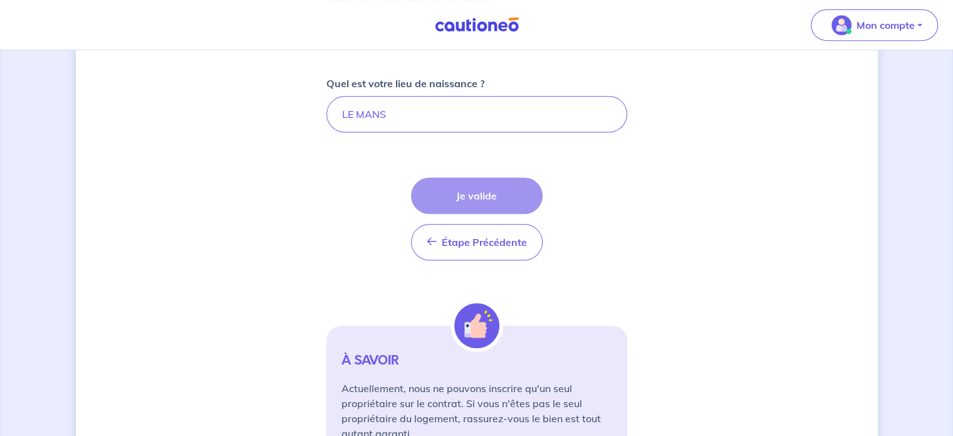
scroll to position [642, 0]
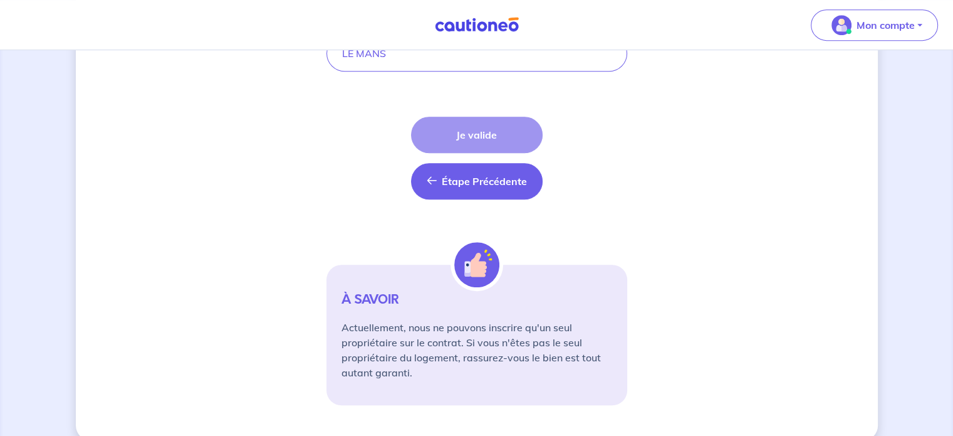
click at [501, 190] on button "Étape Précédente Précédent" at bounding box center [477, 181] width 132 height 36
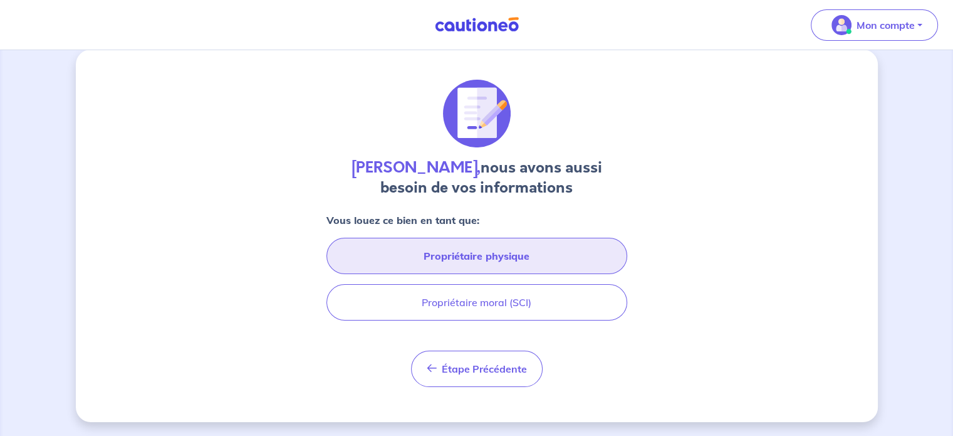
click at [531, 259] on button "Propriétaire physique" at bounding box center [476, 255] width 301 height 36
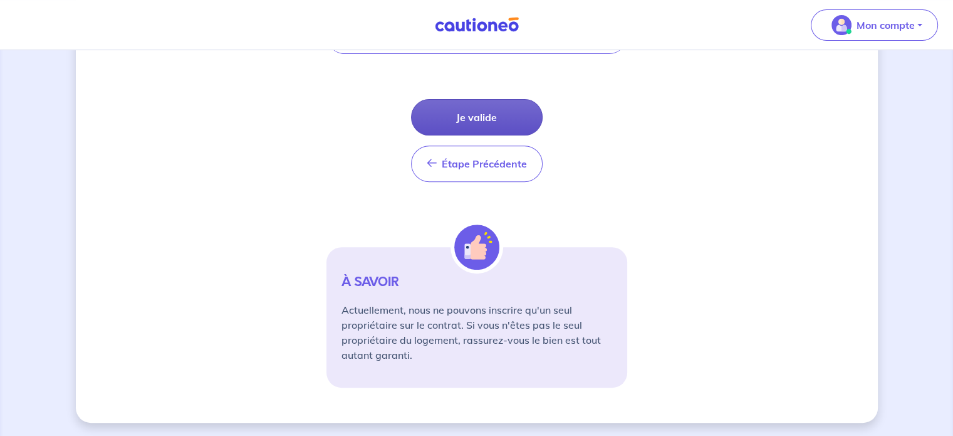
scroll to position [0, 0]
click at [467, 114] on button "Je valide" at bounding box center [477, 117] width 132 height 36
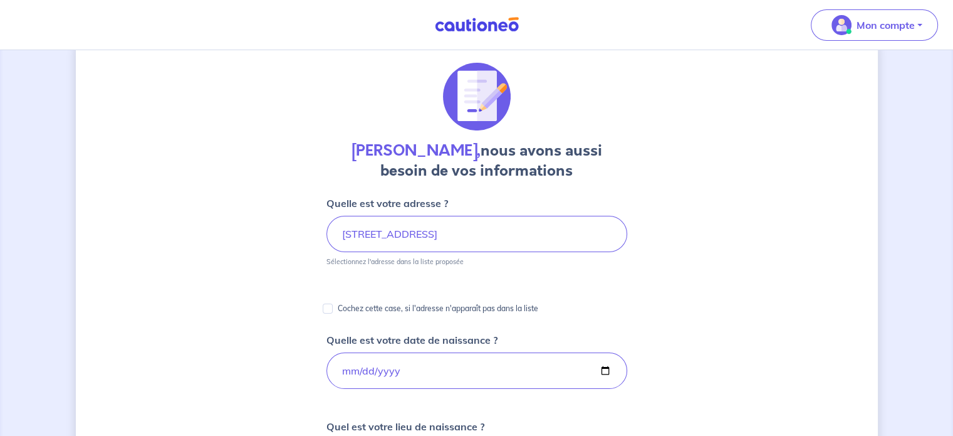
scroll to position [15, 0]
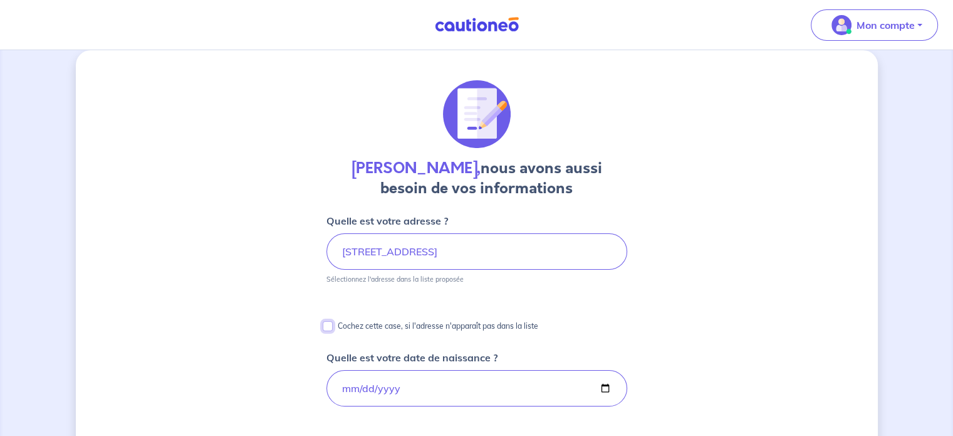
click at [328, 328] on input "Cochez cette case, si l'adresse n'apparaît pas dans la liste" at bounding box center [328, 326] width 10 height 10
checkbox input "true"
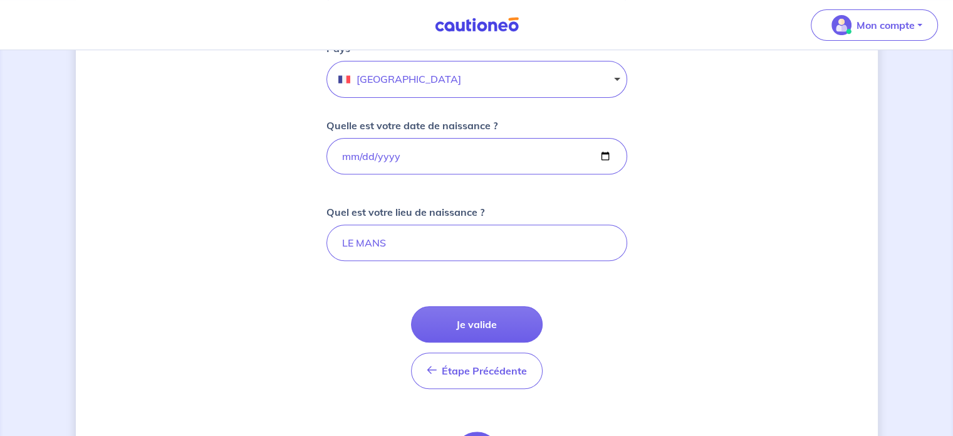
scroll to position [454, 0]
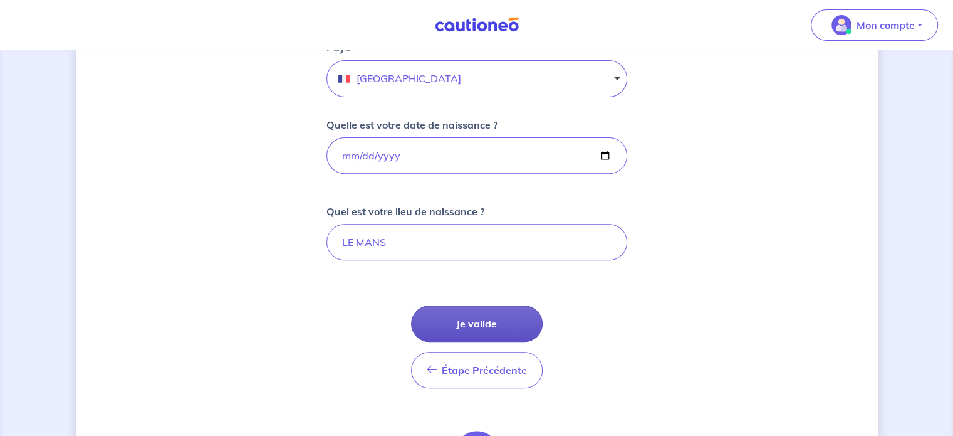
click at [475, 323] on button "Je valide" at bounding box center [477, 323] width 132 height 36
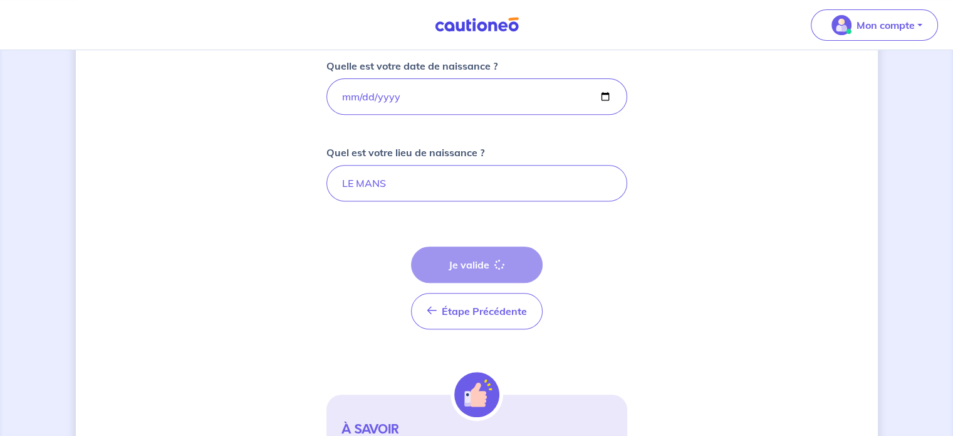
scroll to position [516, 0]
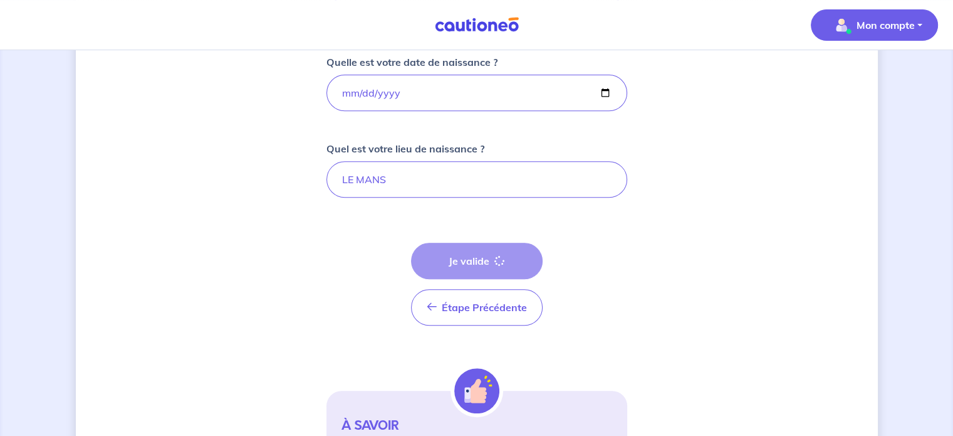
click at [869, 26] on p "Mon compte" at bounding box center [886, 25] width 58 height 15
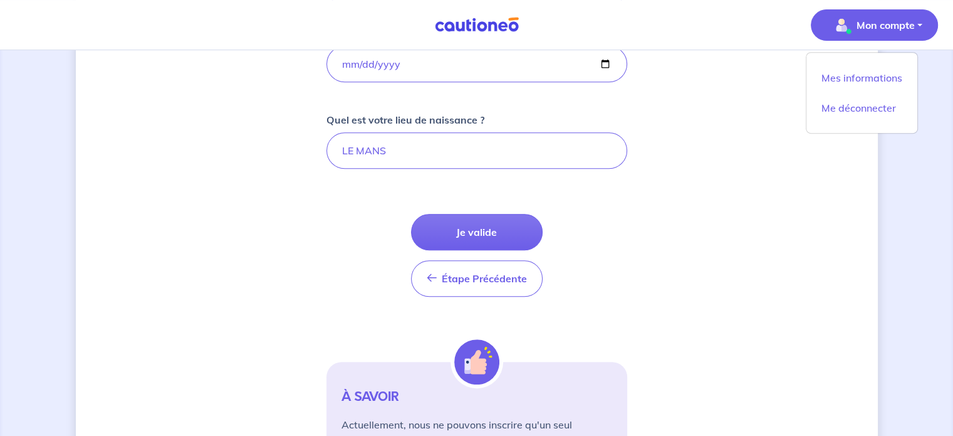
scroll to position [659, 0]
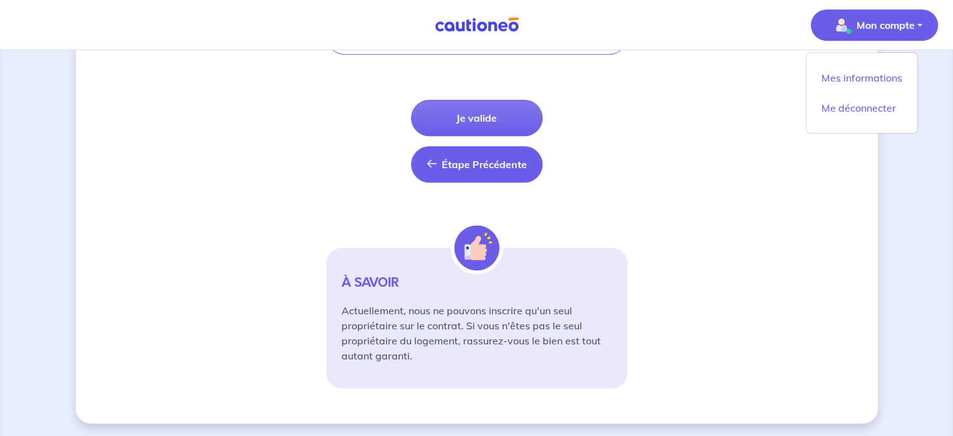
click at [494, 165] on span "Étape Précédente" at bounding box center [484, 164] width 85 height 13
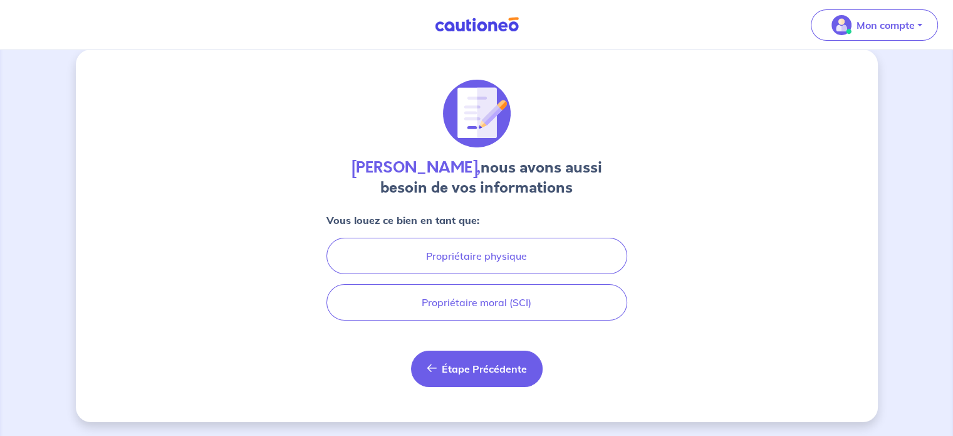
click at [496, 358] on button "Étape Précédente Précédent" at bounding box center [477, 368] width 132 height 36
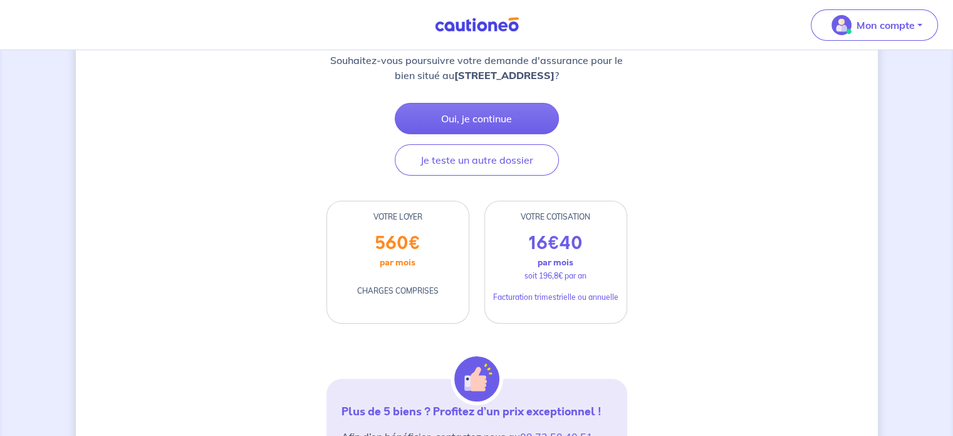
scroll to position [313, 0]
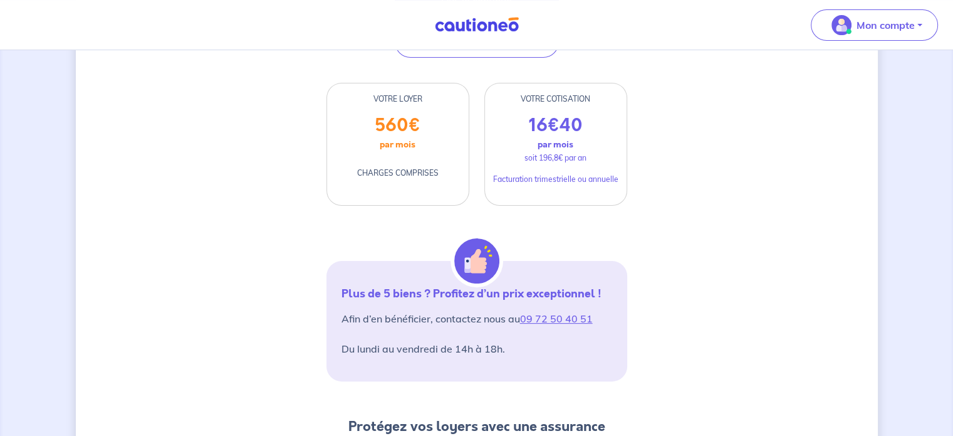
click at [546, 164] on p "soit 196,8€ par an" at bounding box center [555, 157] width 62 height 11
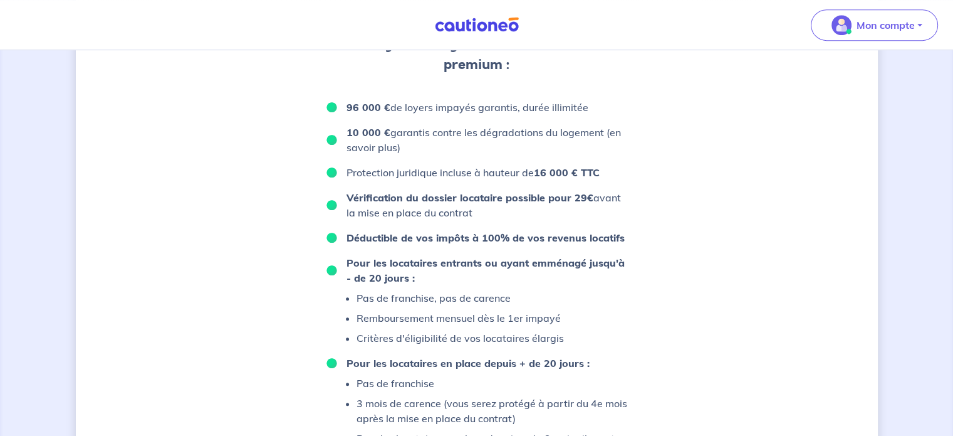
scroll to position [890, 0]
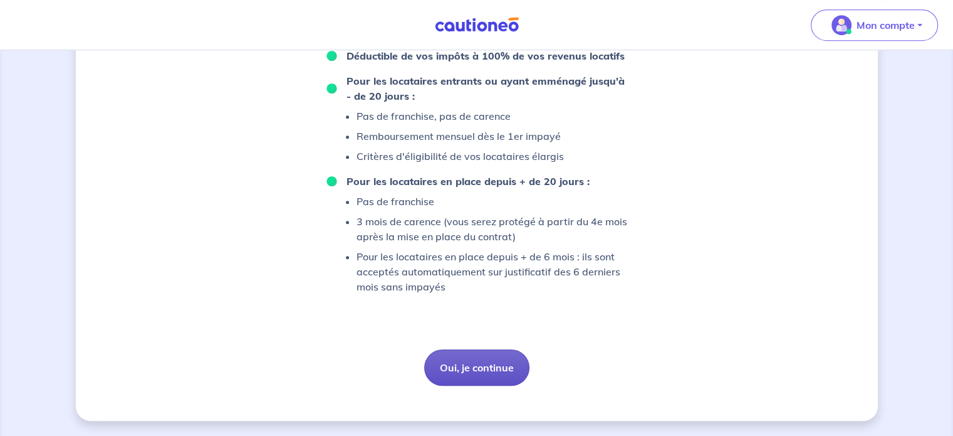
click at [482, 366] on button "Oui, je continue" at bounding box center [476, 367] width 105 height 36
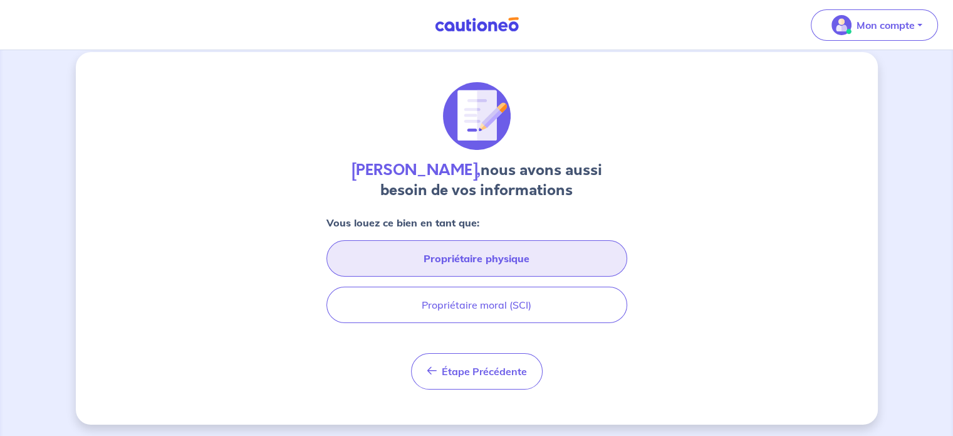
scroll to position [16, 0]
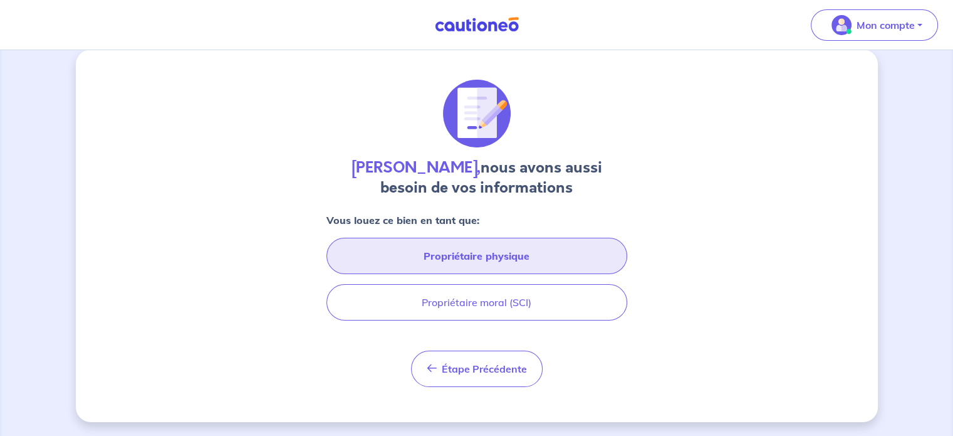
click at [496, 249] on button "Propriétaire physique" at bounding box center [476, 255] width 301 height 36
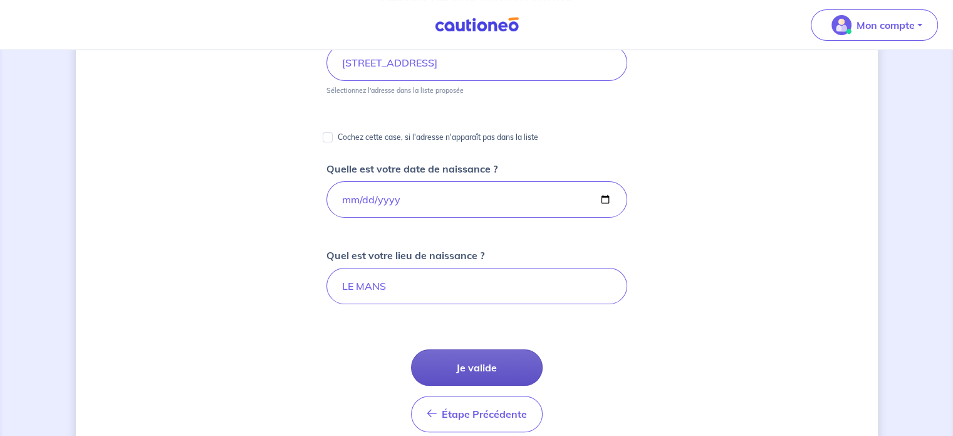
scroll to position [0, 0]
click at [484, 355] on button "Je valide" at bounding box center [477, 367] width 132 height 36
